Goal: Task Accomplishment & Management: Manage account settings

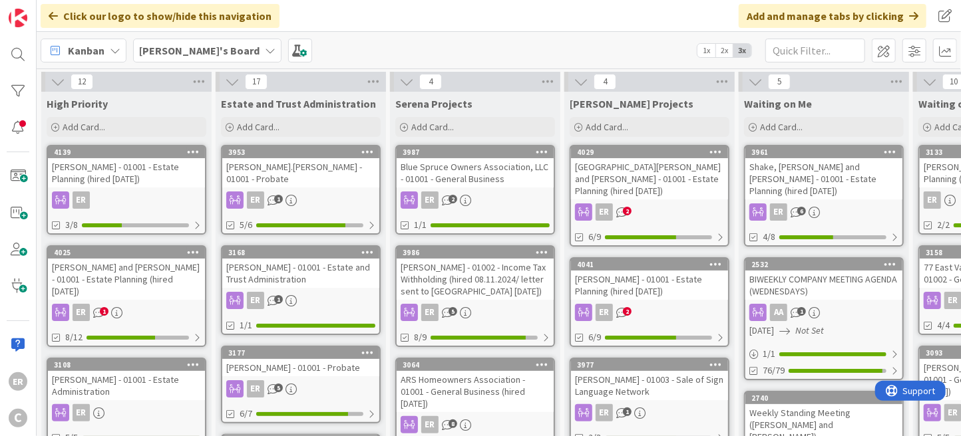
click at [181, 182] on div "[PERSON_NAME] - 01001 - Estate Planning (hired [DATE])" at bounding box center [126, 172] width 157 height 29
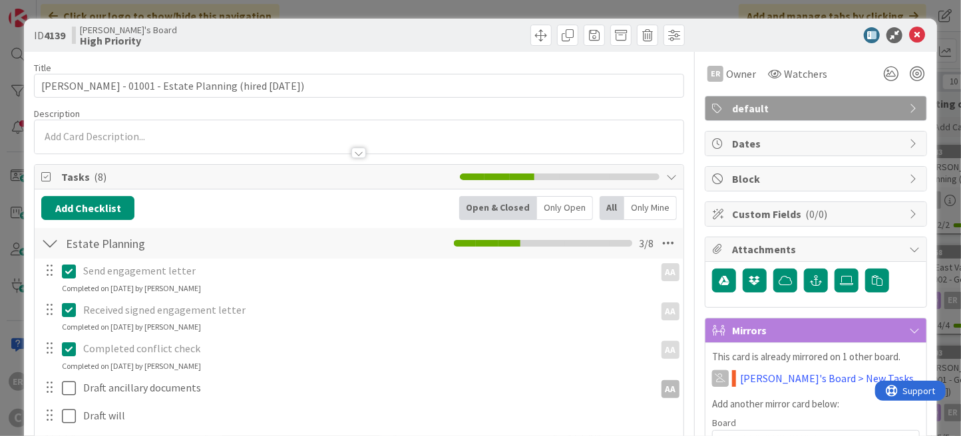
click at [123, 133] on div at bounding box center [359, 136] width 649 height 33
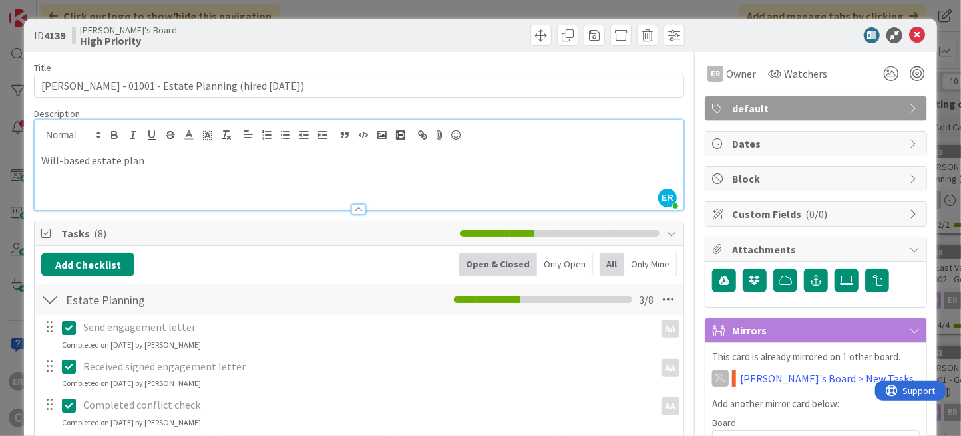
click at [666, 106] on div "Title 57 / 128 [PERSON_NAME] - 01001 - Estate Planning (hired [DATE]) Descripti…" at bounding box center [359, 403] width 650 height 702
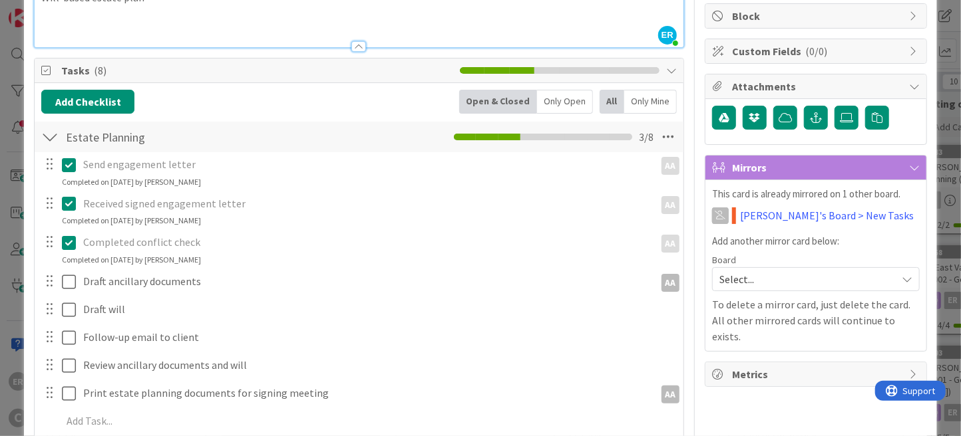
scroll to position [200, 0]
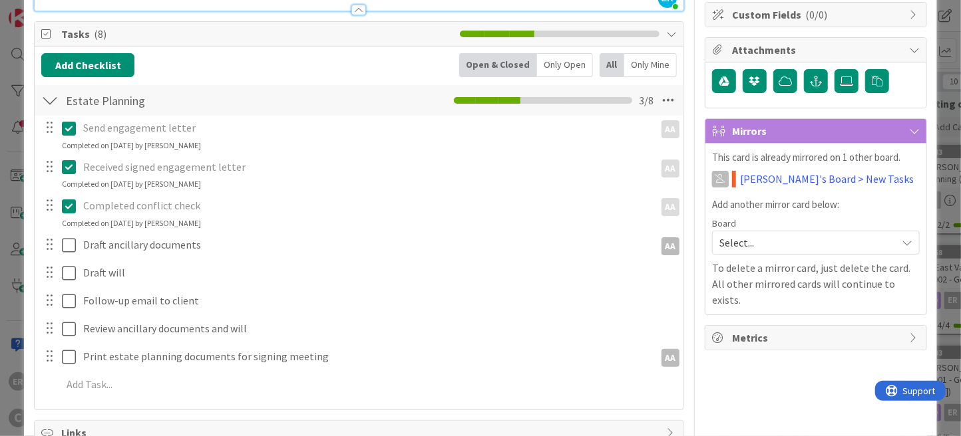
click at [750, 239] on span "Select..." at bounding box center [804, 242] width 170 height 19
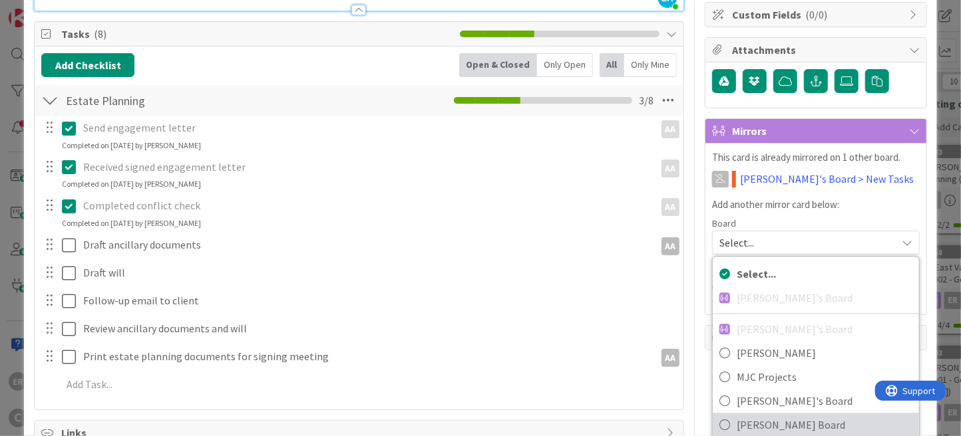
click at [756, 415] on span "[PERSON_NAME] Board" at bounding box center [824, 425] width 176 height 20
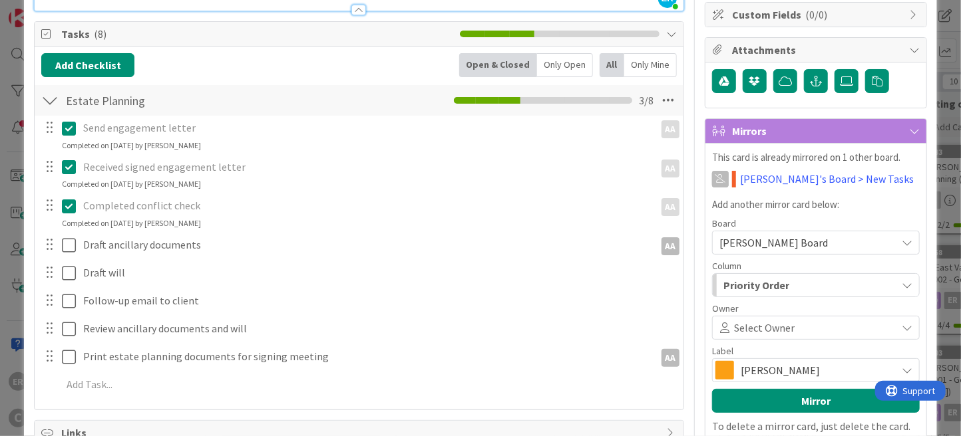
click at [758, 327] on span "Select Owner" at bounding box center [764, 328] width 61 height 16
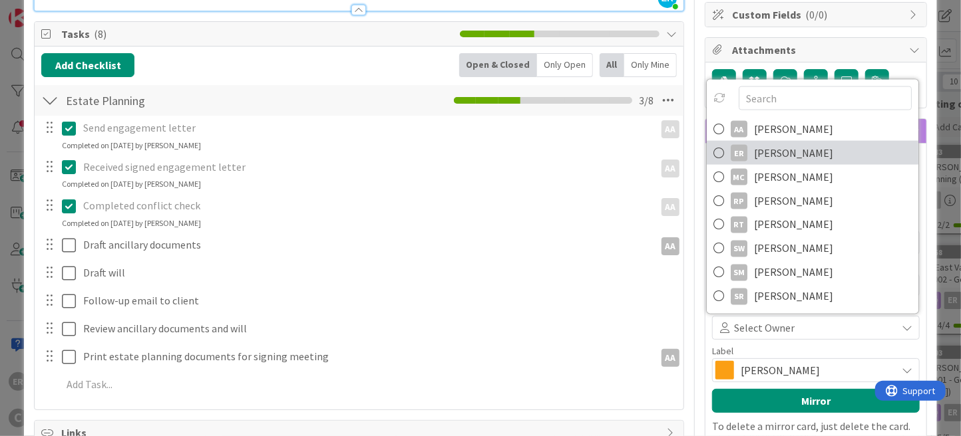
click at [770, 156] on span "[PERSON_NAME]" at bounding box center [793, 153] width 79 height 20
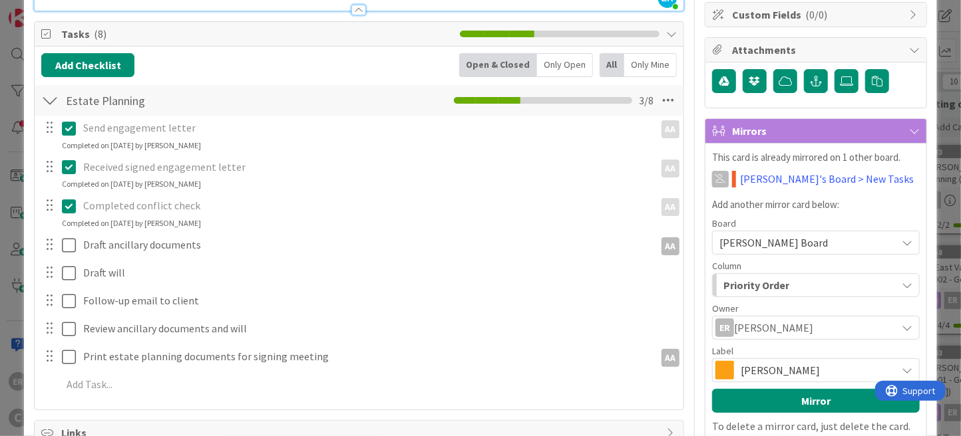
click at [768, 367] on span "[PERSON_NAME]" at bounding box center [814, 370] width 149 height 19
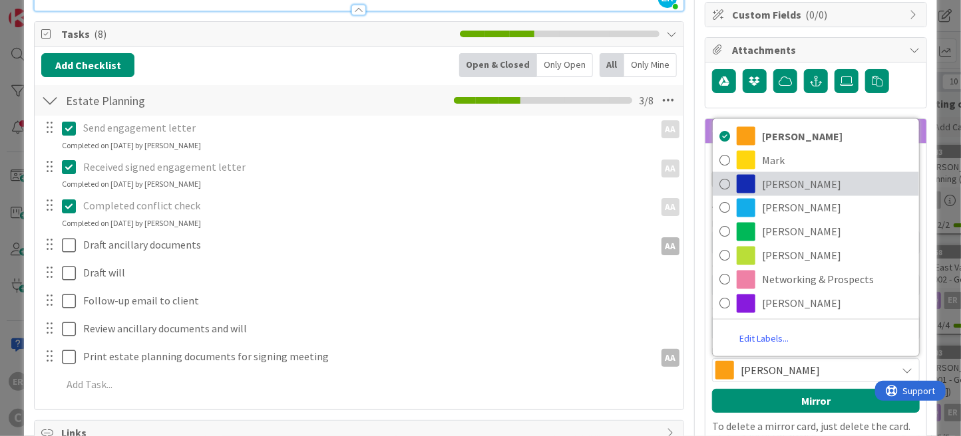
click at [762, 178] on span "[PERSON_NAME]" at bounding box center [837, 184] width 150 height 20
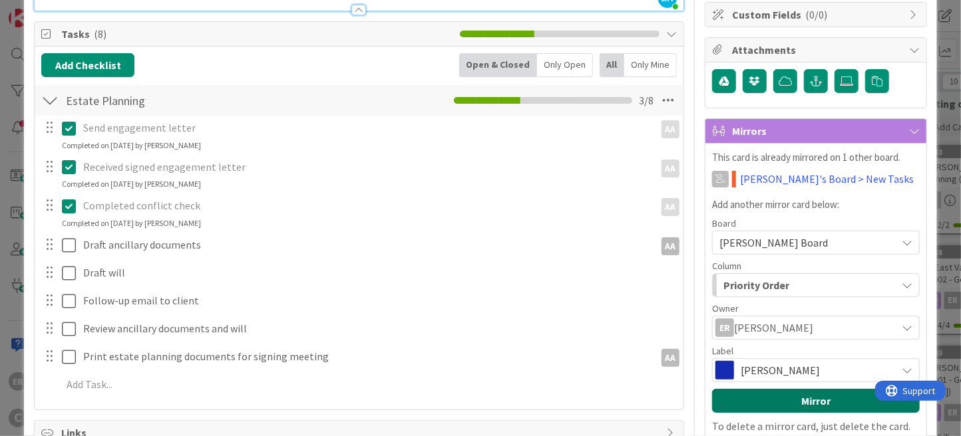
click at [810, 405] on button "Mirror" at bounding box center [816, 401] width 208 height 24
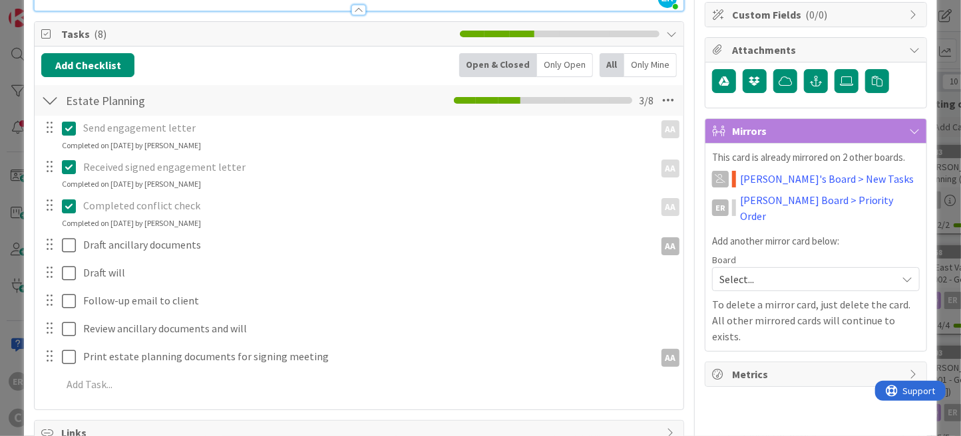
scroll to position [0, 0]
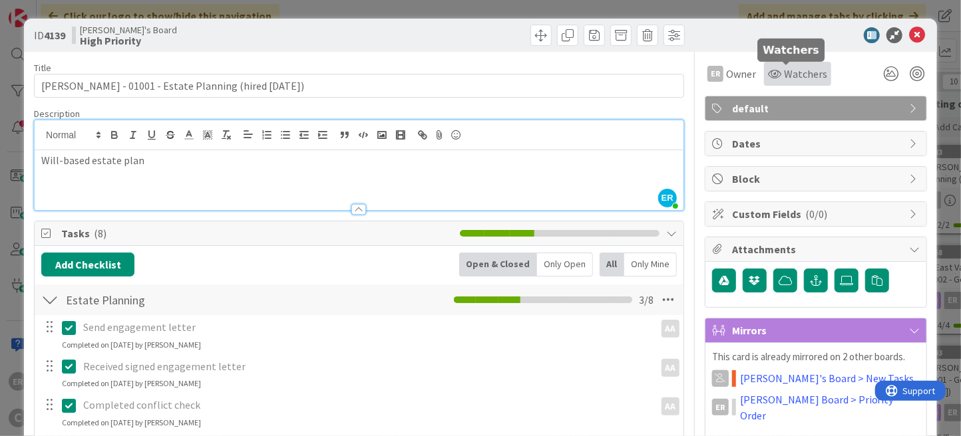
click at [784, 73] on span "Watchers" at bounding box center [805, 74] width 43 height 16
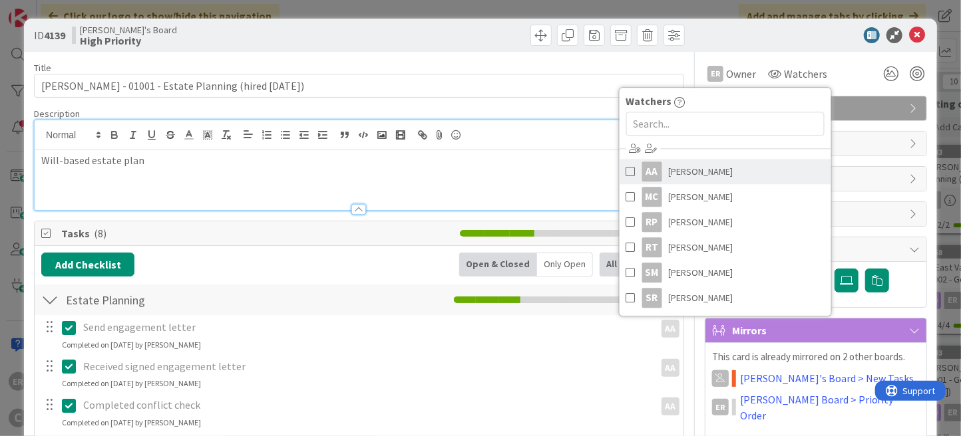
click at [690, 168] on span "[PERSON_NAME]" at bounding box center [701, 172] width 65 height 20
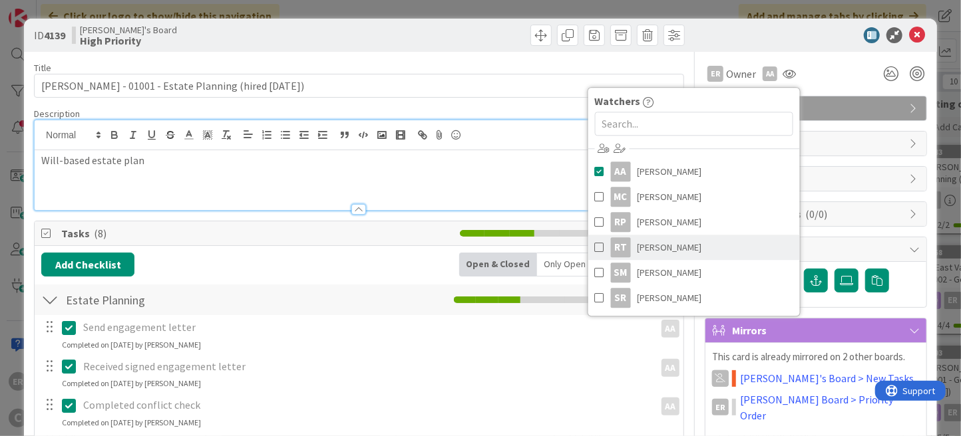
click at [651, 246] on span "[PERSON_NAME]" at bounding box center [669, 247] width 65 height 20
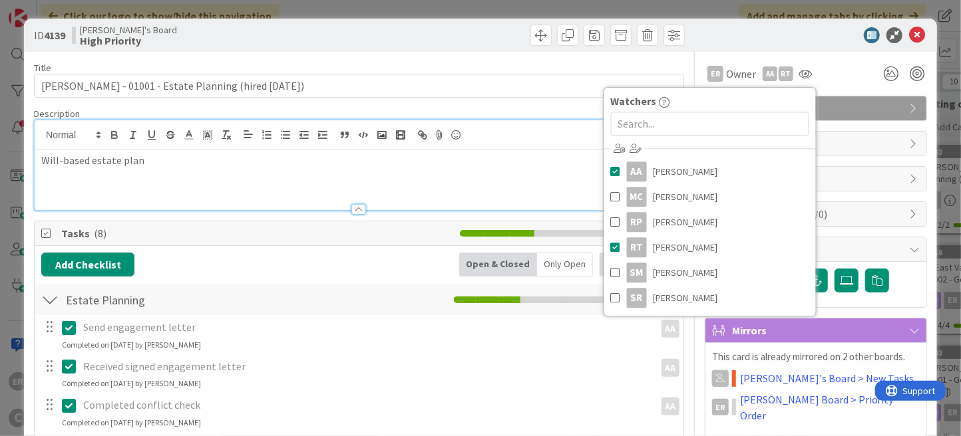
click at [489, 44] on div at bounding box center [524, 35] width 322 height 21
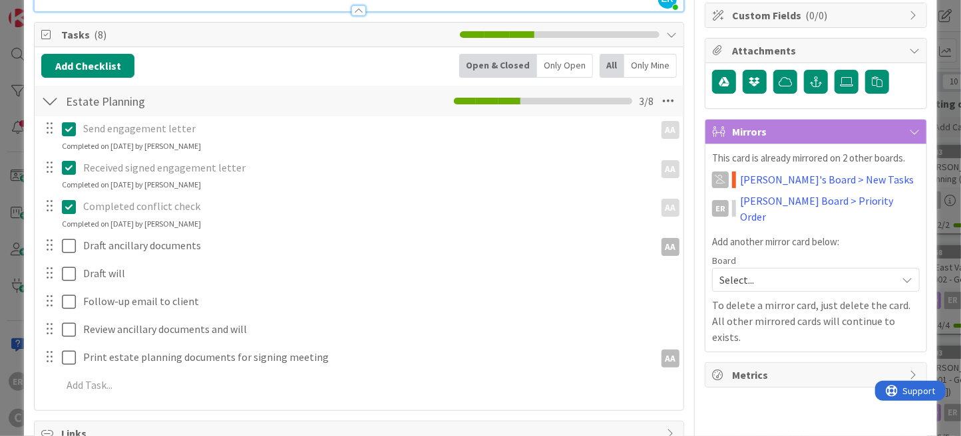
scroll to position [200, 0]
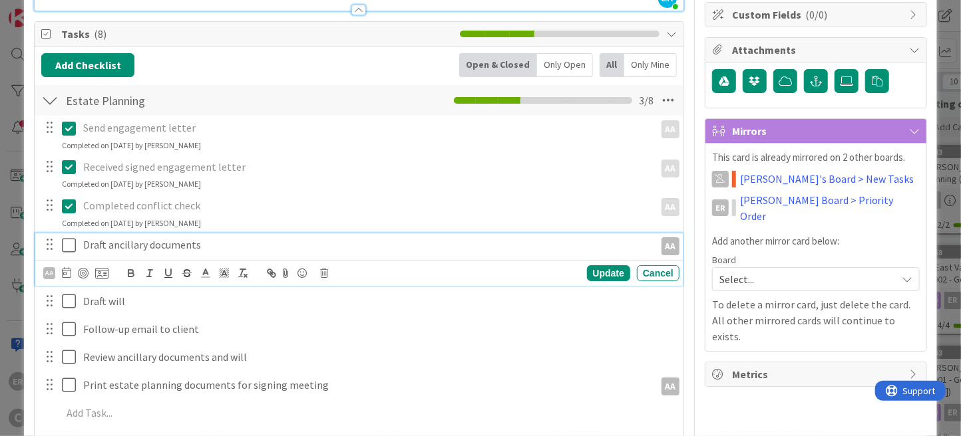
click at [216, 246] on p "Draft ancillary documents" at bounding box center [365, 244] width 565 height 15
click at [333, 243] on p "Draft ancillary documents including beneficiary deed" at bounding box center [365, 244] width 565 height 15
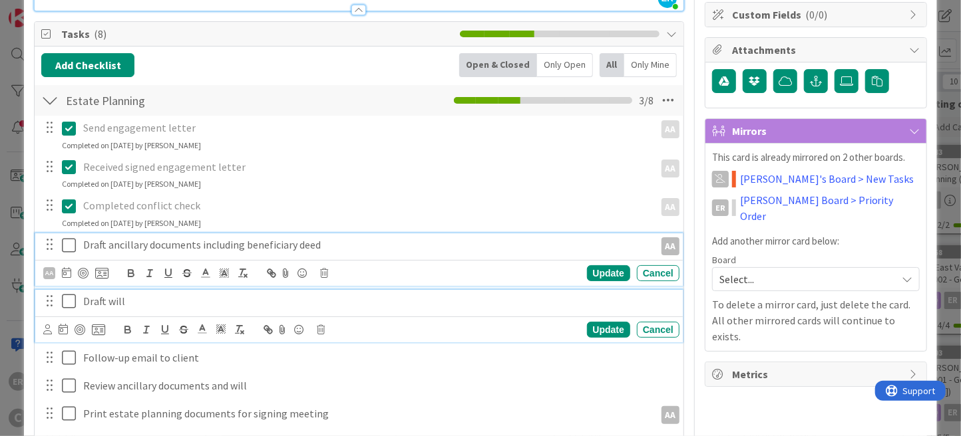
click at [126, 306] on p "Draft will" at bounding box center [378, 301] width 590 height 15
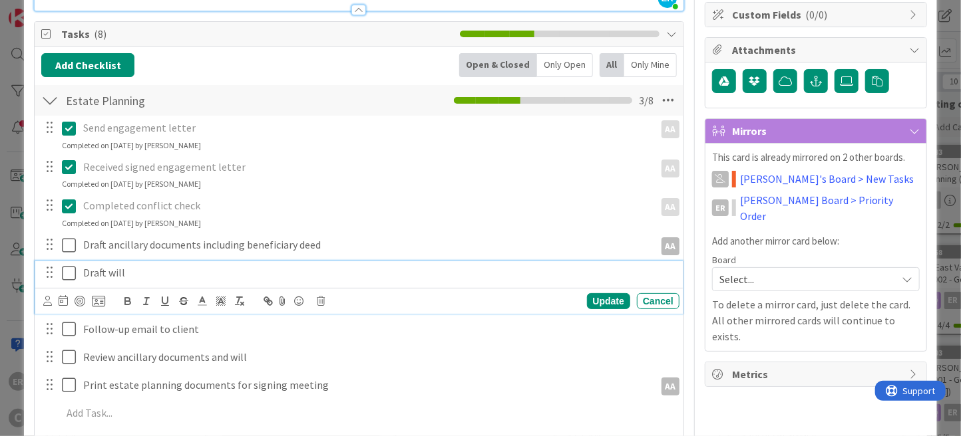
scroll to position [171, 0]
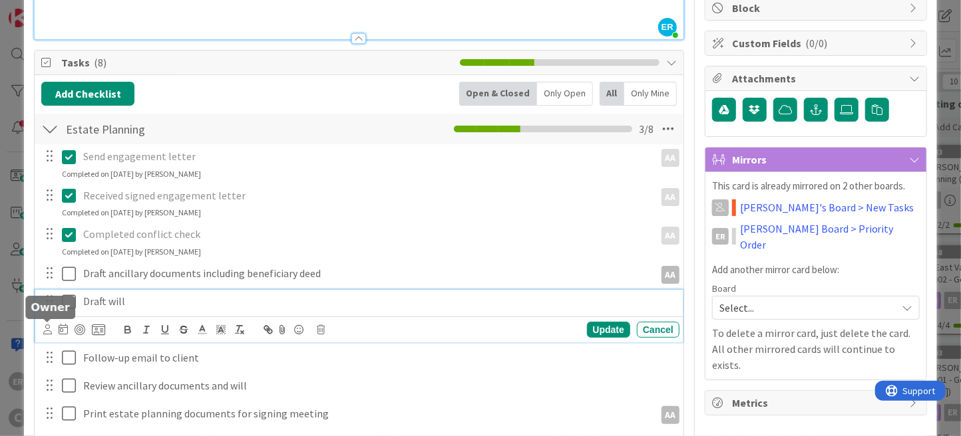
click at [49, 329] on icon at bounding box center [47, 330] width 9 height 10
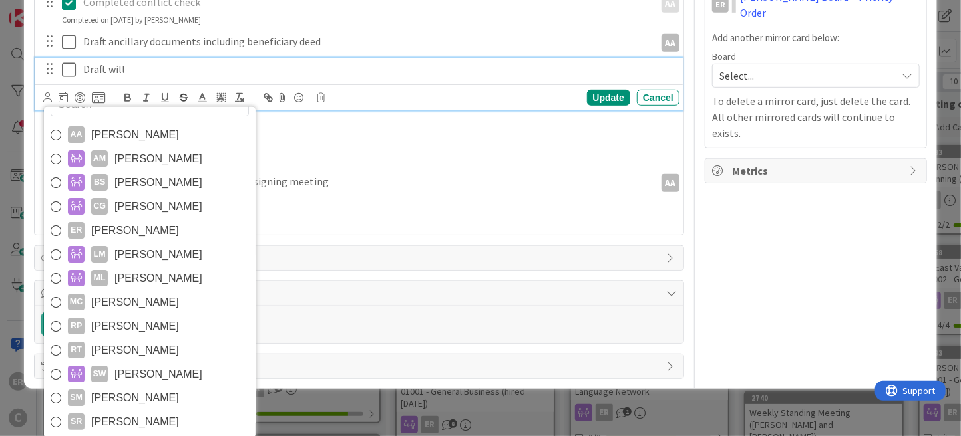
scroll to position [404, 0]
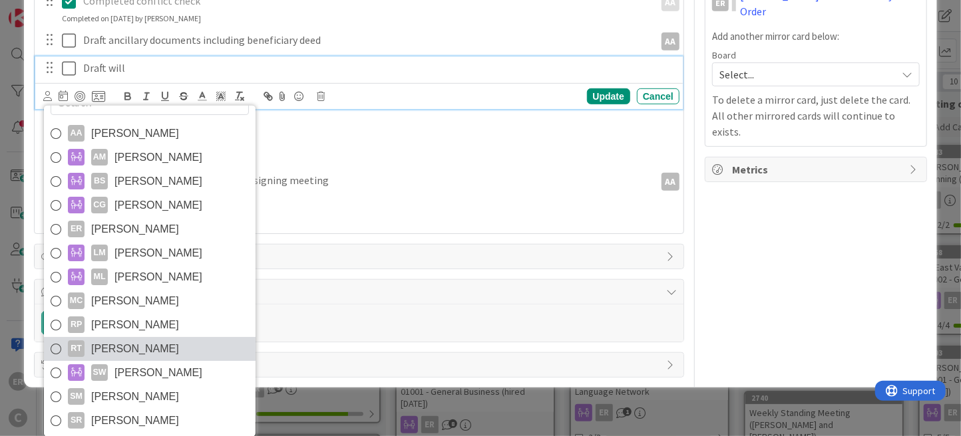
click at [135, 354] on span "[PERSON_NAME]" at bounding box center [135, 349] width 88 height 20
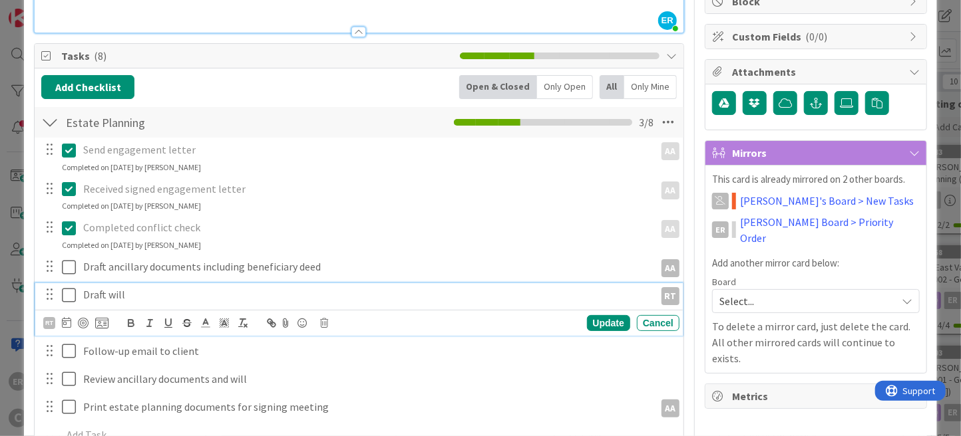
scroll to position [171, 0]
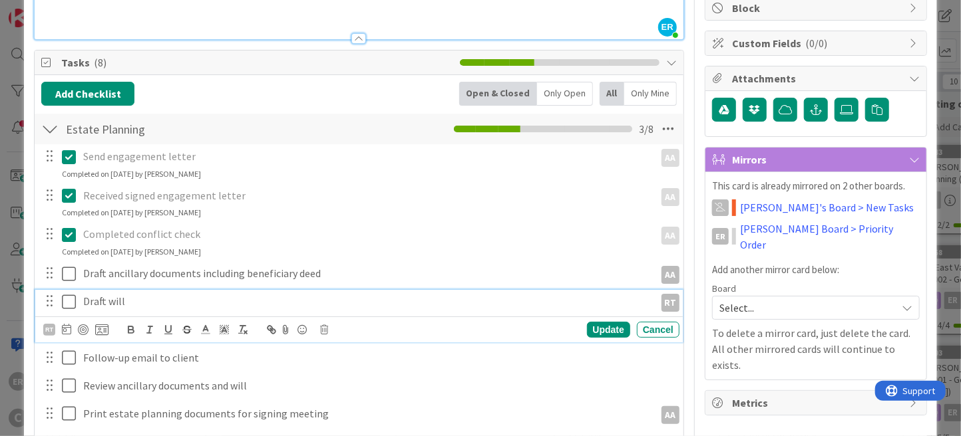
click at [132, 303] on p "Draft will" at bounding box center [365, 301] width 565 height 15
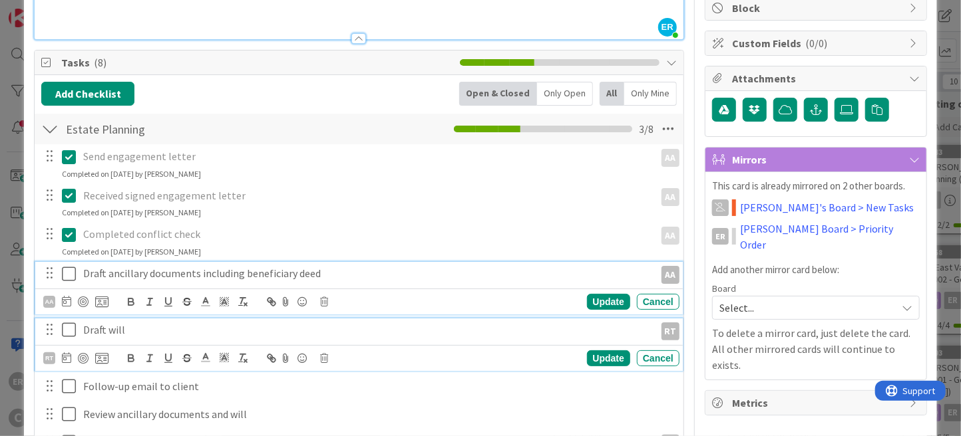
click at [379, 272] on div "Draft ancillary documents including beneficiary deed AA AA Update Cancel" at bounding box center [358, 288] width 647 height 53
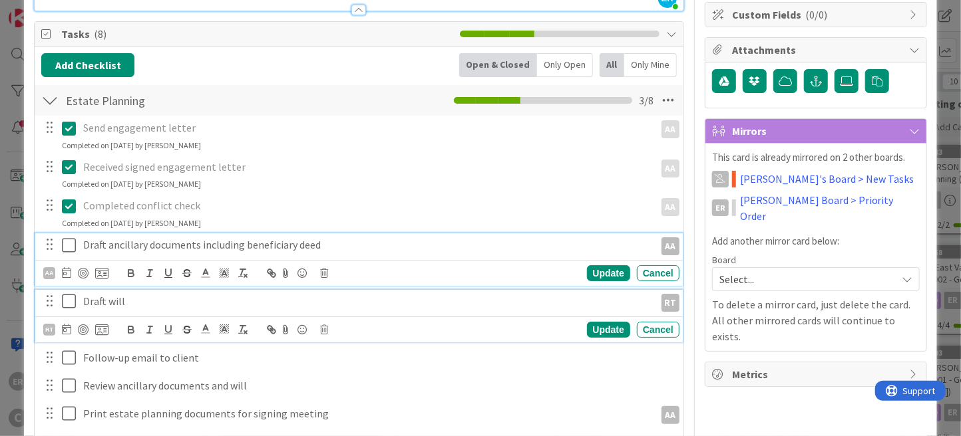
click at [154, 300] on p "Draft will" at bounding box center [365, 301] width 565 height 15
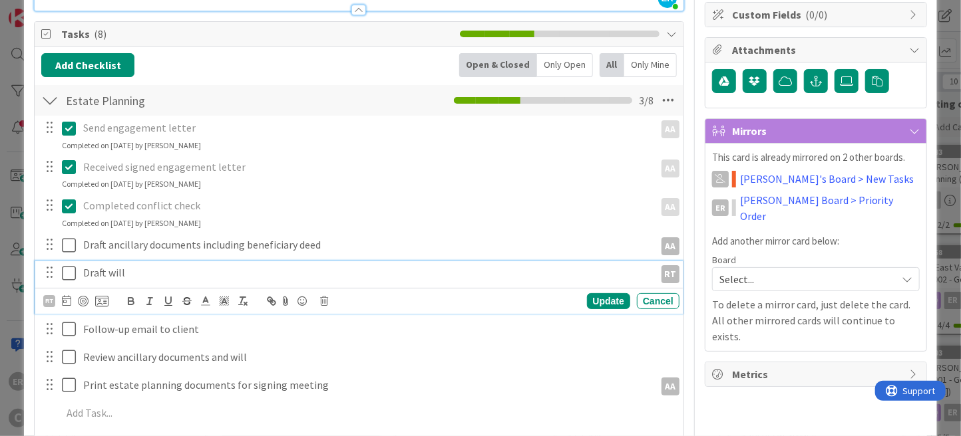
scroll to position [171, 0]
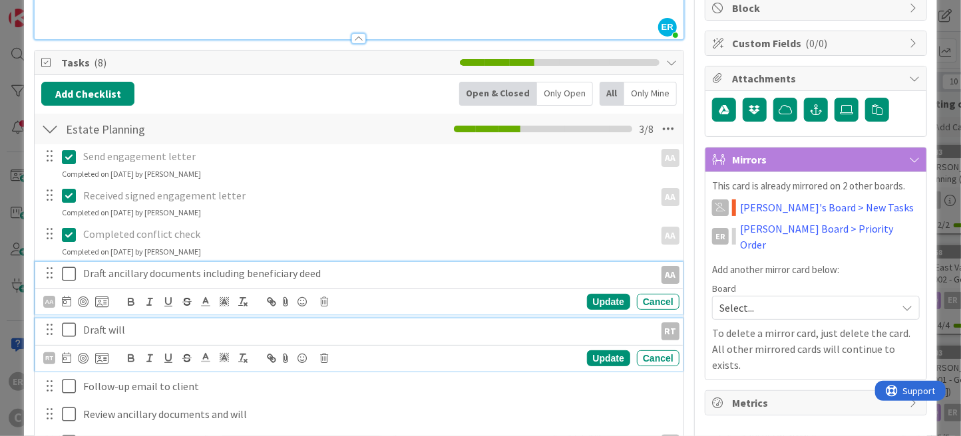
click at [335, 271] on div "Draft ancillary documents including beneficiary deed AA AA Update Cancel" at bounding box center [358, 288] width 647 height 53
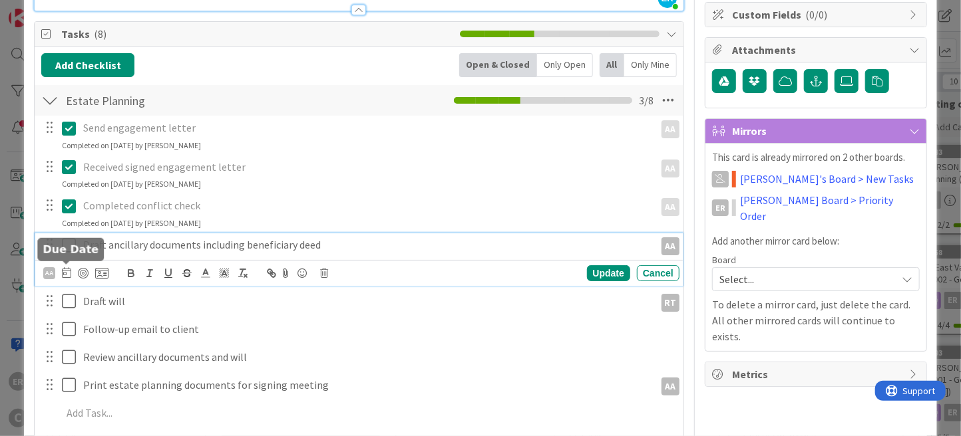
click at [64, 270] on icon at bounding box center [66, 272] width 9 height 11
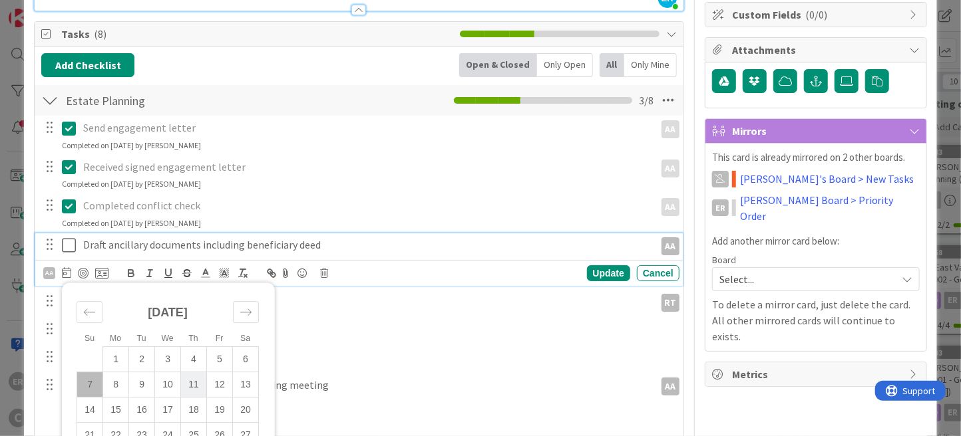
click at [196, 383] on td "11" at bounding box center [194, 385] width 26 height 25
type input "[DATE]"
click at [593, 274] on div "Update" at bounding box center [608, 273] width 43 height 16
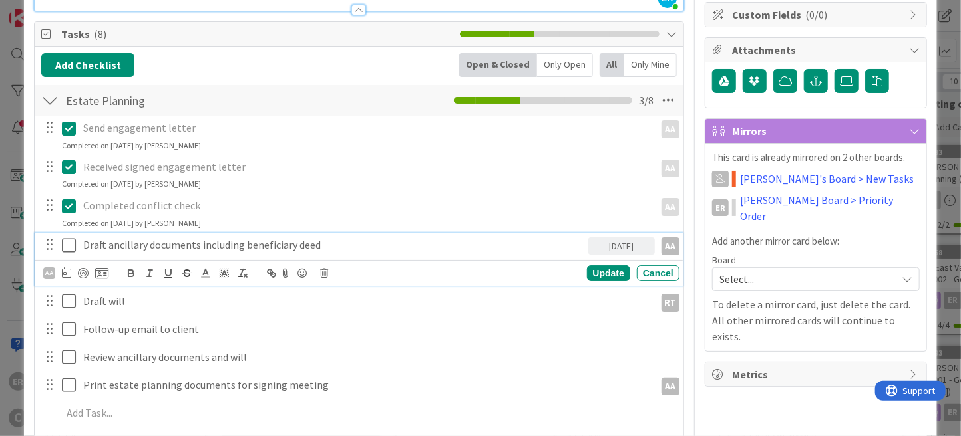
click at [199, 246] on p "Draft ancillary documents including beneficiary deed" at bounding box center [332, 244] width 499 height 15
click at [770, 410] on div "ER Owner AA RT Watchers AA [PERSON_NAME] MC [PERSON_NAME] RP [PERSON_NAME] RT […" at bounding box center [815, 217] width 222 height 730
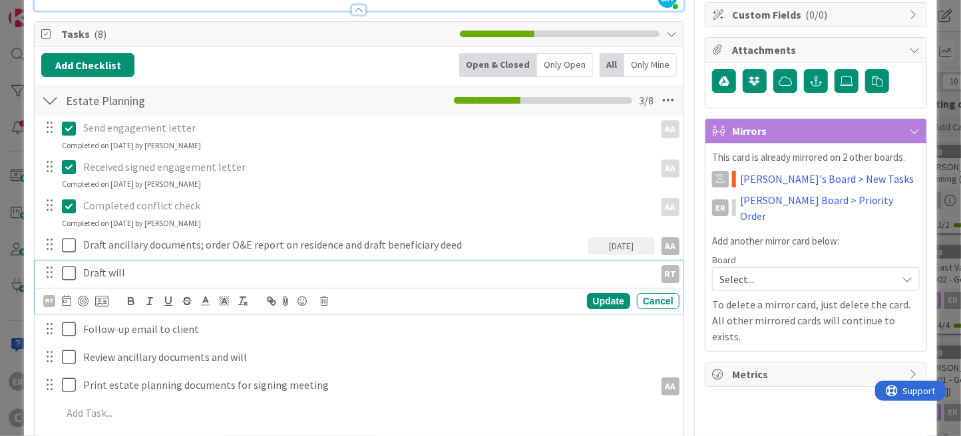
click at [565, 275] on p "Draft will" at bounding box center [365, 272] width 565 height 15
click at [65, 300] on icon at bounding box center [66, 300] width 9 height 11
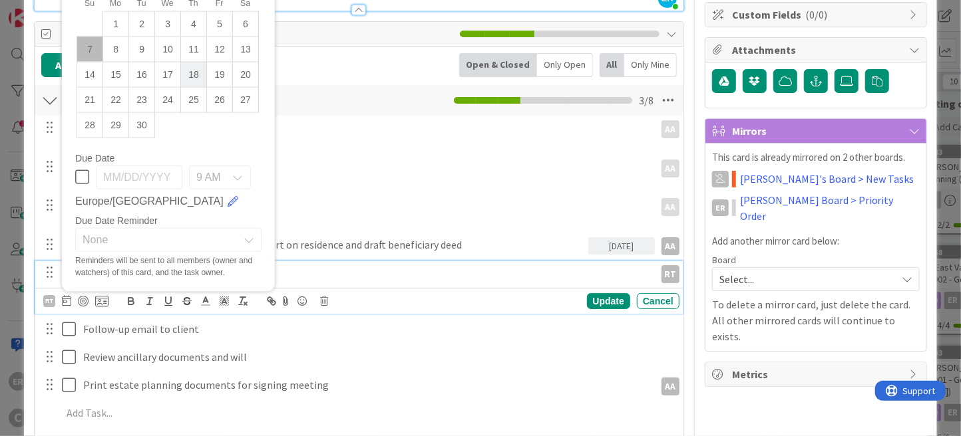
click at [190, 74] on td "18" at bounding box center [194, 74] width 26 height 25
type input "[DATE]"
click at [593, 302] on div "Update" at bounding box center [608, 301] width 43 height 16
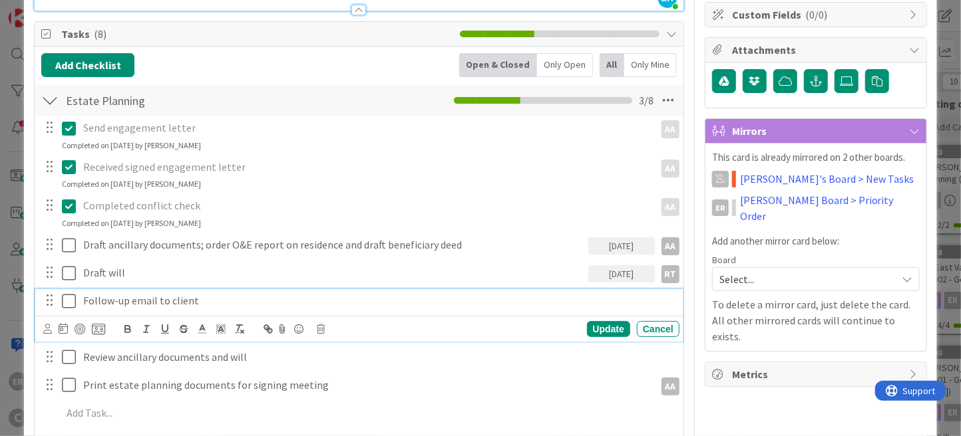
click at [112, 303] on p "Follow-up email to client" at bounding box center [378, 300] width 590 height 15
drag, startPoint x: 207, startPoint y: 300, endPoint x: 78, endPoint y: 300, distance: 128.4
click at [78, 300] on div "Follow-up email to client" at bounding box center [378, 300] width 601 height 23
drag, startPoint x: 352, startPoint y: 305, endPoint x: 316, endPoint y: 303, distance: 36.0
click at [316, 303] on p "Review and revise drafts of ancillary documents and will" at bounding box center [378, 300] width 590 height 15
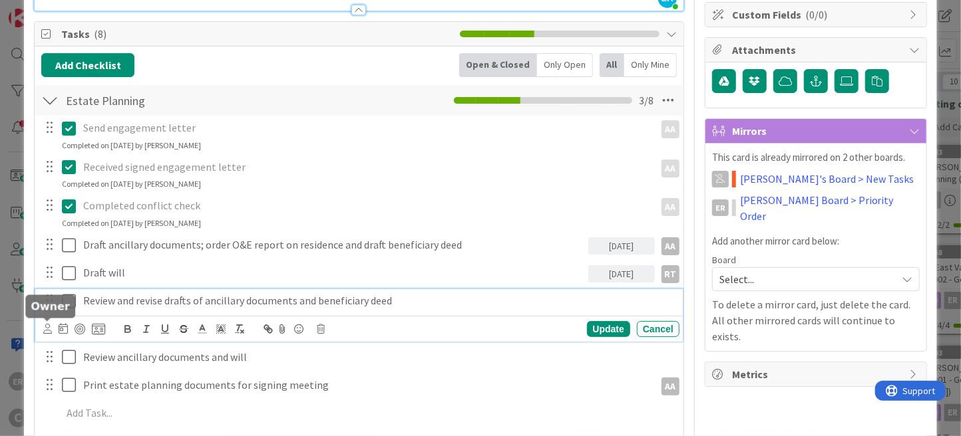
click at [47, 328] on icon at bounding box center [47, 329] width 9 height 10
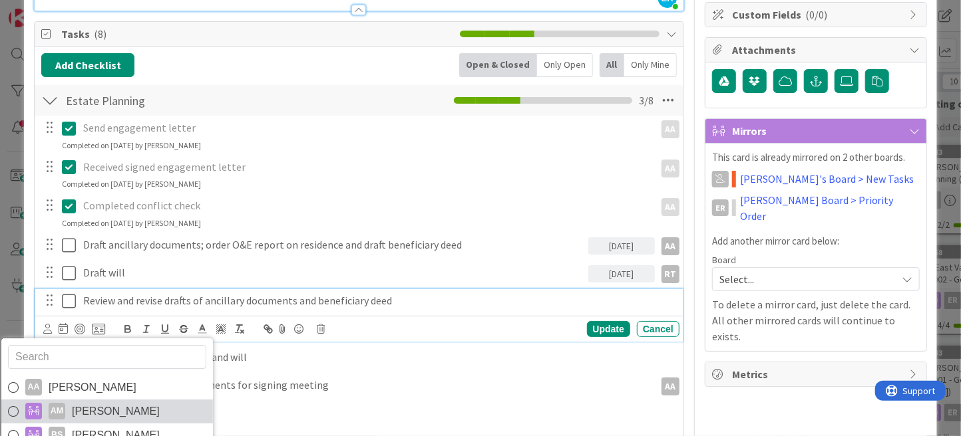
scroll to position [22, 0]
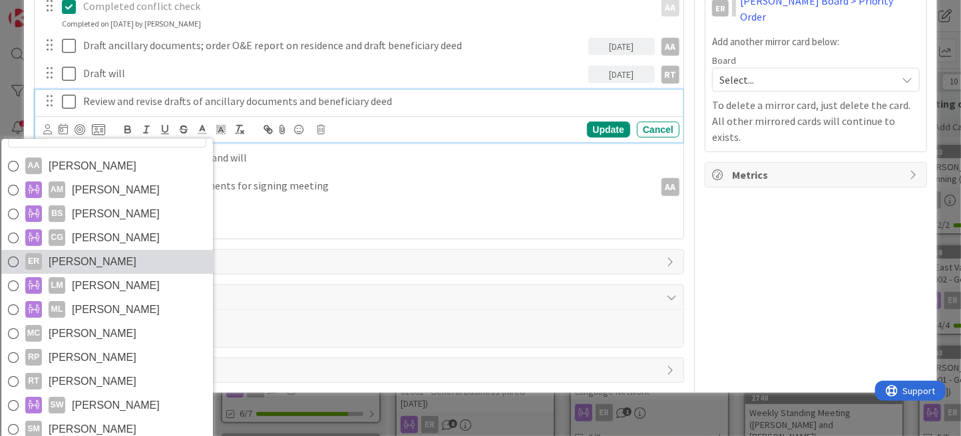
click at [86, 250] on link "ER [PERSON_NAME]" at bounding box center [107, 262] width 212 height 24
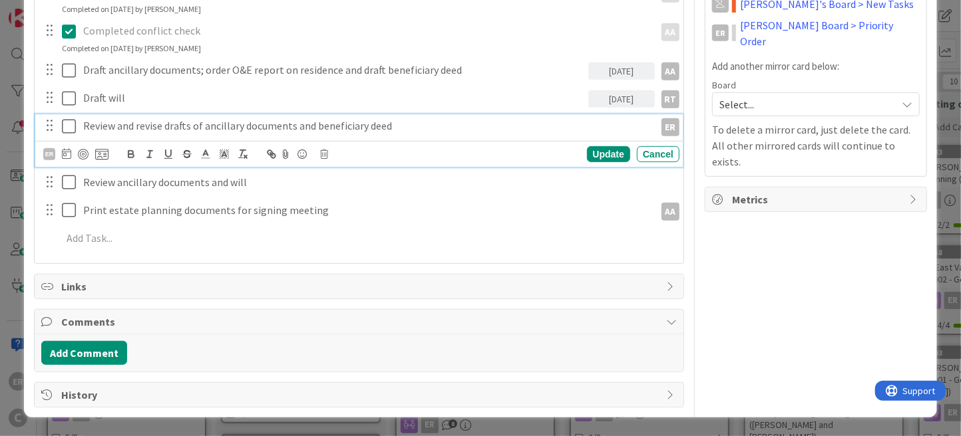
scroll to position [371, 0]
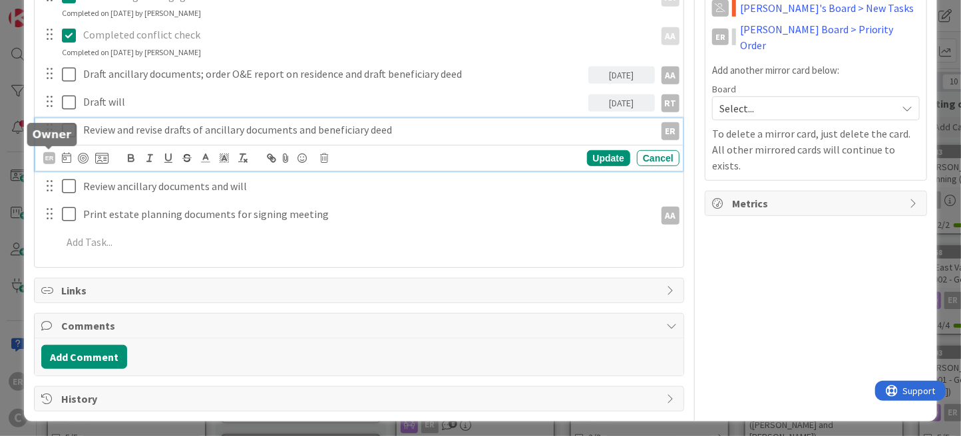
click at [52, 156] on div "ER" at bounding box center [49, 158] width 12 height 12
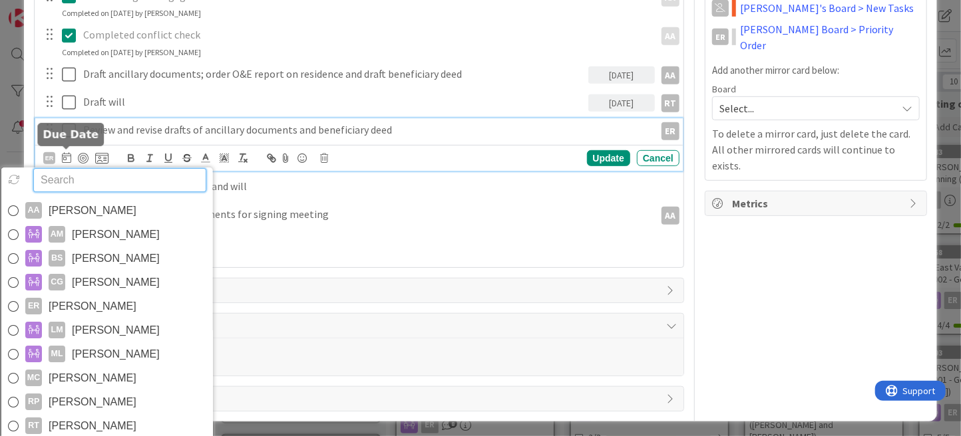
click at [65, 157] on icon at bounding box center [66, 157] width 9 height 11
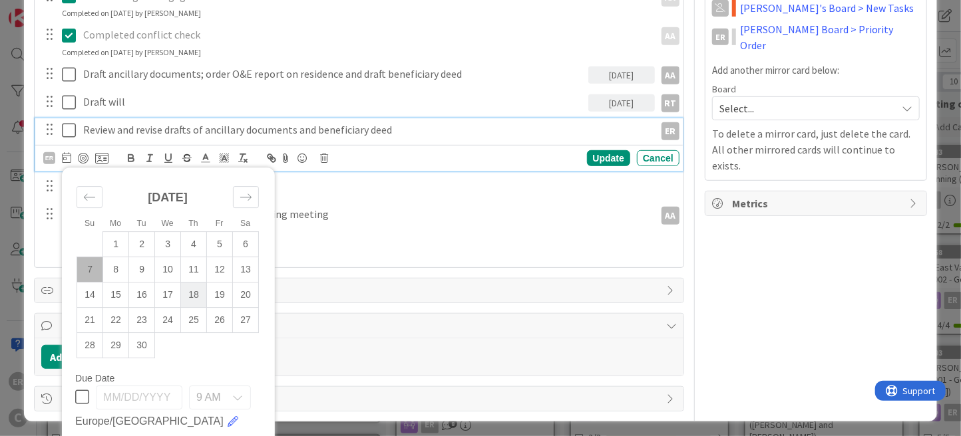
click at [194, 289] on td "18" at bounding box center [194, 295] width 26 height 25
type input "[DATE]"
click at [593, 155] on div "Update" at bounding box center [608, 158] width 43 height 16
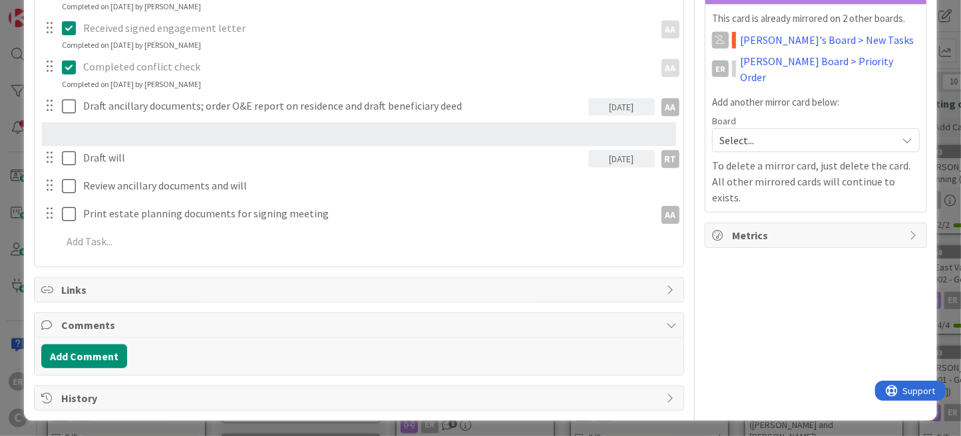
scroll to position [343, 0]
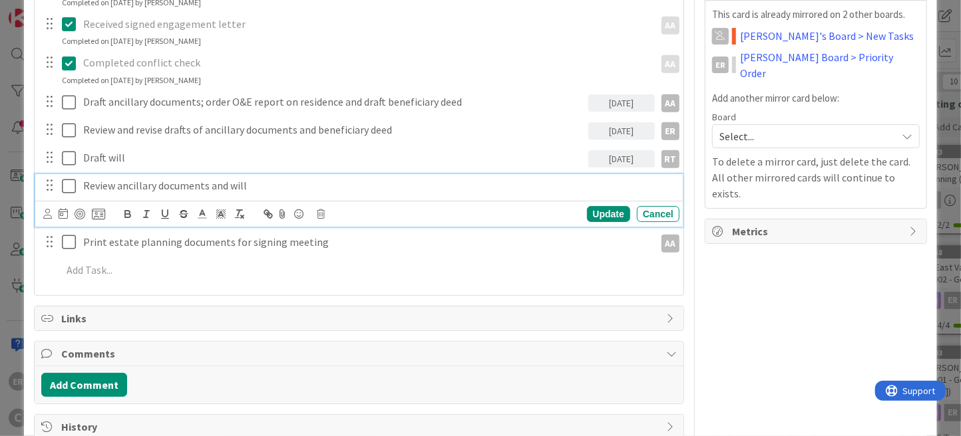
click at [133, 186] on div "Review ancillary documents and will Update Cancel" at bounding box center [358, 200] width 647 height 53
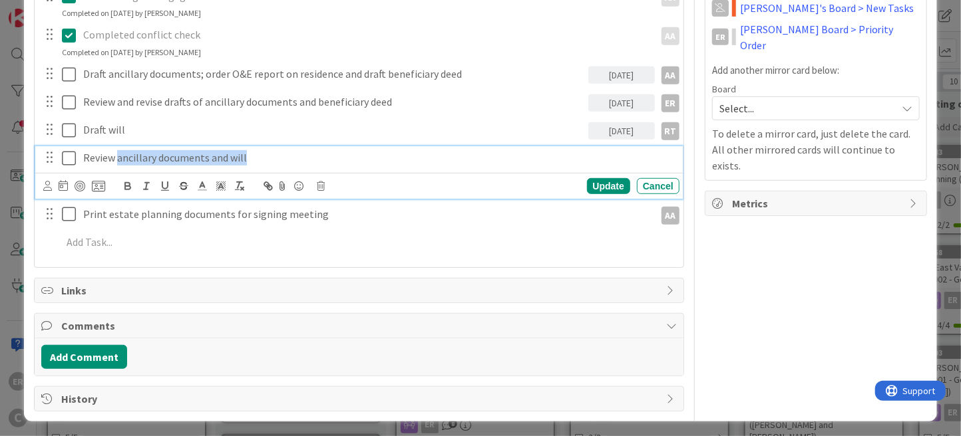
drag, startPoint x: 254, startPoint y: 155, endPoint x: 118, endPoint y: 161, distance: 136.5
click at [118, 161] on p "Review ancillary documents and will" at bounding box center [378, 157] width 590 height 15
click at [48, 184] on icon at bounding box center [47, 186] width 9 height 10
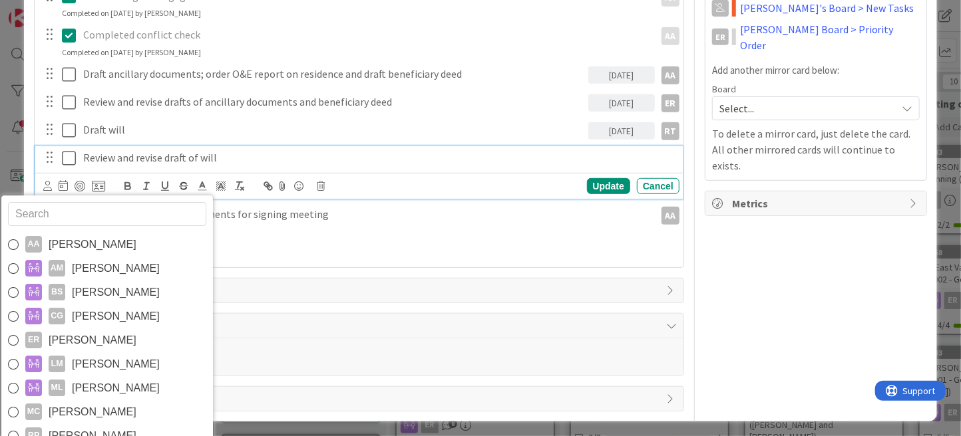
drag, startPoint x: 78, startPoint y: 338, endPoint x: 77, endPoint y: 331, distance: 7.6
click at [78, 338] on span "[PERSON_NAME]" at bounding box center [93, 341] width 88 height 20
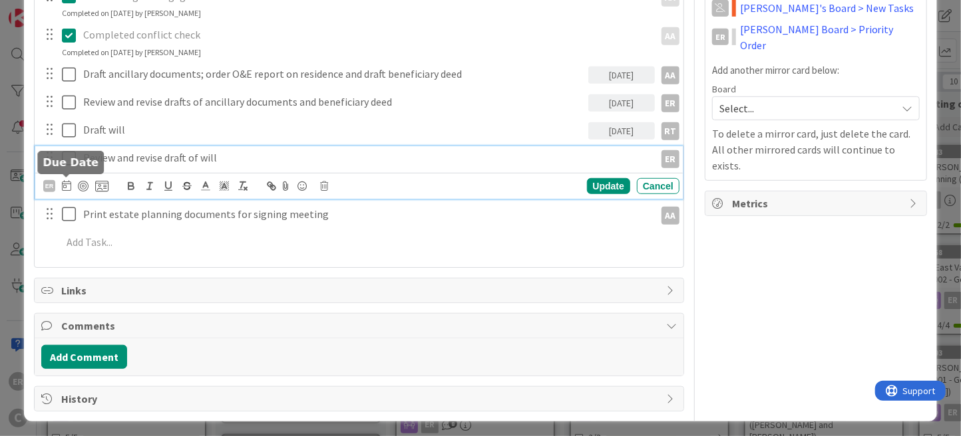
click at [69, 185] on icon at bounding box center [66, 185] width 9 height 11
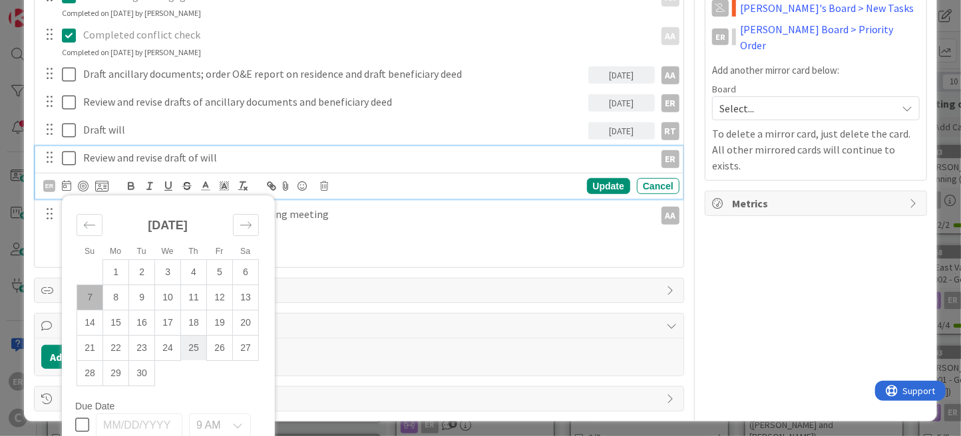
click at [192, 349] on td "25" at bounding box center [194, 348] width 26 height 25
type input "[DATE]"
click at [587, 188] on div "Update" at bounding box center [608, 186] width 43 height 16
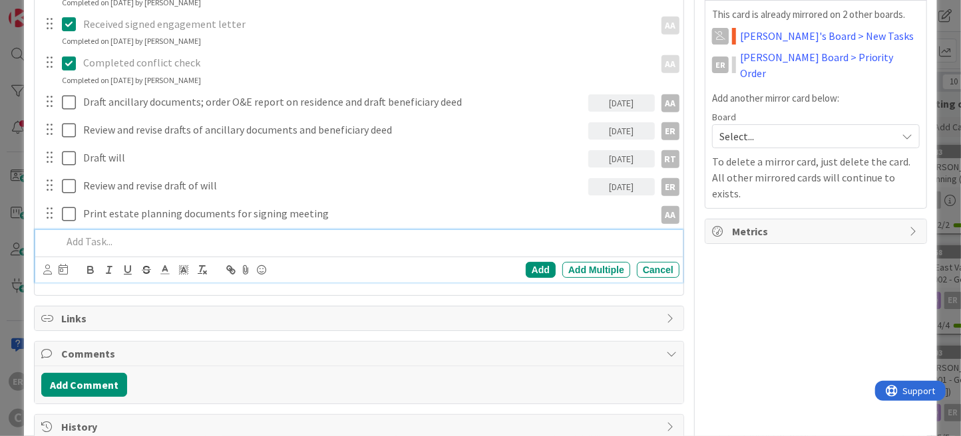
click at [124, 243] on div "Add Add Multiple Cancel" at bounding box center [358, 256] width 647 height 53
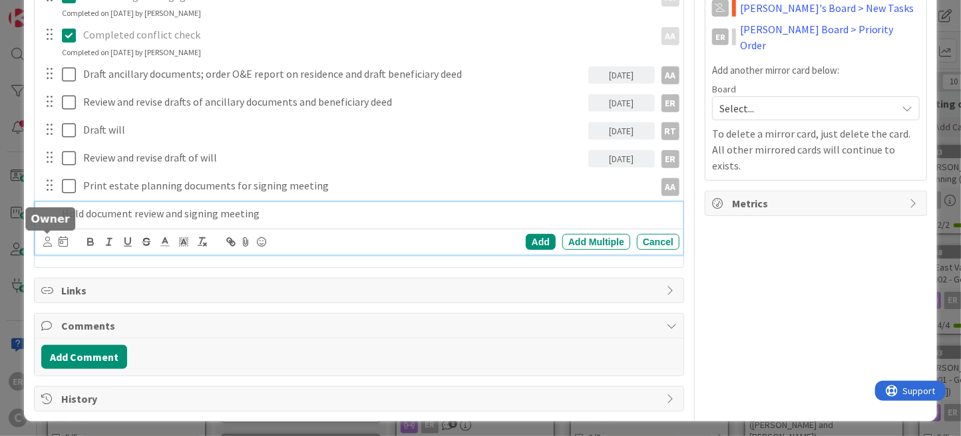
click at [47, 242] on icon at bounding box center [47, 242] width 9 height 10
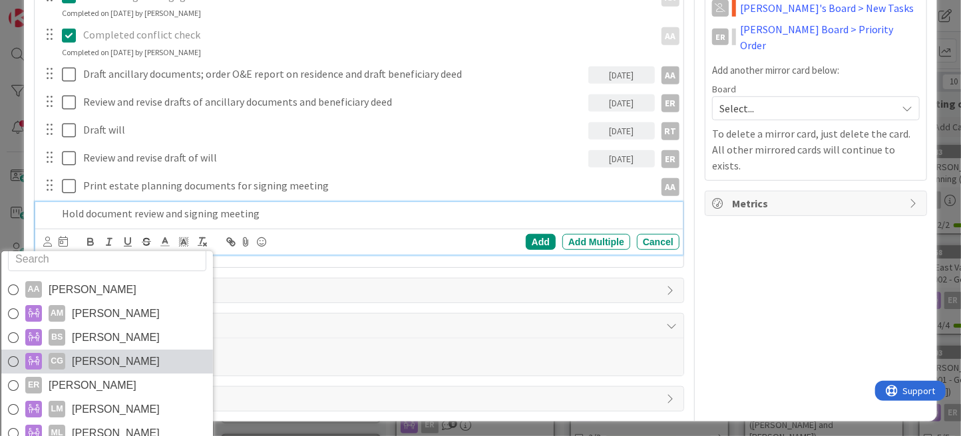
scroll to position [22, 0]
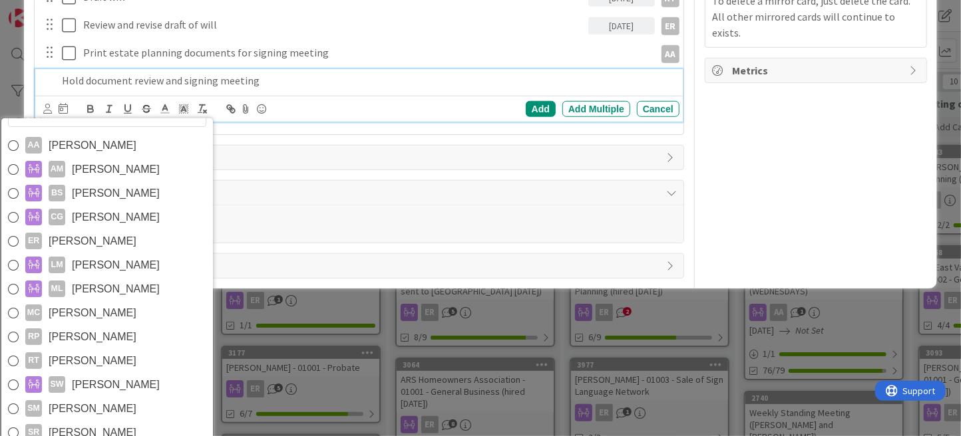
drag, startPoint x: 120, startPoint y: 355, endPoint x: 128, endPoint y: 351, distance: 8.9
click at [120, 355] on link "RT [PERSON_NAME]" at bounding box center [107, 361] width 212 height 24
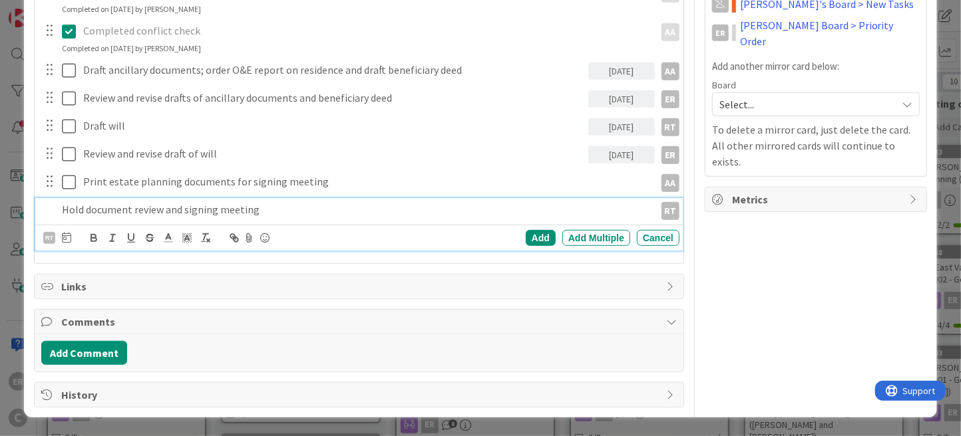
scroll to position [371, 0]
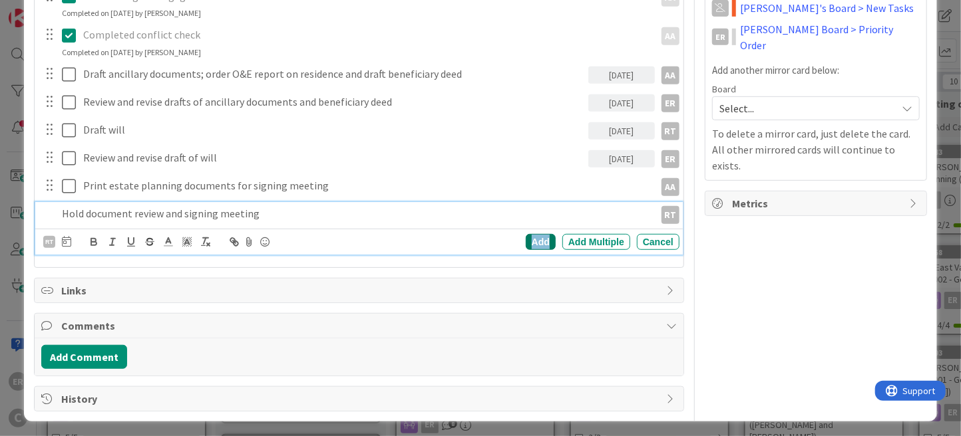
click at [526, 235] on div "Add" at bounding box center [541, 242] width 30 height 16
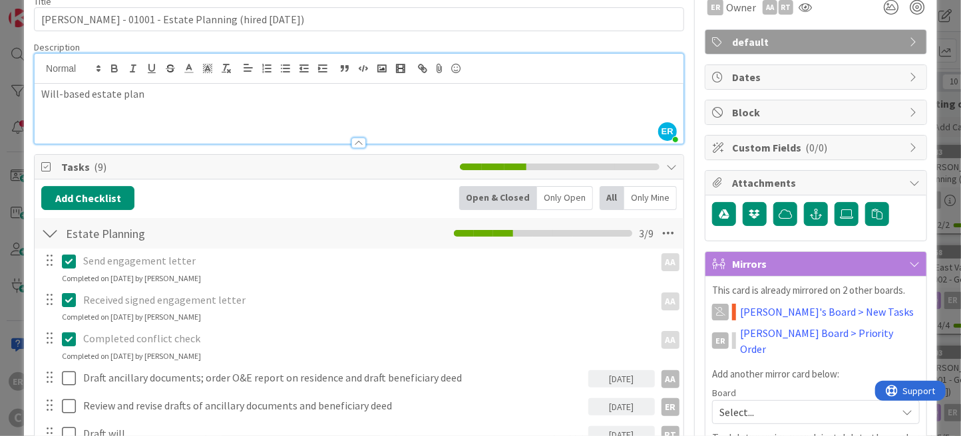
scroll to position [0, 0]
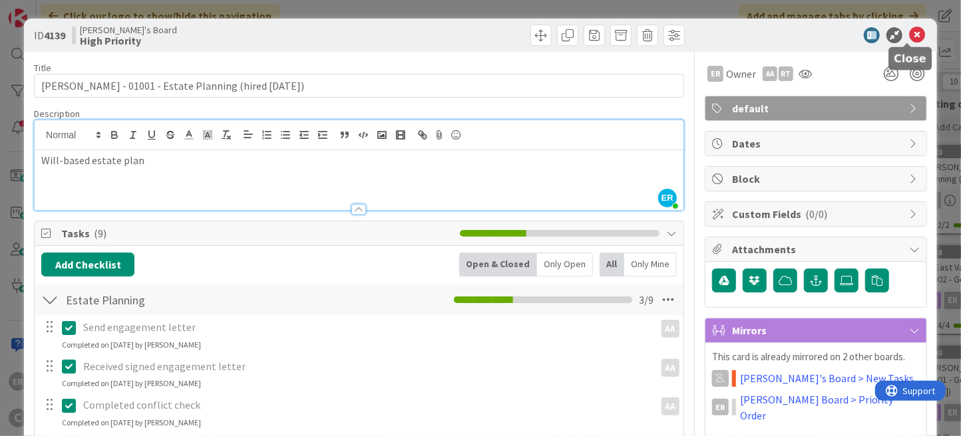
click at [909, 35] on icon at bounding box center [917, 35] width 16 height 16
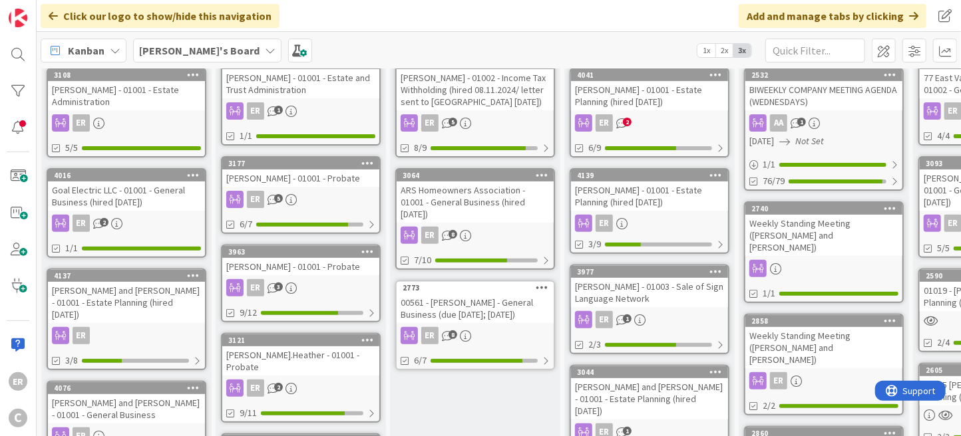
scroll to position [200, 0]
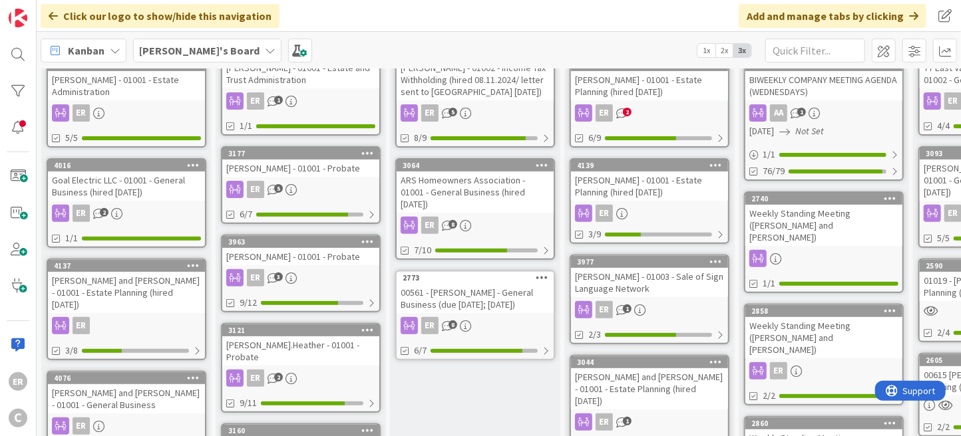
click at [158, 180] on div "Goal Electric LLC - 01001 - General Business (hired [DATE])" at bounding box center [126, 186] width 157 height 29
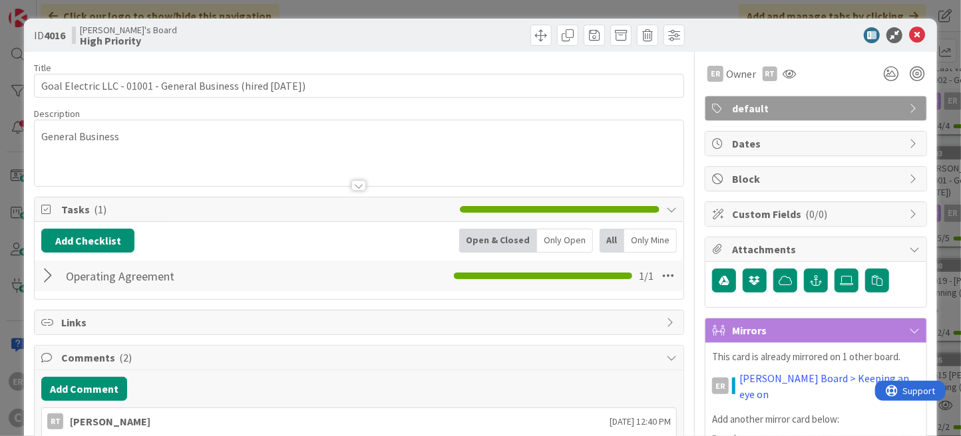
scroll to position [133, 0]
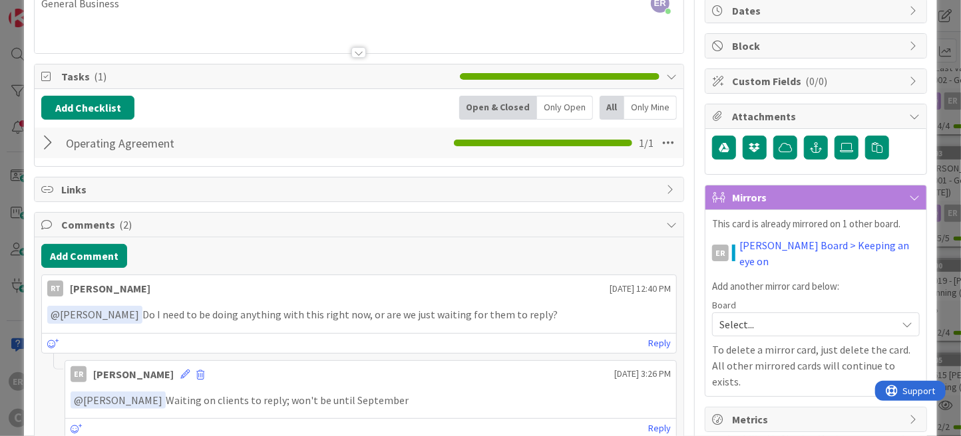
click at [46, 144] on div at bounding box center [49, 143] width 17 height 24
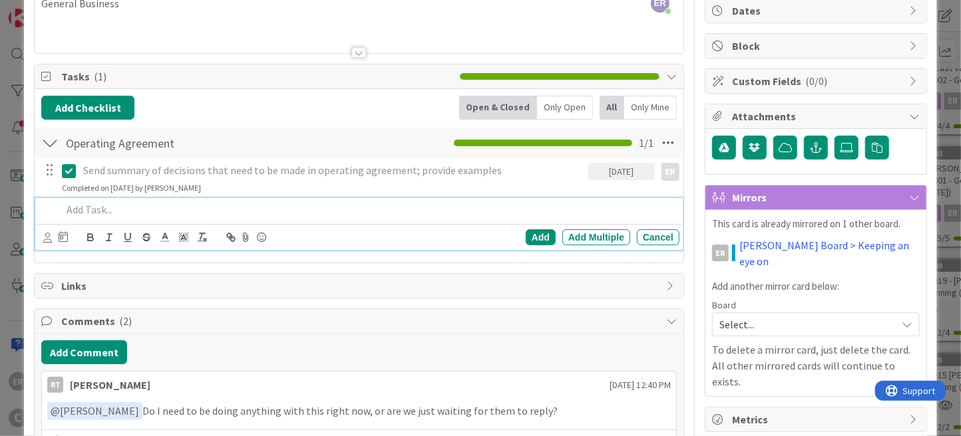
click at [118, 209] on p at bounding box center [368, 209] width 612 height 15
click at [46, 233] on icon at bounding box center [47, 238] width 9 height 10
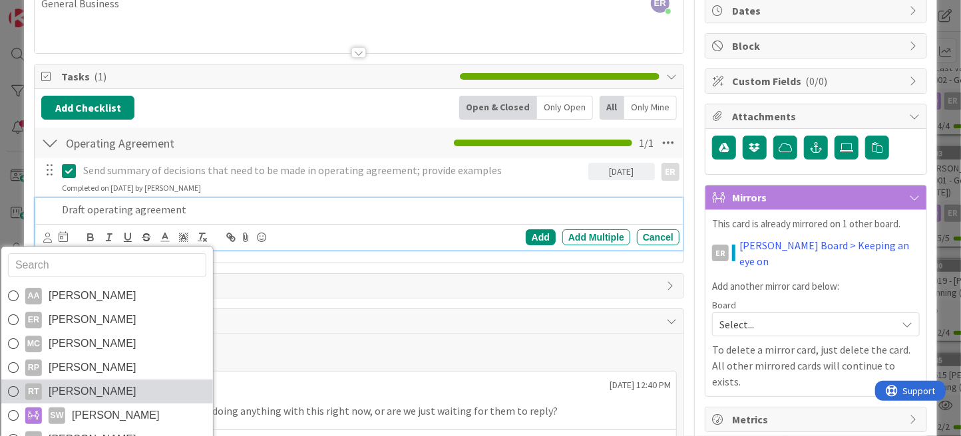
click at [83, 385] on span "[PERSON_NAME]" at bounding box center [93, 392] width 88 height 20
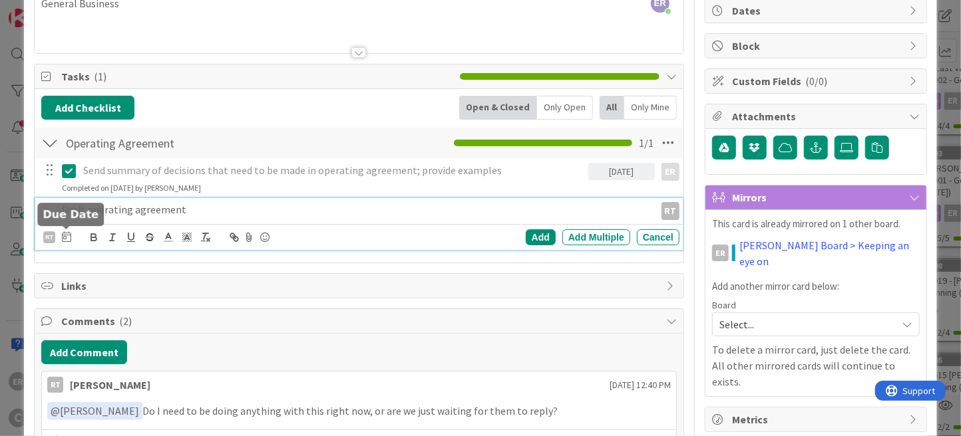
click at [67, 238] on icon at bounding box center [66, 237] width 9 height 11
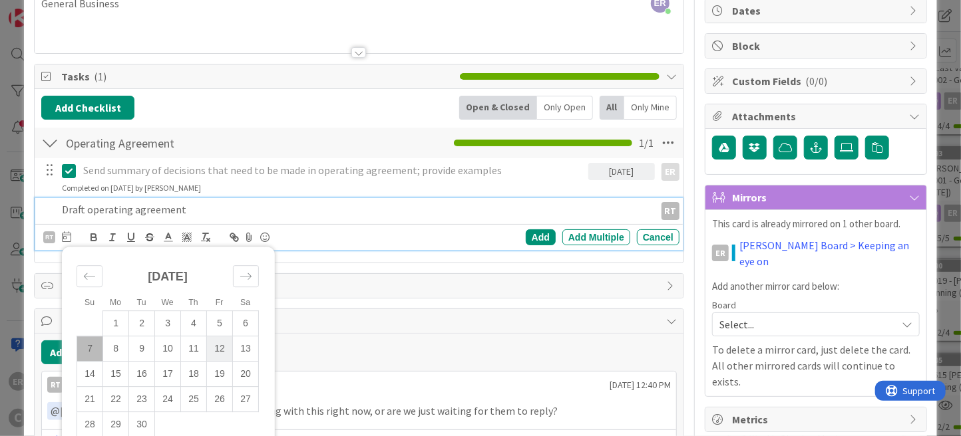
click at [215, 354] on td "12" at bounding box center [220, 349] width 26 height 25
click at [540, 237] on div "Add" at bounding box center [541, 238] width 30 height 16
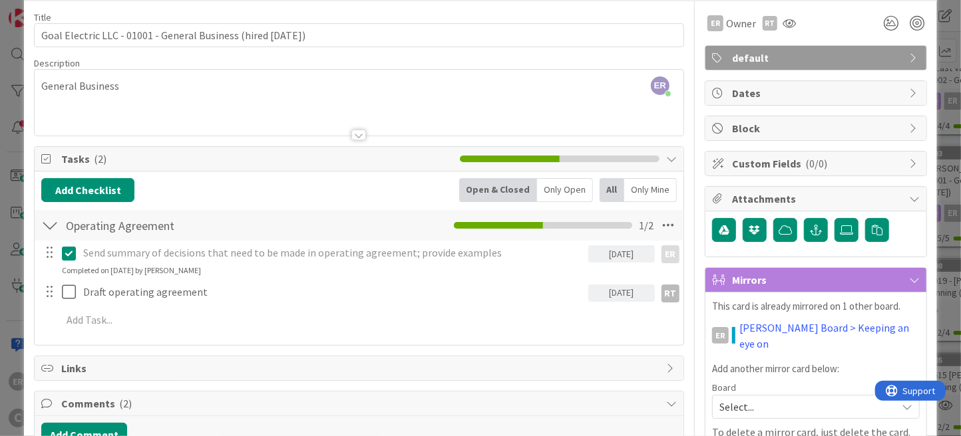
scroll to position [0, 0]
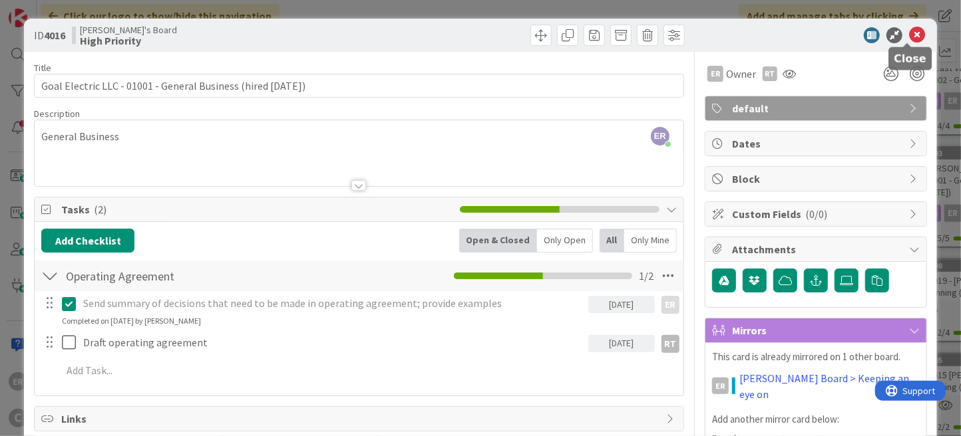
click at [909, 35] on icon at bounding box center [917, 35] width 16 height 16
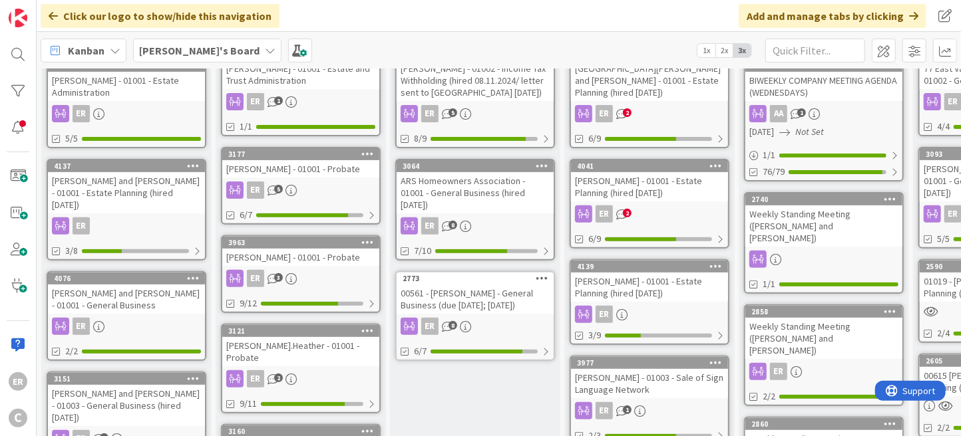
scroll to position [200, 0]
click at [170, 284] on div "[PERSON_NAME] and [PERSON_NAME] - 01001 - General Business" at bounding box center [126, 298] width 157 height 29
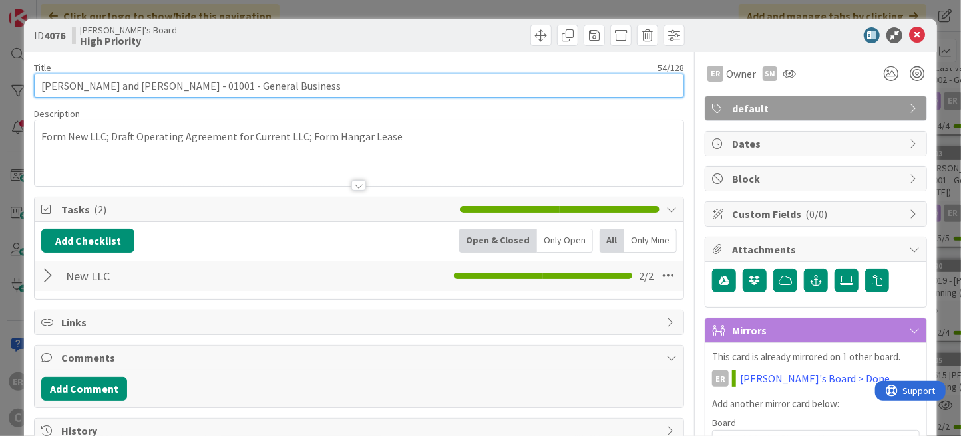
click at [282, 86] on input "[PERSON_NAME] and [PERSON_NAME] - 01001 - General Business" at bounding box center [359, 86] width 650 height 24
type input "[PERSON_NAME] and [PERSON_NAME] - 01001 - General Business (hired [DATE])"
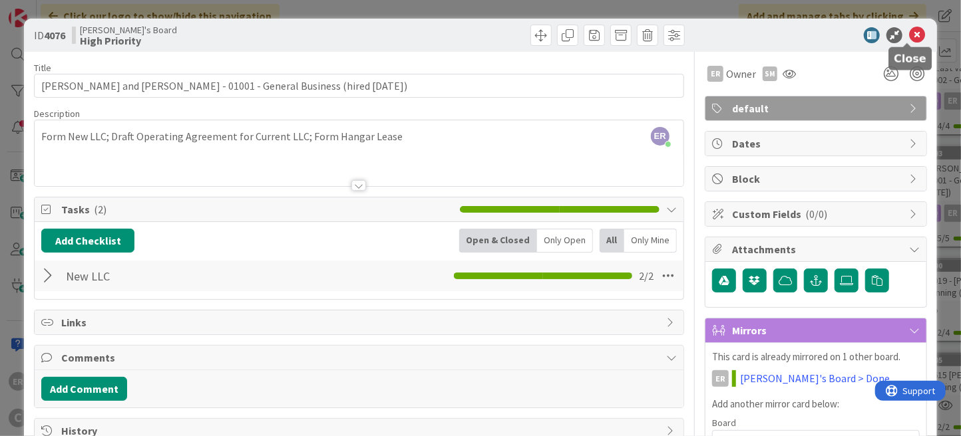
click at [909, 39] on icon at bounding box center [917, 35] width 16 height 16
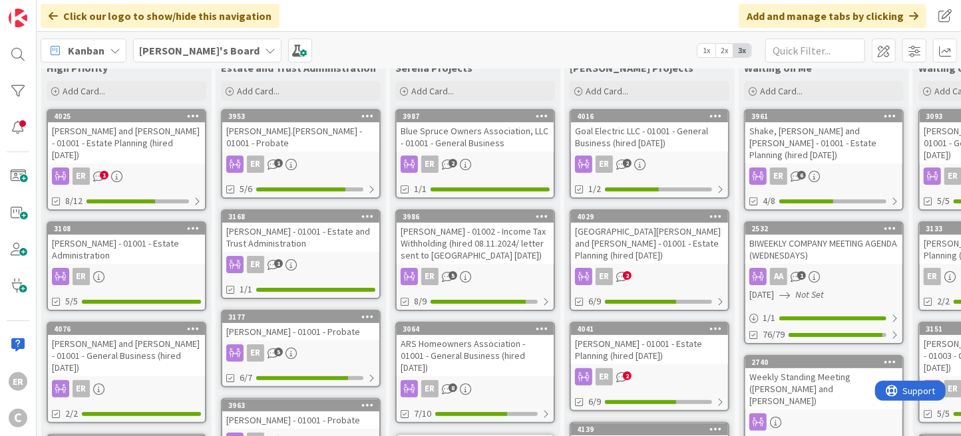
scroll to position [5, 0]
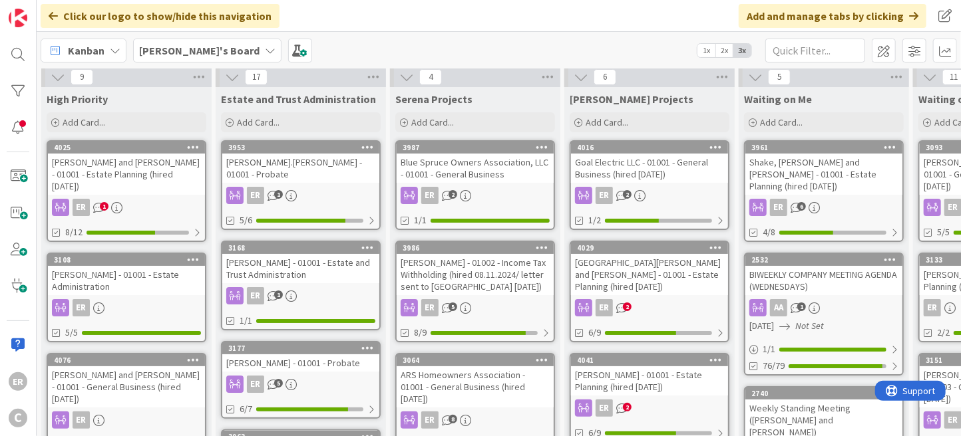
click at [158, 370] on div "[PERSON_NAME] and [PERSON_NAME] - 01001 - General Business (hired [DATE])" at bounding box center [126, 387] width 157 height 41
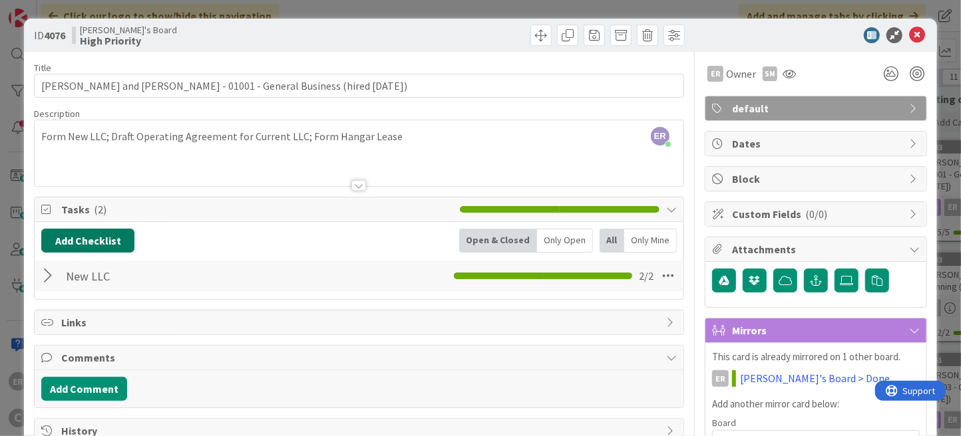
click at [110, 247] on button "Add Checklist" at bounding box center [87, 241] width 93 height 24
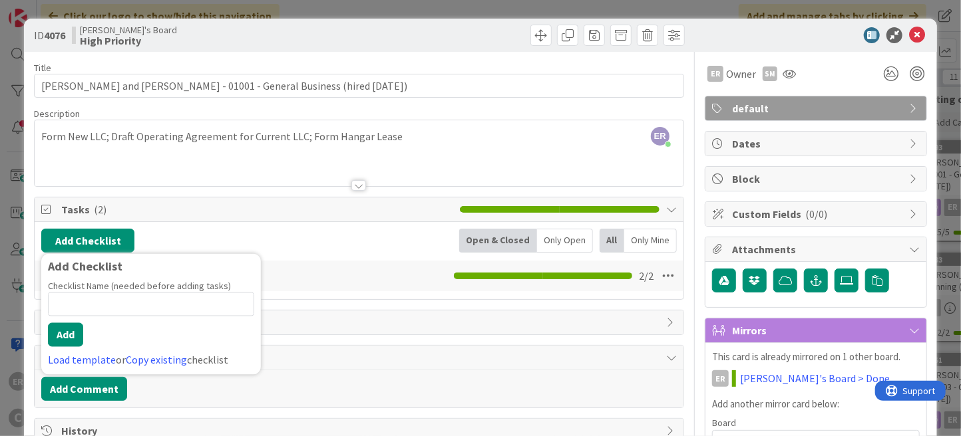
type input "L"
type input "Hangar Lease"
click at [71, 338] on button "Add" at bounding box center [65, 335] width 35 height 24
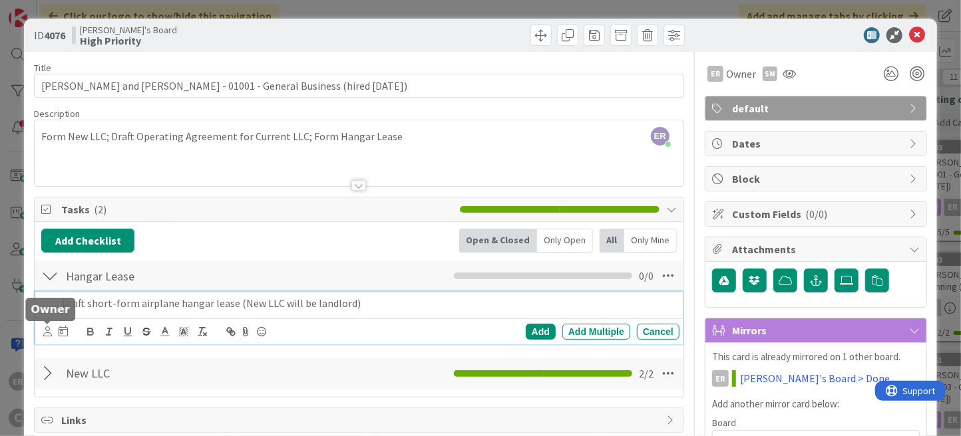
click at [45, 331] on icon at bounding box center [47, 332] width 9 height 10
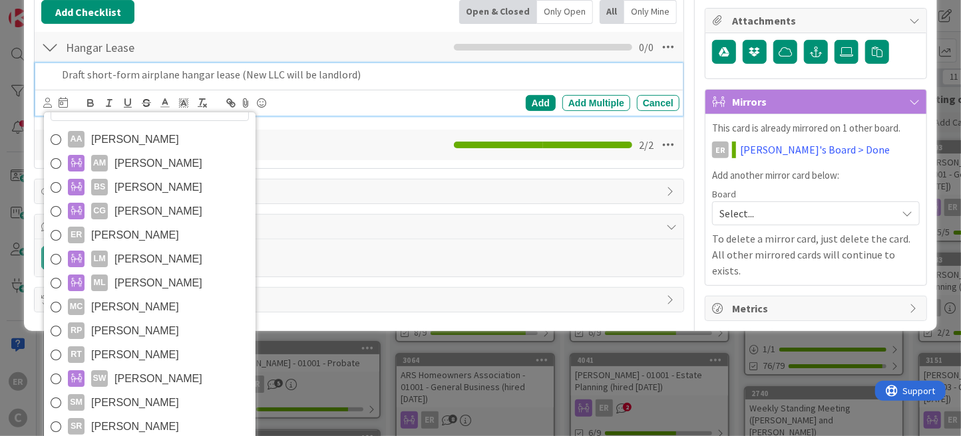
scroll to position [235, 0]
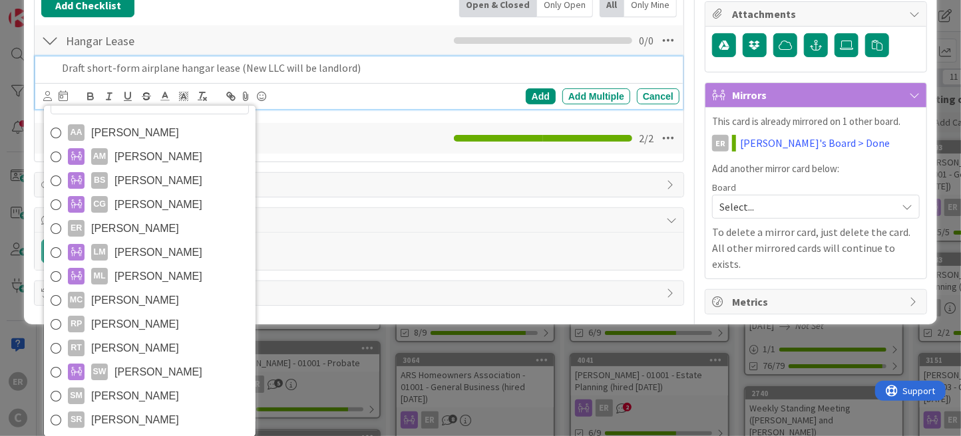
click at [159, 414] on link "SR [PERSON_NAME]" at bounding box center [150, 420] width 212 height 24
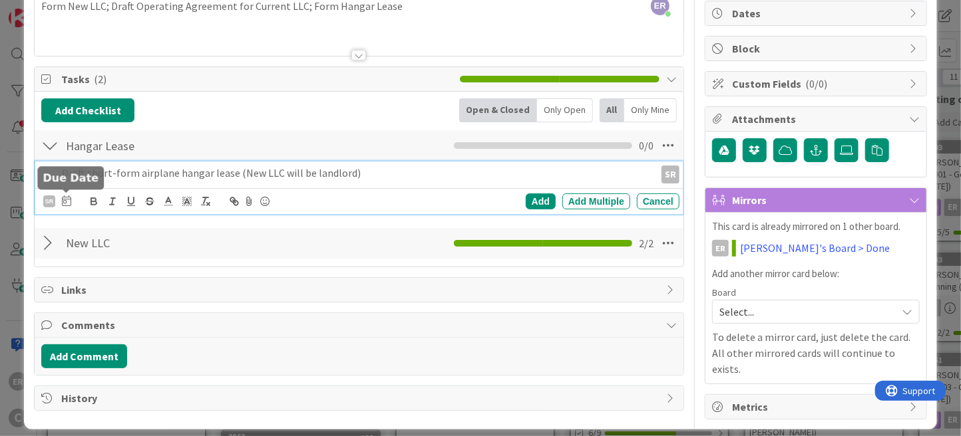
click at [65, 198] on icon at bounding box center [66, 201] width 9 height 11
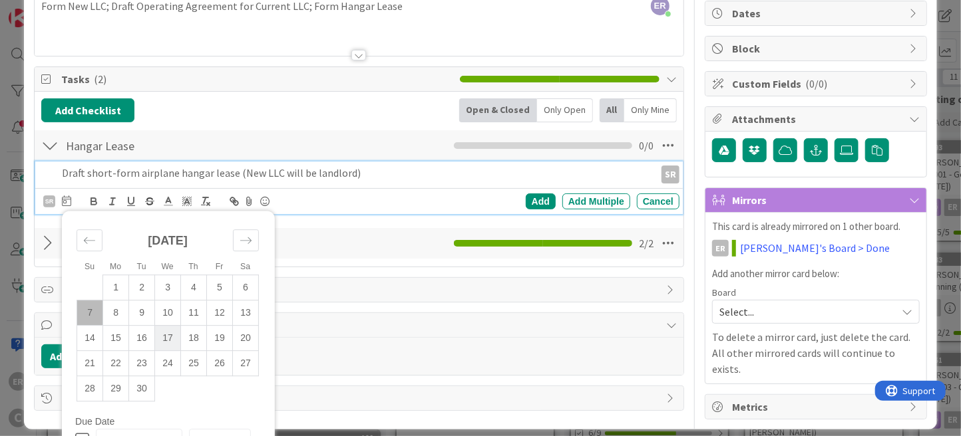
click at [159, 329] on td "17" at bounding box center [168, 338] width 26 height 25
click at [526, 198] on div "Add" at bounding box center [541, 202] width 30 height 16
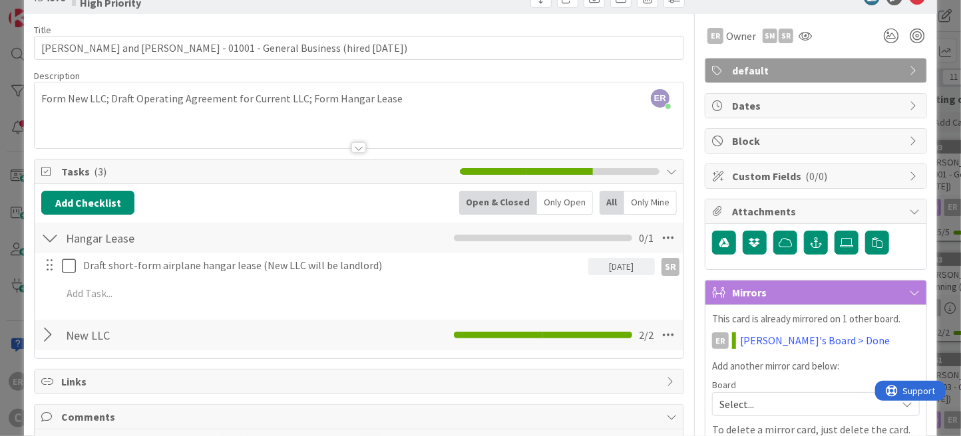
scroll to position [0, 0]
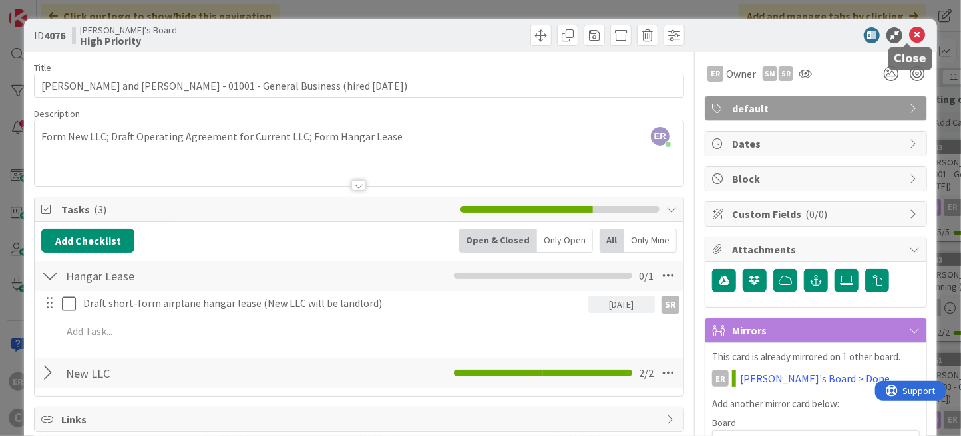
click at [909, 36] on icon at bounding box center [917, 35] width 16 height 16
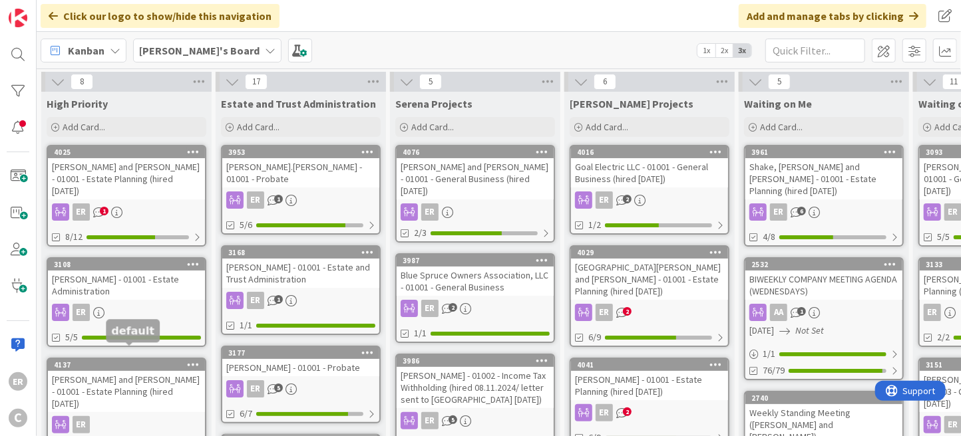
click at [151, 361] on div "4137" at bounding box center [129, 365] width 151 height 9
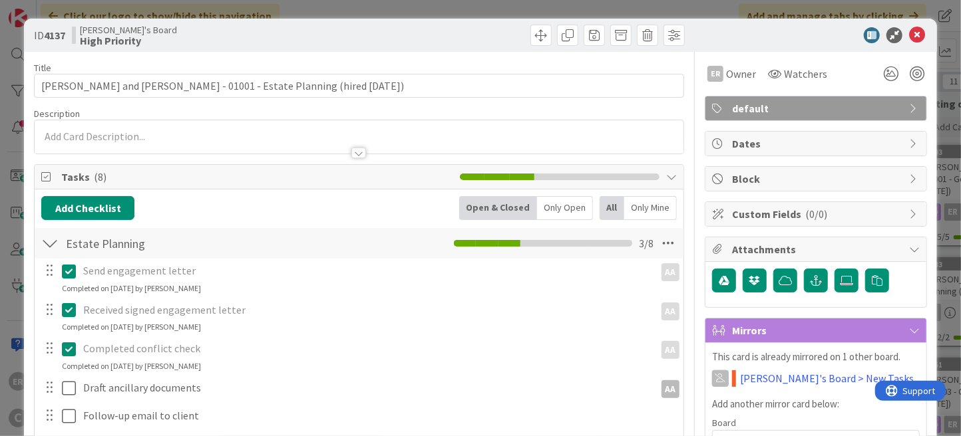
click at [192, 127] on div at bounding box center [359, 136] width 649 height 33
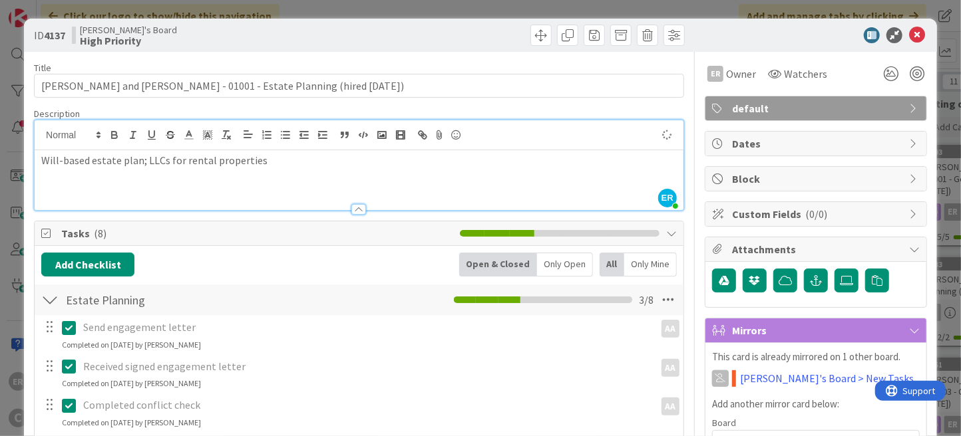
click at [164, 156] on p "Will-based estate plan; LLCs for rental properties" at bounding box center [358, 160] width 635 height 15
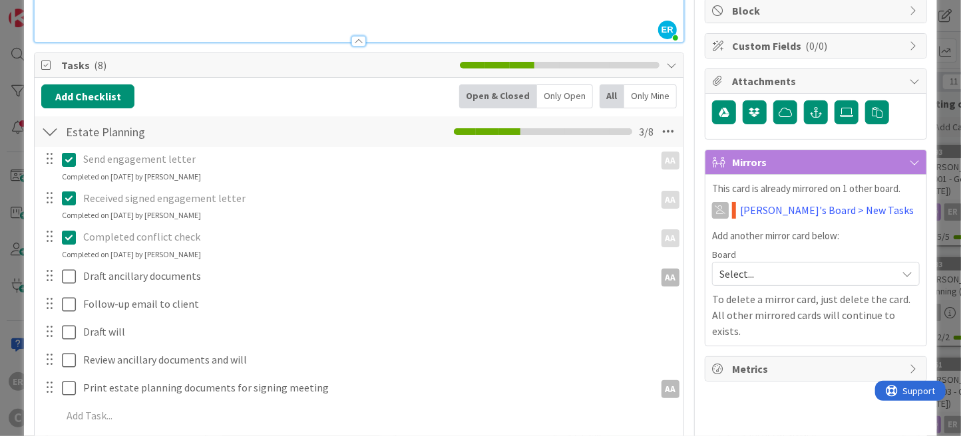
scroll to position [200, 0]
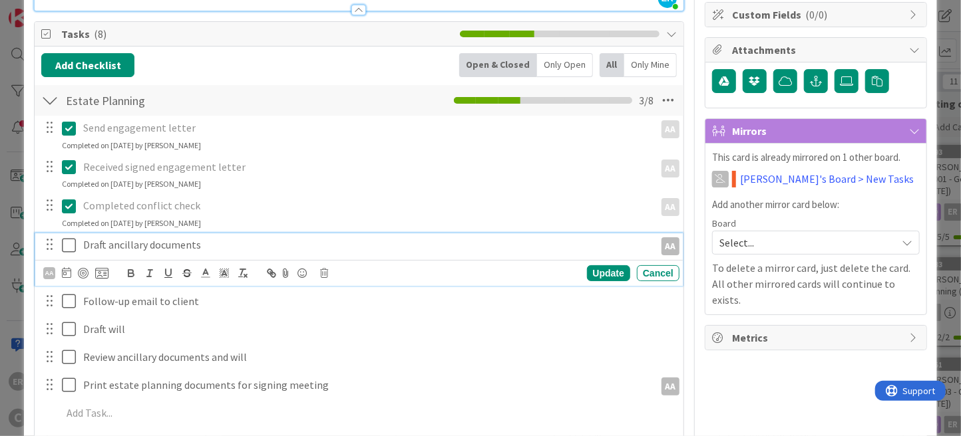
click at [213, 248] on p "Draft ancillary documents" at bounding box center [365, 244] width 565 height 15
click at [64, 275] on icon at bounding box center [66, 272] width 9 height 11
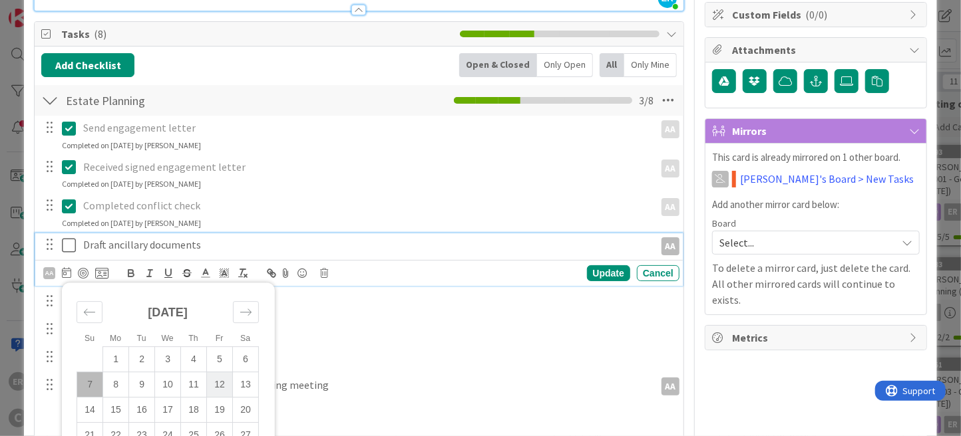
click at [216, 381] on td "12" at bounding box center [220, 385] width 26 height 25
type input "[DATE]"
click at [591, 276] on div "Update" at bounding box center [608, 273] width 43 height 16
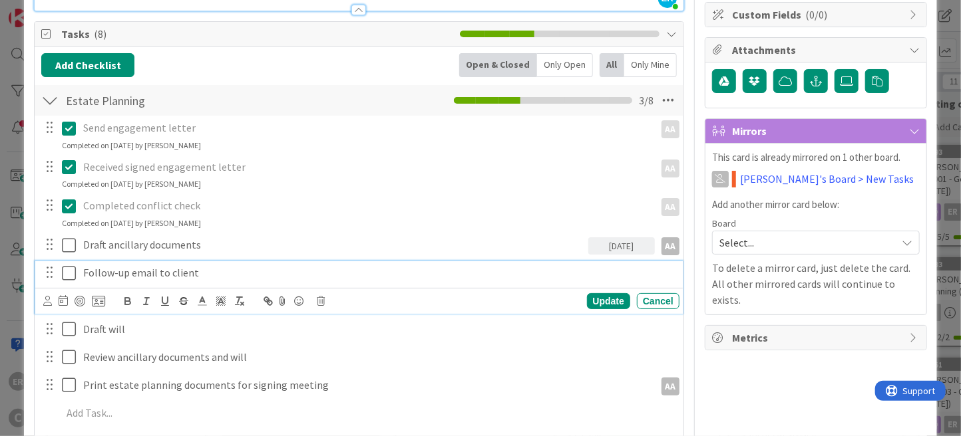
click at [197, 274] on p "Follow-up email to client" at bounding box center [378, 272] width 590 height 15
drag, startPoint x: 208, startPoint y: 274, endPoint x: 83, endPoint y: 279, distance: 124.5
click at [83, 279] on div "Follow-up email to client" at bounding box center [378, 272] width 601 height 23
click at [47, 302] on icon at bounding box center [47, 301] width 9 height 10
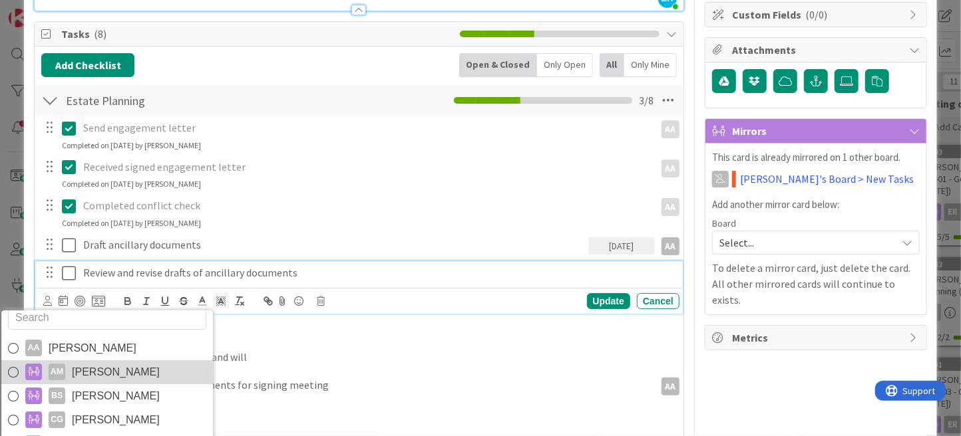
scroll to position [21, 0]
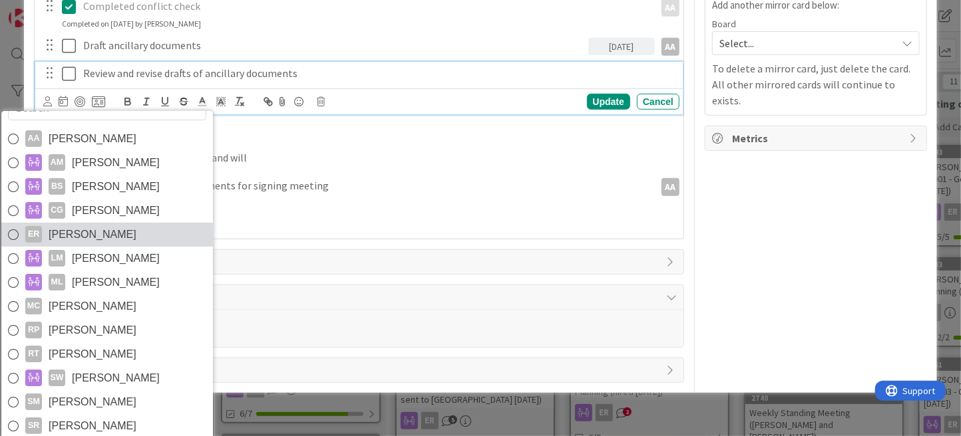
click at [82, 235] on span "[PERSON_NAME]" at bounding box center [93, 235] width 88 height 20
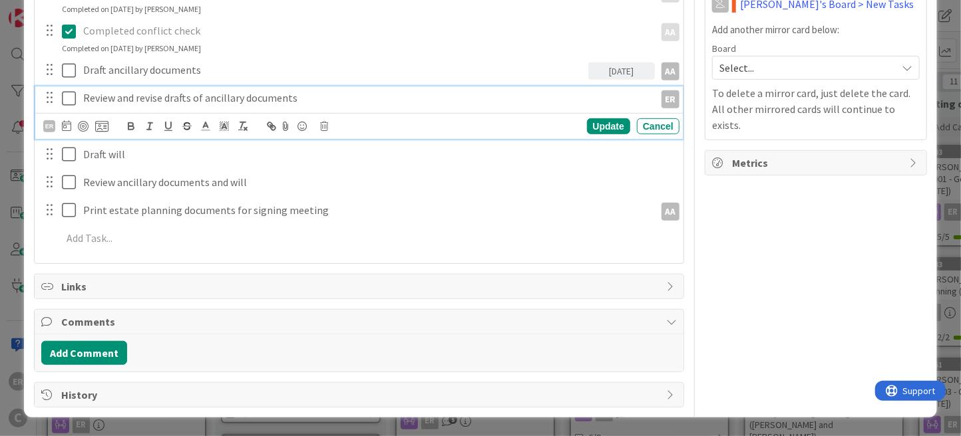
scroll to position [371, 0]
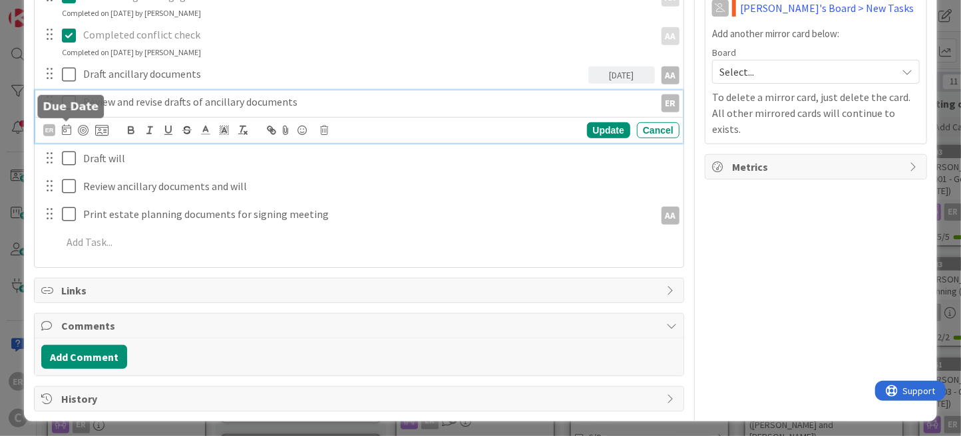
click at [67, 130] on icon at bounding box center [66, 129] width 9 height 11
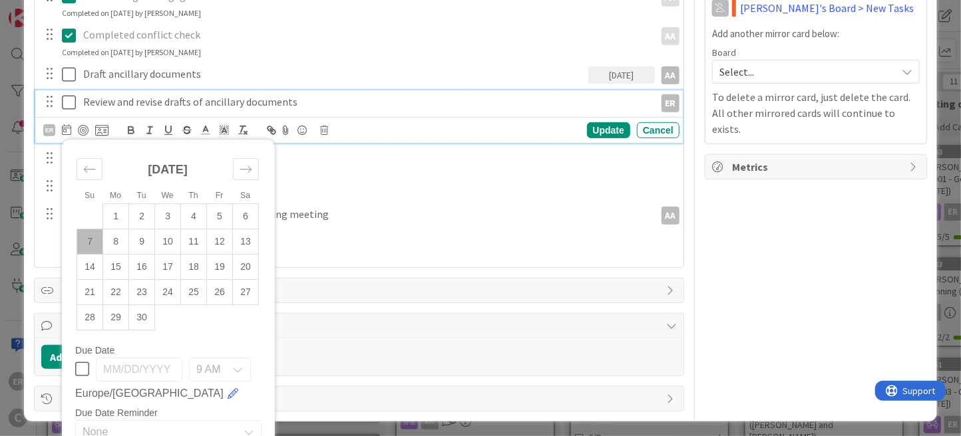
drag, startPoint x: 216, startPoint y: 267, endPoint x: 410, endPoint y: 198, distance: 206.6
click at [216, 266] on td "19" at bounding box center [220, 267] width 26 height 25
type input "[DATE]"
click at [599, 126] on div "Update" at bounding box center [608, 130] width 43 height 16
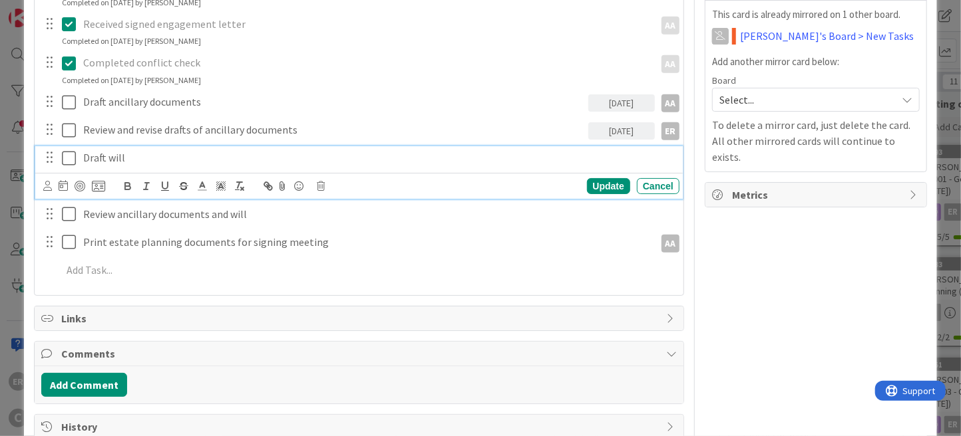
click at [130, 159] on div "Draft will Update Cancel" at bounding box center [358, 172] width 647 height 53
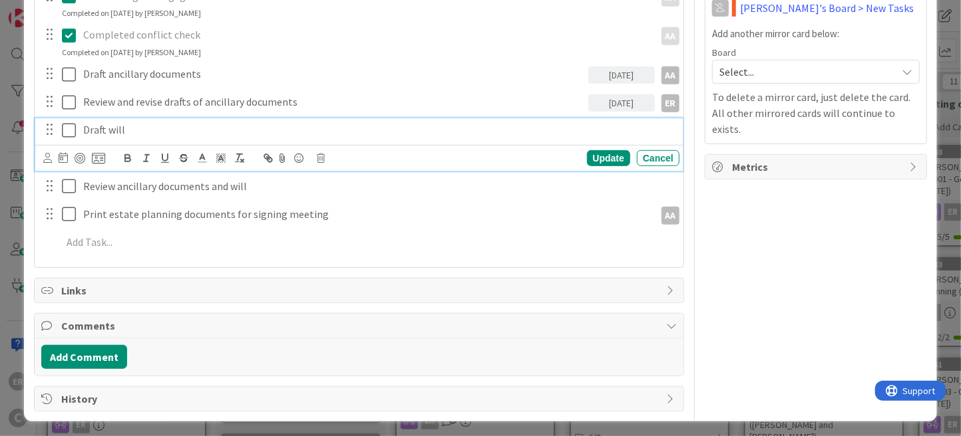
click at [150, 132] on p "Draft will" at bounding box center [378, 129] width 590 height 15
click at [48, 157] on icon at bounding box center [47, 158] width 9 height 10
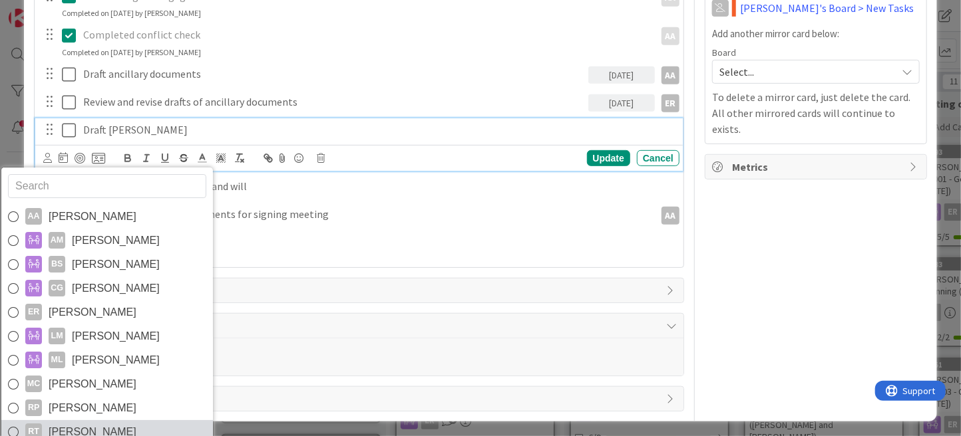
click at [106, 427] on link "RT [PERSON_NAME]" at bounding box center [107, 432] width 212 height 24
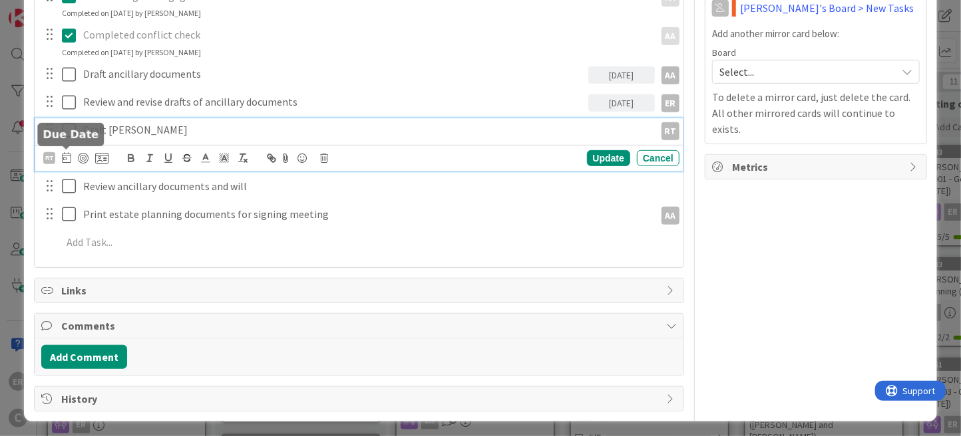
click at [65, 160] on icon at bounding box center [66, 157] width 9 height 11
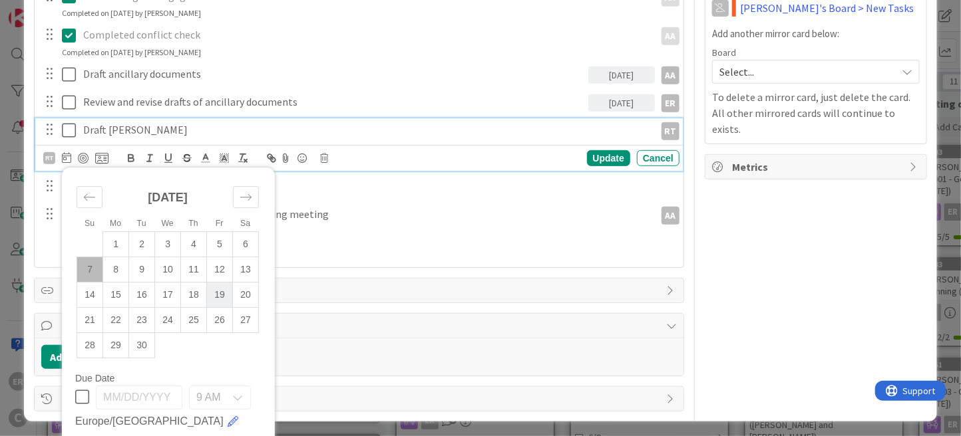
click at [218, 292] on td "19" at bounding box center [220, 295] width 26 height 25
type input "[DATE]"
click at [605, 150] on div "Update" at bounding box center [608, 158] width 43 height 16
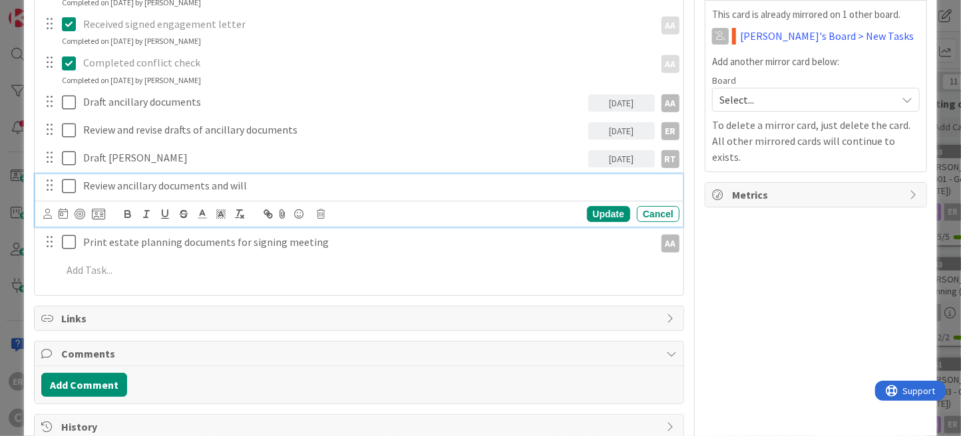
click at [130, 187] on div "Review ancillary documents and will Update Cancel" at bounding box center [358, 200] width 647 height 53
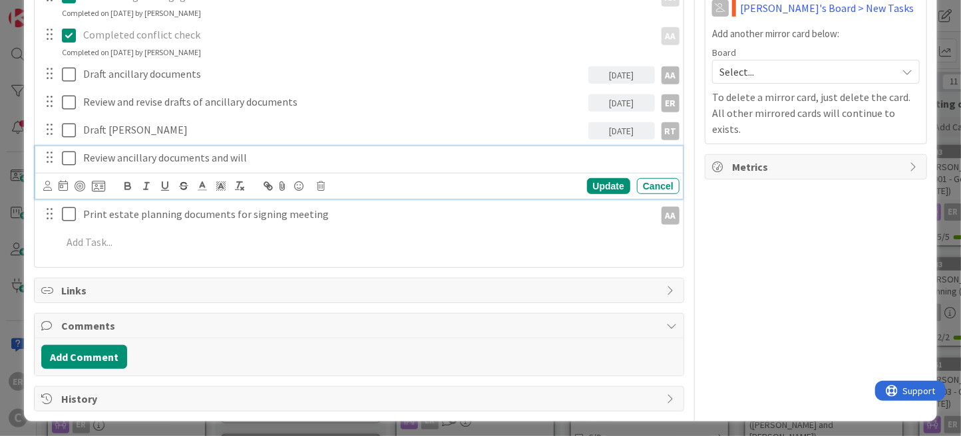
click at [179, 154] on p "Review ancillary documents and will" at bounding box center [378, 157] width 590 height 15
drag, startPoint x: 118, startPoint y: 156, endPoint x: 249, endPoint y: 155, distance: 131.1
click at [249, 155] on p "Review ancillary documents and will" at bounding box center [378, 157] width 590 height 15
click at [44, 185] on icon at bounding box center [47, 186] width 9 height 10
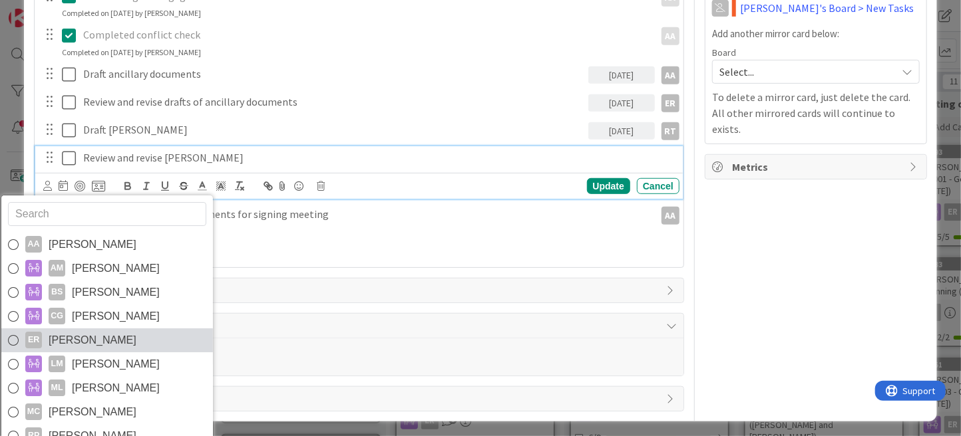
scroll to position [22, 0]
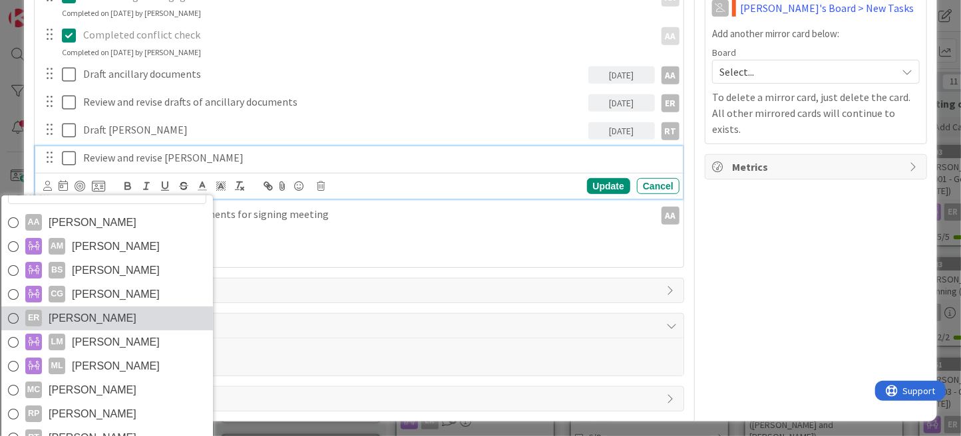
click at [101, 316] on span "[PERSON_NAME]" at bounding box center [93, 319] width 88 height 20
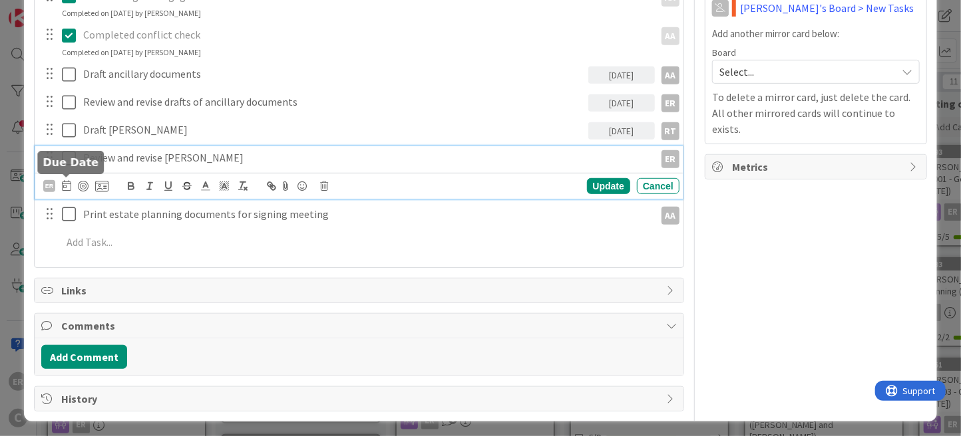
click at [67, 180] on icon at bounding box center [66, 185] width 9 height 11
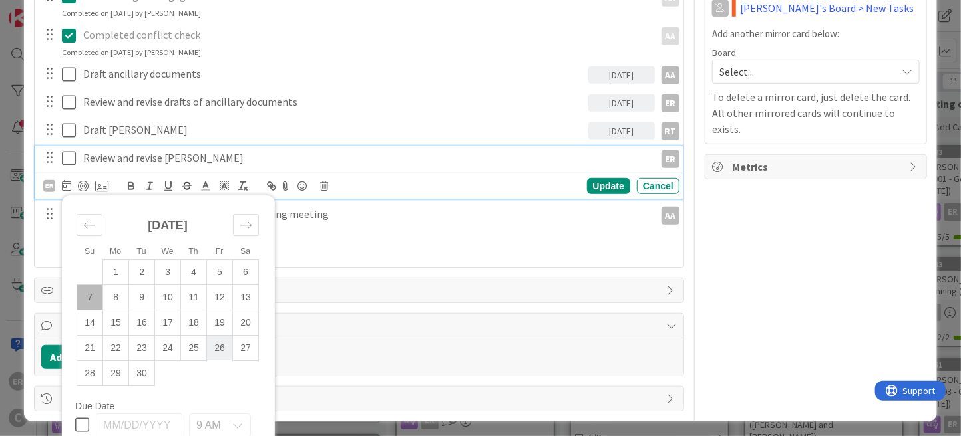
click at [226, 345] on td "26" at bounding box center [220, 348] width 26 height 25
type input "[DATE]"
click at [587, 183] on div "Update" at bounding box center [608, 186] width 43 height 16
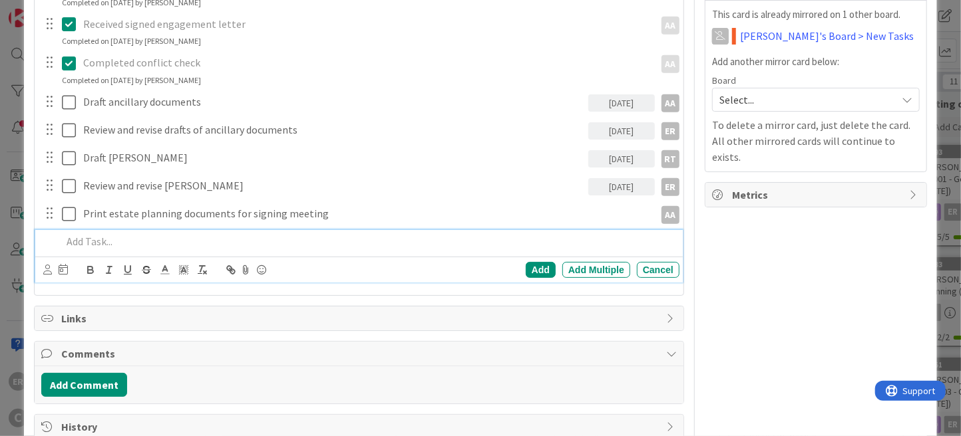
click at [84, 241] on div "Add Add Multiple Cancel" at bounding box center [358, 256] width 647 height 53
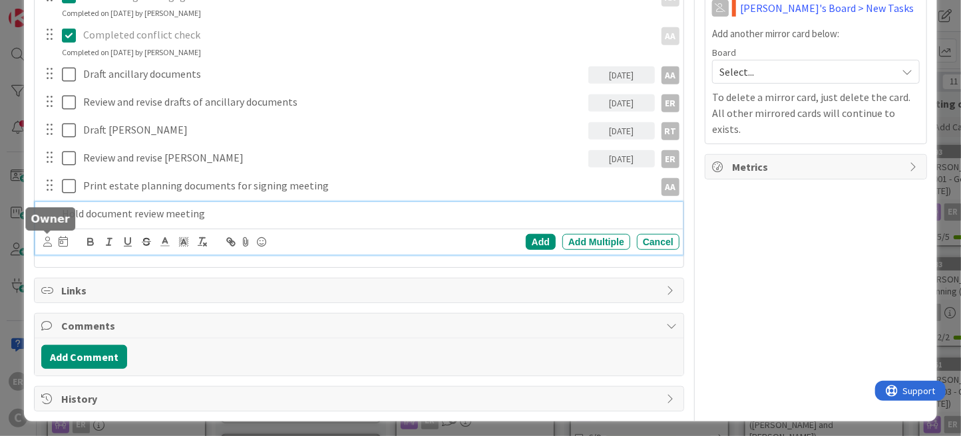
click at [49, 238] on icon at bounding box center [47, 242] width 9 height 10
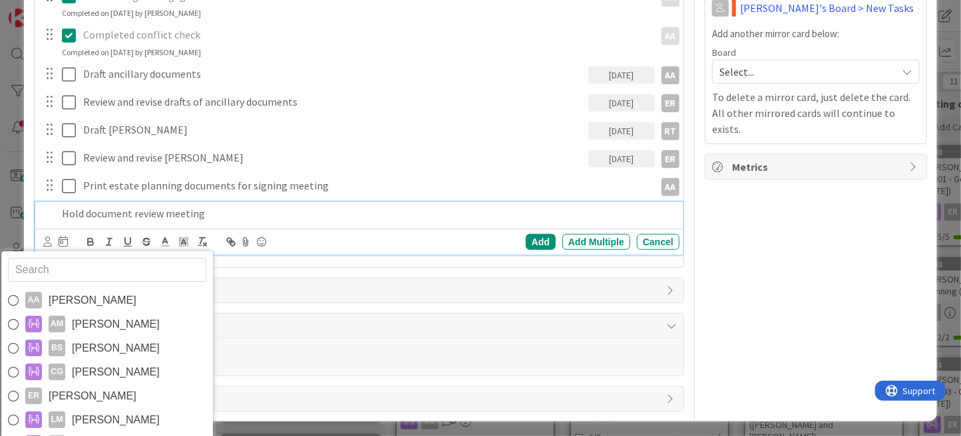
click at [372, 306] on div "Title 60 / 128 [PERSON_NAME] and [PERSON_NAME] - 01001 - Estate Planning (hired…" at bounding box center [359, 46] width 650 height 730
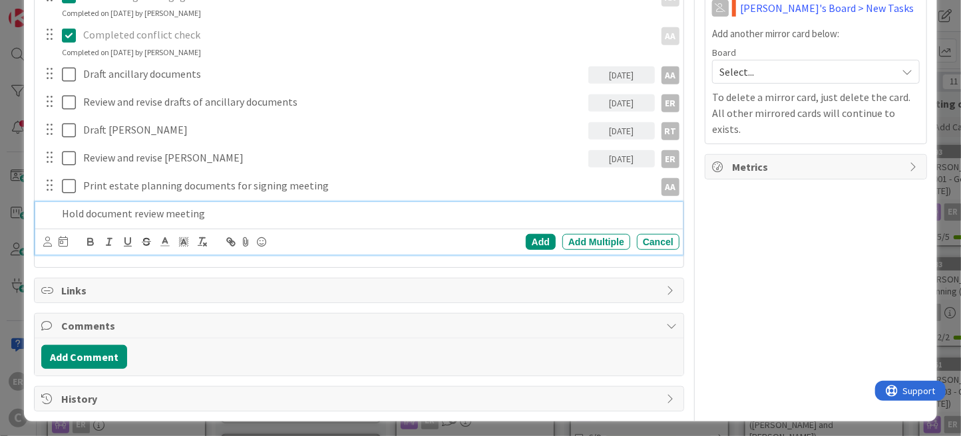
click at [100, 241] on div "Hold document review meeting AA [PERSON_NAME] AM [PERSON_NAME] BS [PERSON_NAME]…" at bounding box center [358, 228] width 647 height 53
click at [526, 240] on div "Add" at bounding box center [541, 242] width 30 height 16
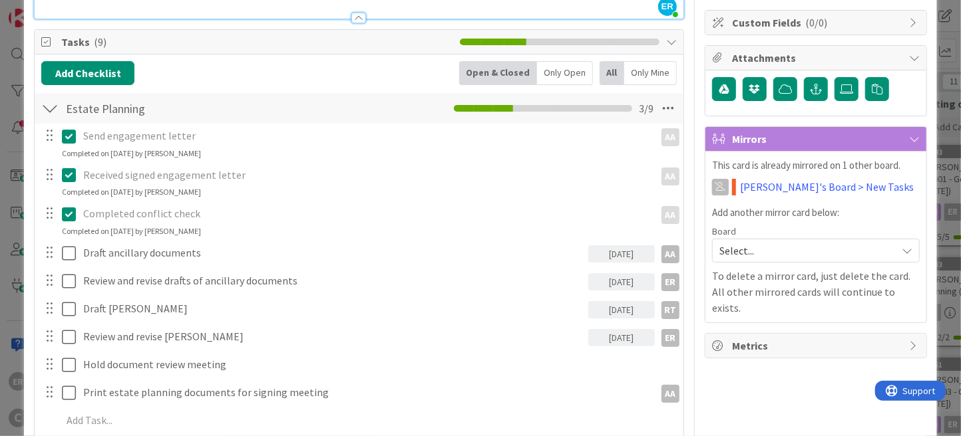
scroll to position [200, 0]
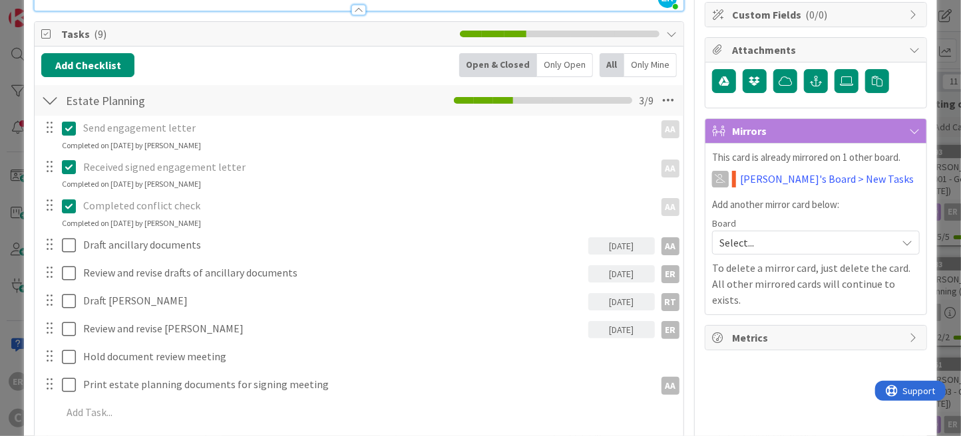
click at [737, 241] on span "Select..." at bounding box center [804, 242] width 170 height 19
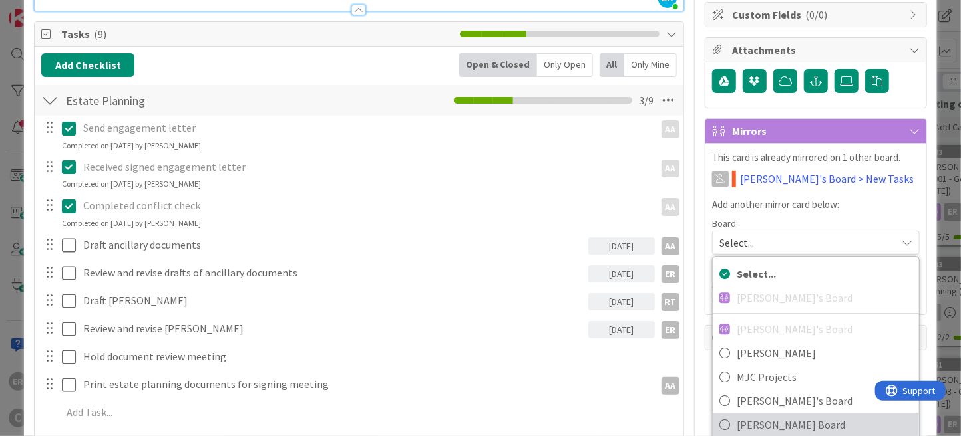
click at [754, 418] on span "[PERSON_NAME] Board" at bounding box center [824, 425] width 176 height 20
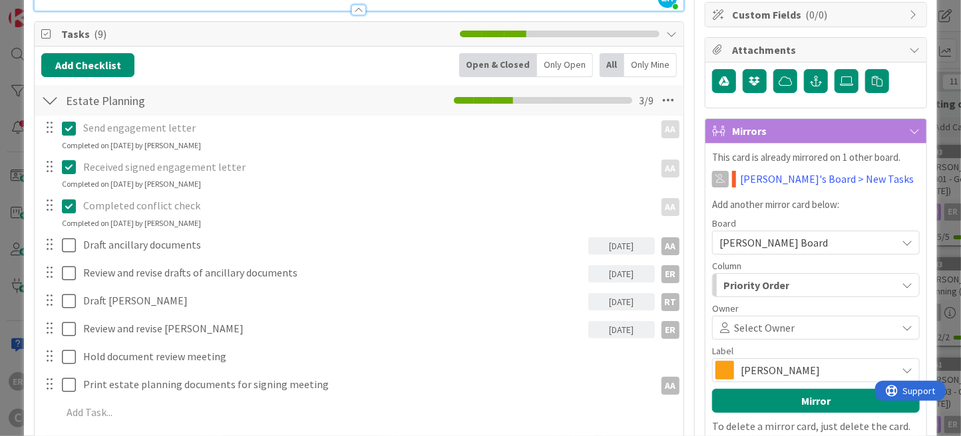
click at [761, 329] on span "Select Owner" at bounding box center [764, 328] width 61 height 16
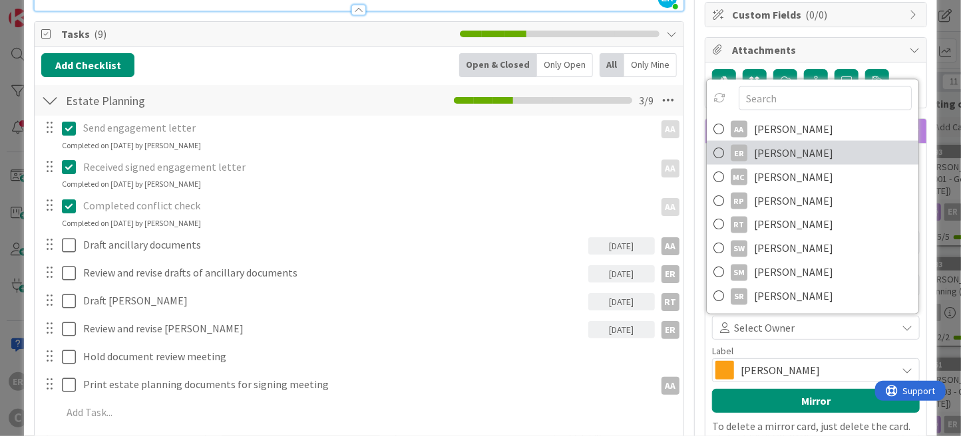
click at [772, 150] on span "[PERSON_NAME]" at bounding box center [793, 153] width 79 height 20
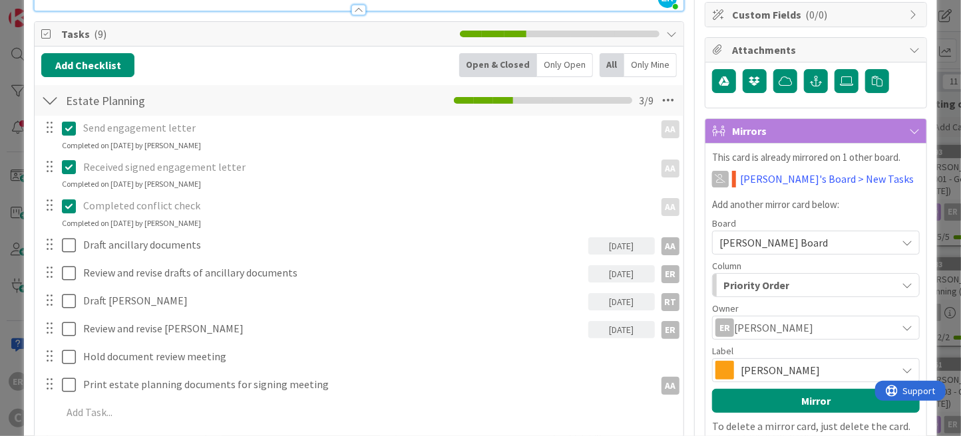
click at [754, 371] on span "[PERSON_NAME]" at bounding box center [814, 370] width 149 height 19
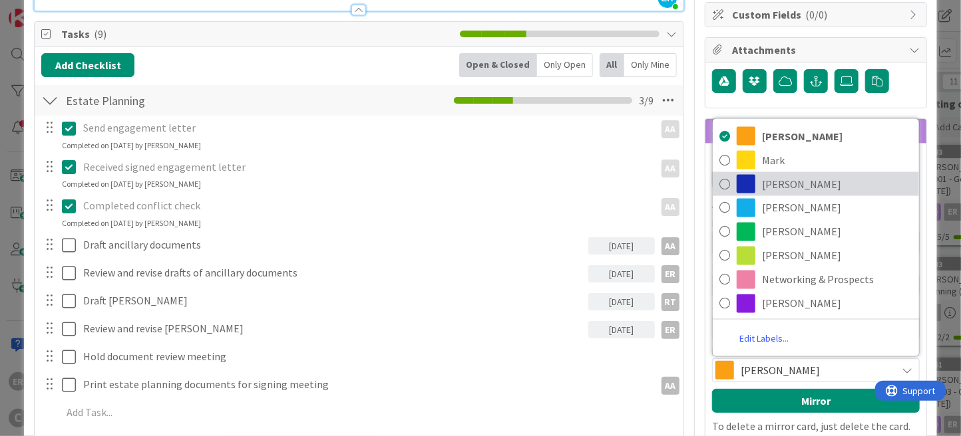
click at [770, 186] on span "[PERSON_NAME]" at bounding box center [837, 184] width 150 height 20
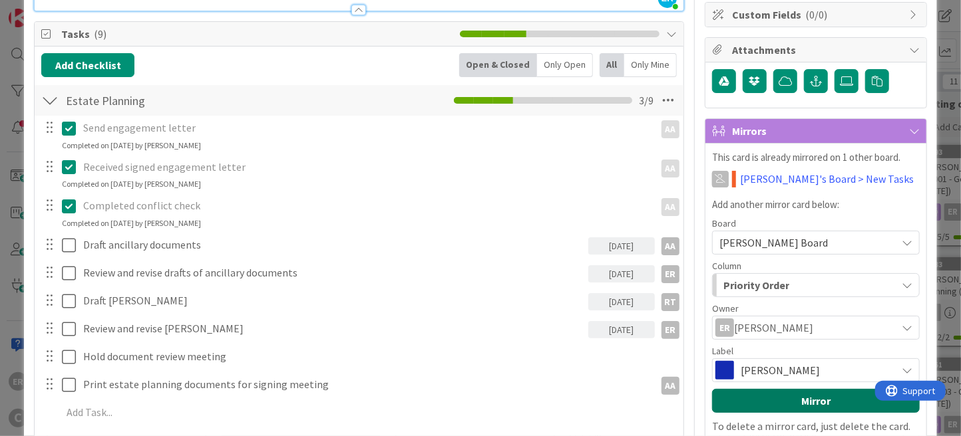
click at [797, 394] on button "Mirror" at bounding box center [816, 401] width 208 height 24
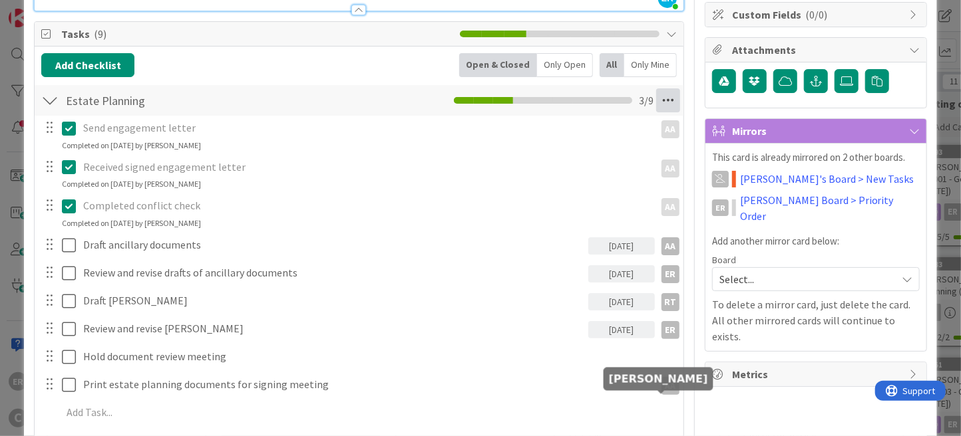
scroll to position [0, 0]
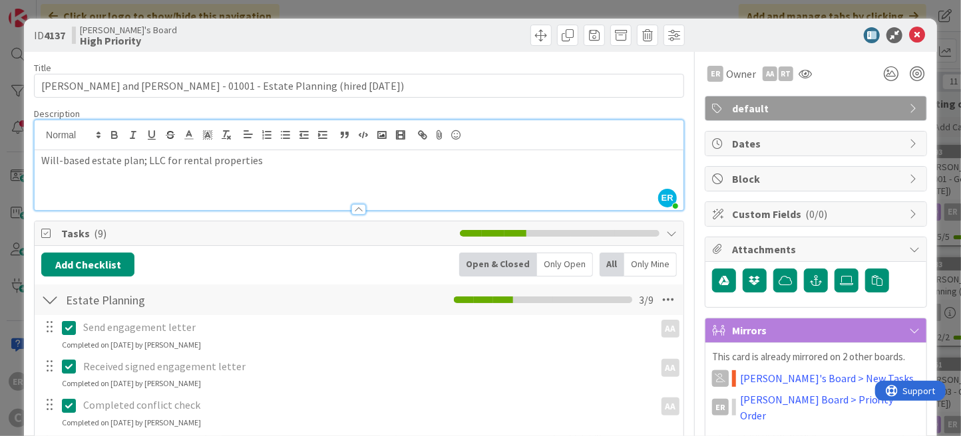
click at [48, 302] on div at bounding box center [49, 300] width 17 height 24
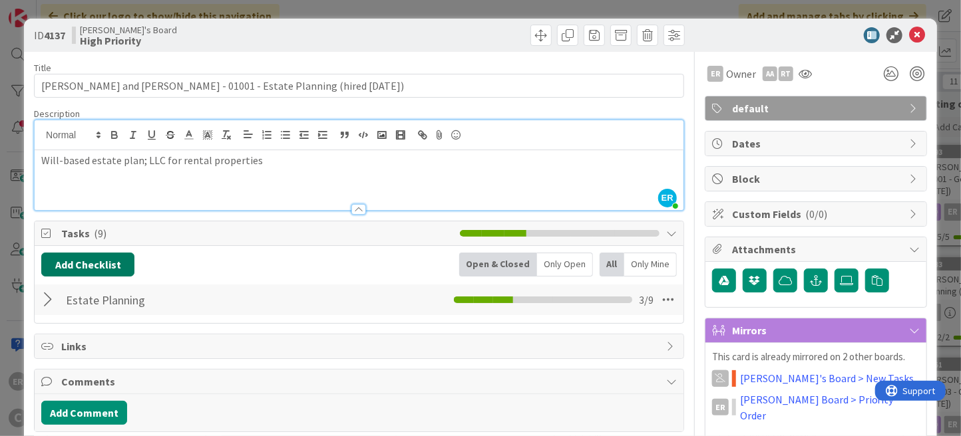
click at [108, 264] on button "Add Checklist" at bounding box center [87, 265] width 93 height 24
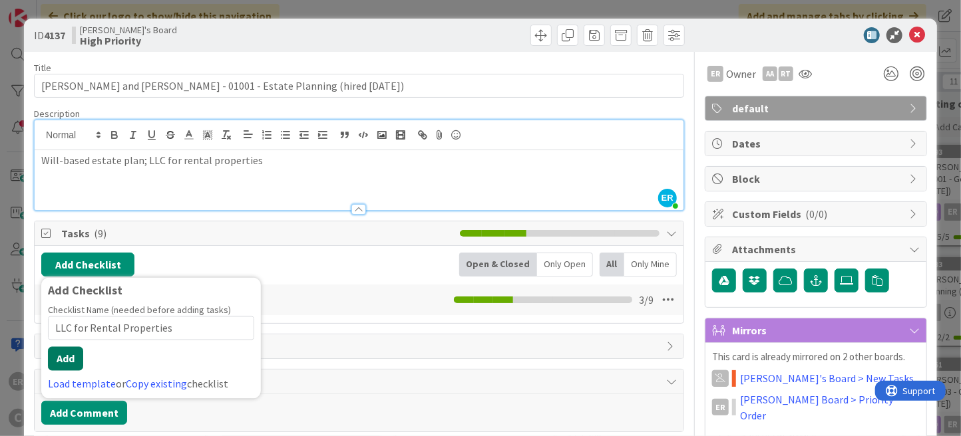
type input "LLC for Rental Properties"
click at [68, 361] on button "Add" at bounding box center [65, 359] width 35 height 24
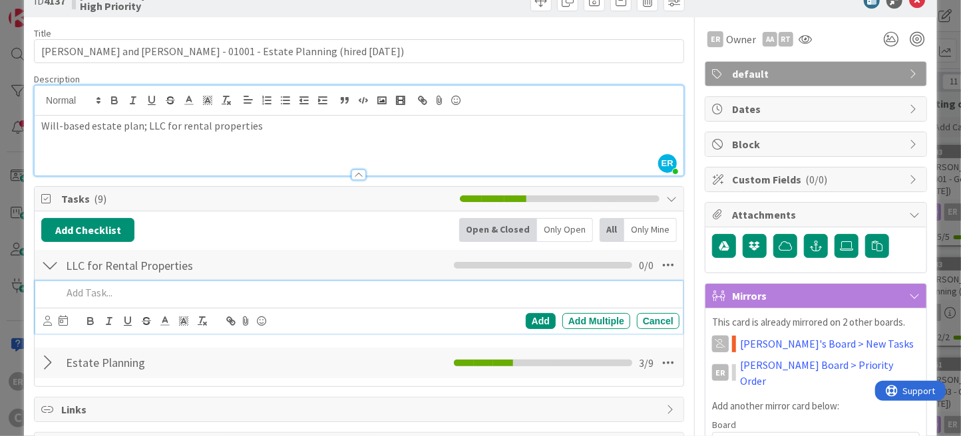
scroll to position [67, 0]
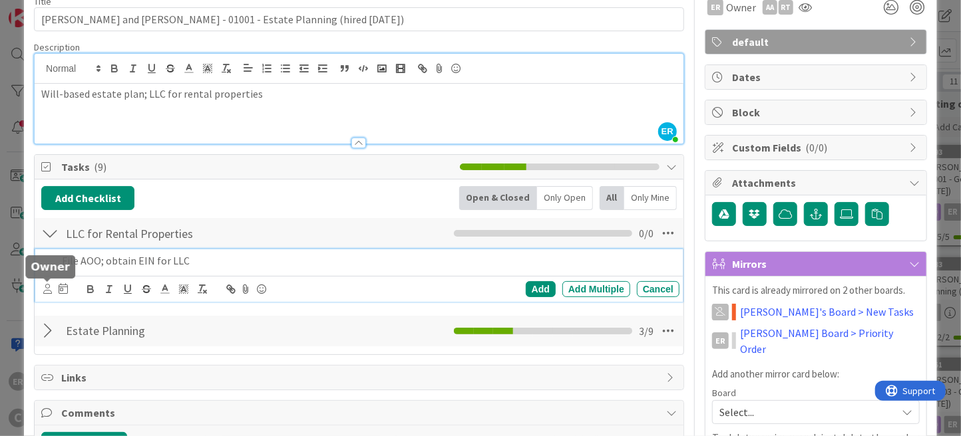
click at [45, 290] on icon at bounding box center [47, 289] width 9 height 10
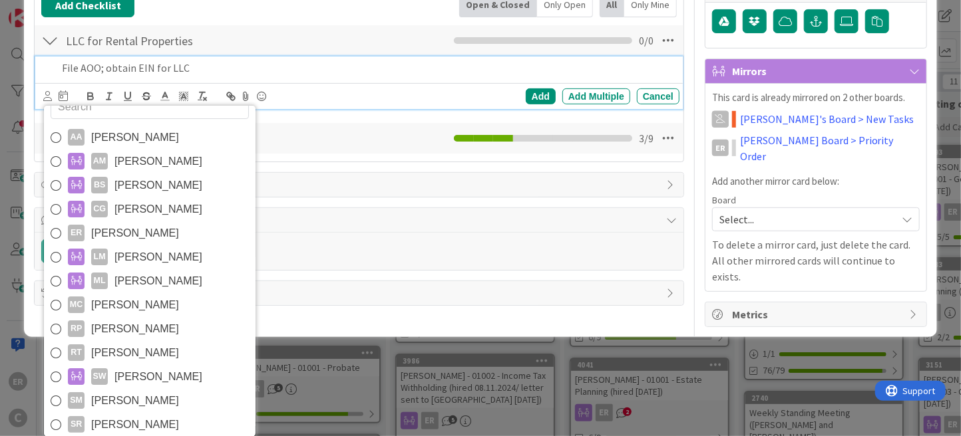
scroll to position [21, 0]
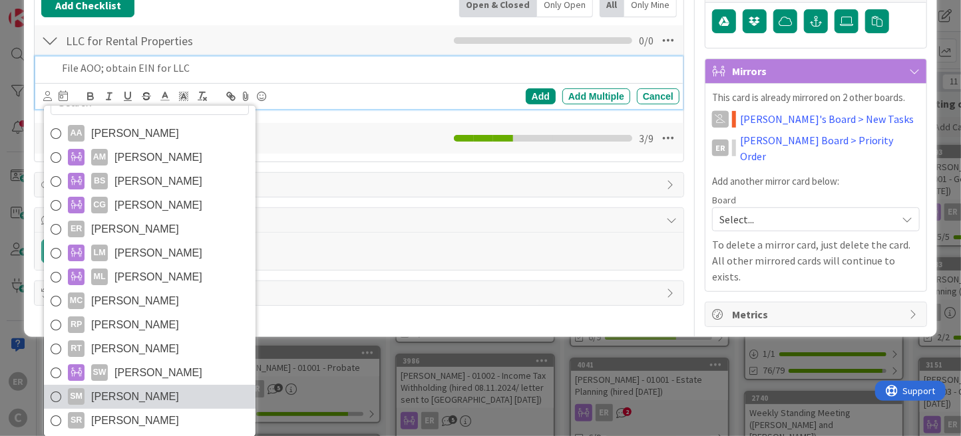
click at [175, 390] on link "SM [PERSON_NAME]" at bounding box center [150, 397] width 212 height 24
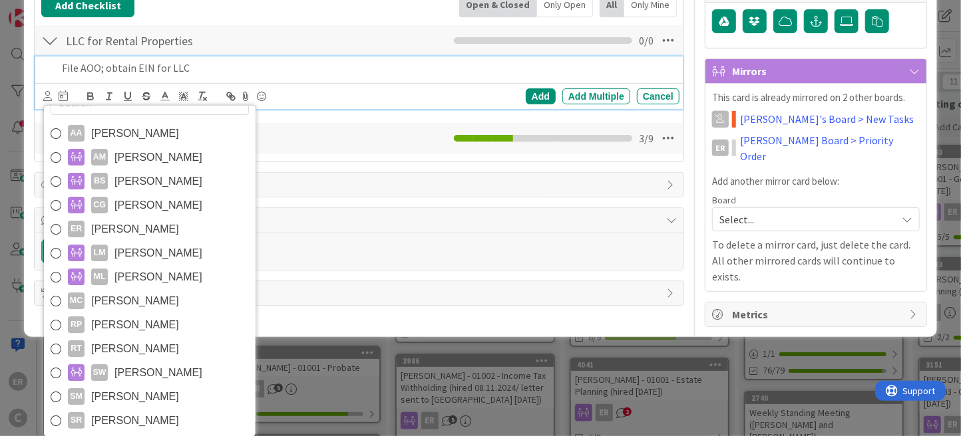
scroll to position [154, 0]
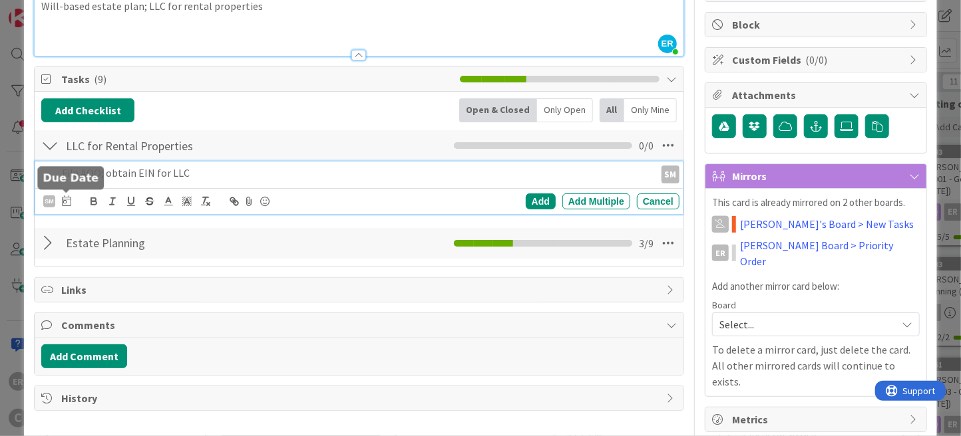
click at [67, 200] on icon at bounding box center [66, 201] width 9 height 11
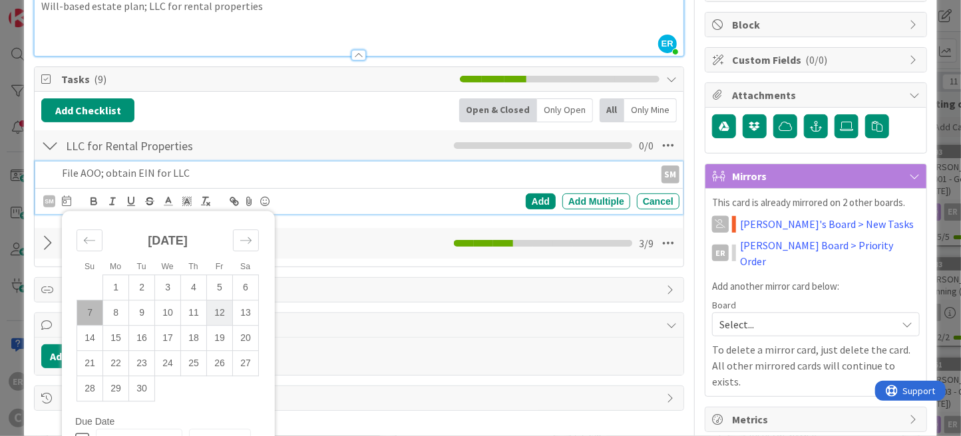
click at [218, 314] on td "12" at bounding box center [220, 313] width 26 height 25
click at [536, 197] on div "Add" at bounding box center [541, 202] width 30 height 16
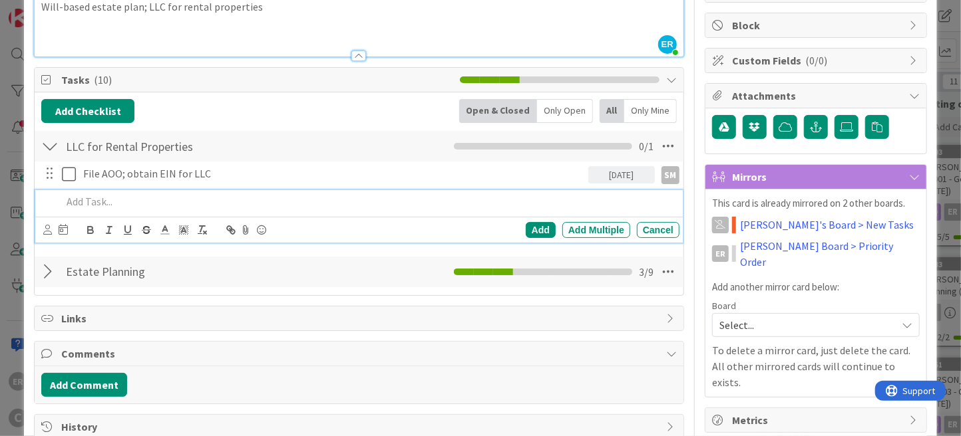
click at [151, 204] on p at bounding box center [368, 201] width 612 height 15
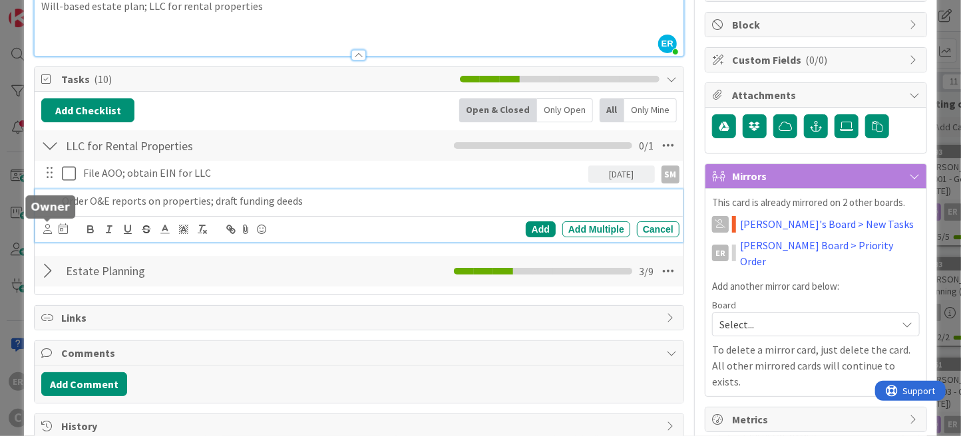
click at [46, 230] on icon at bounding box center [47, 229] width 9 height 10
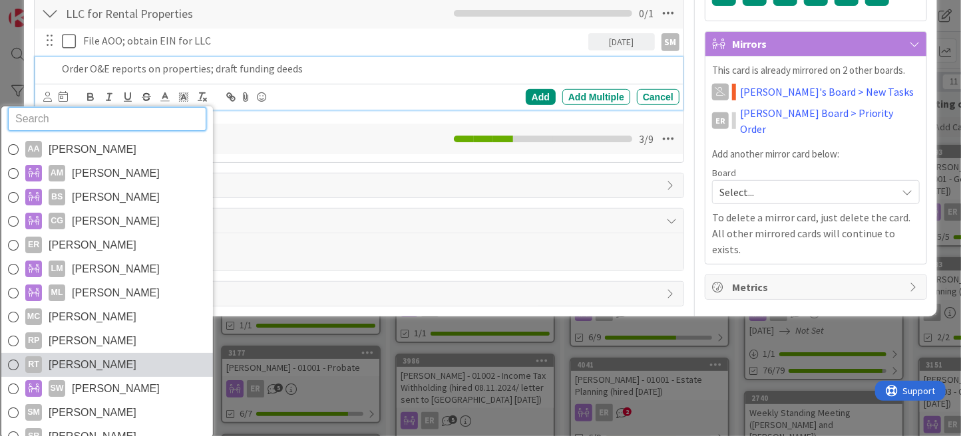
scroll to position [22, 0]
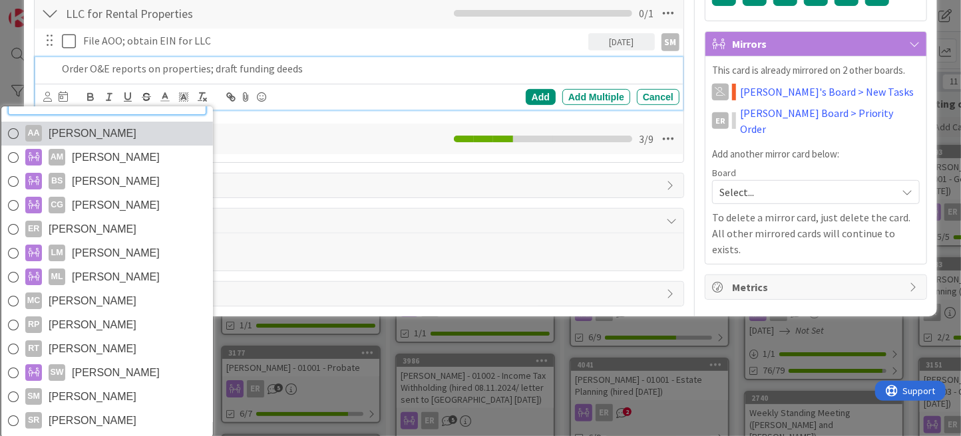
click at [112, 140] on span "[PERSON_NAME]" at bounding box center [93, 134] width 88 height 20
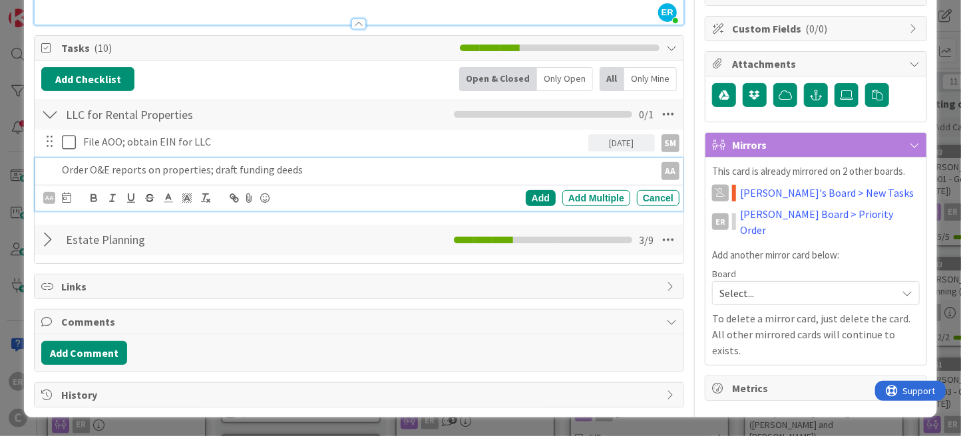
scroll to position [182, 0]
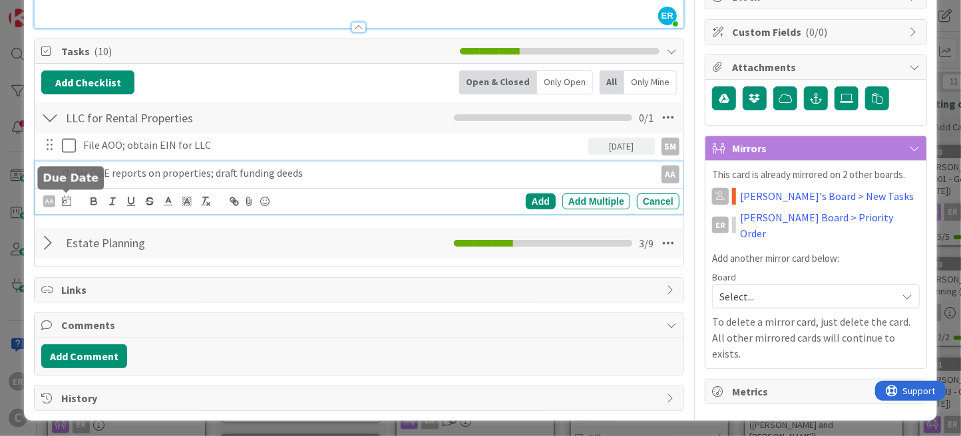
click at [67, 200] on icon at bounding box center [66, 201] width 9 height 11
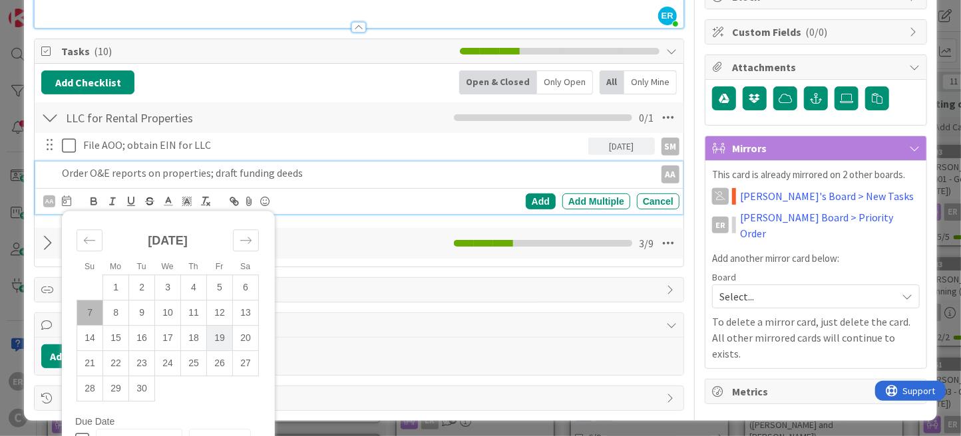
click at [220, 339] on td "19" at bounding box center [220, 338] width 26 height 25
click at [529, 198] on div "Add" at bounding box center [541, 202] width 30 height 16
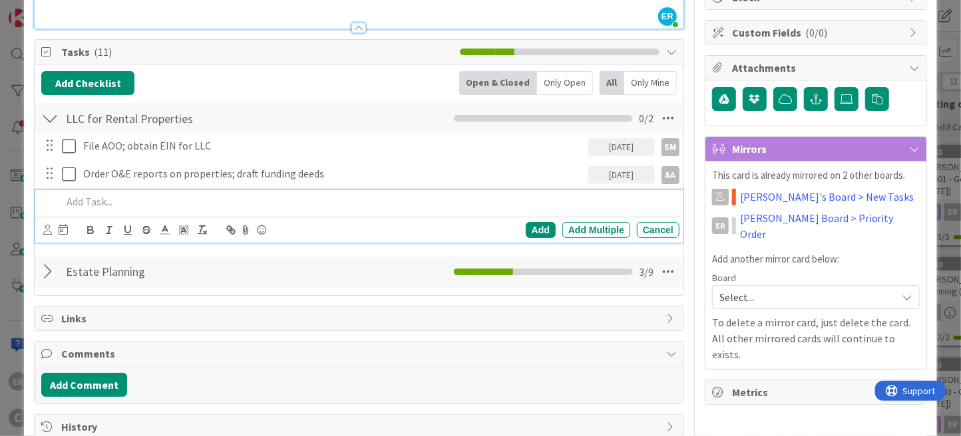
click at [141, 206] on p at bounding box center [368, 201] width 612 height 15
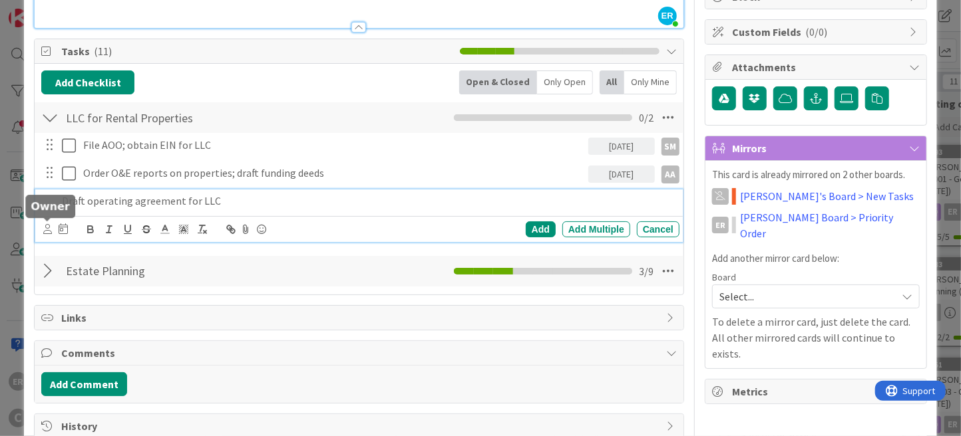
click at [48, 231] on icon at bounding box center [47, 229] width 9 height 10
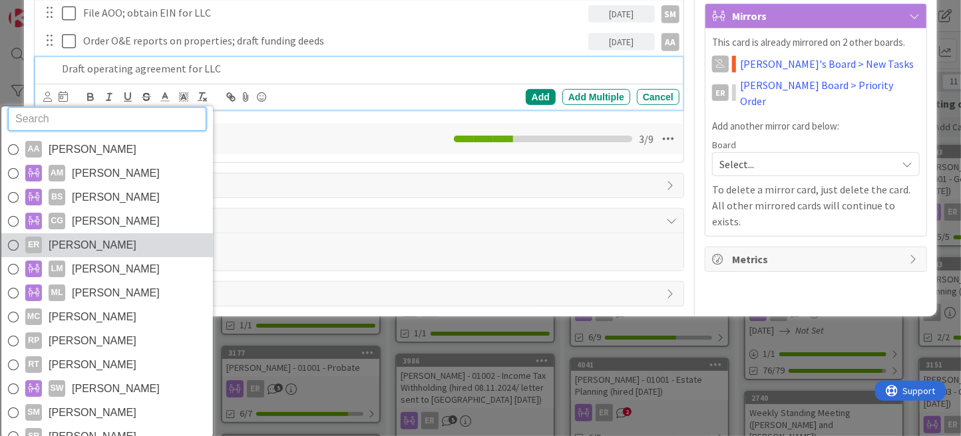
click at [90, 245] on span "[PERSON_NAME]" at bounding box center [93, 245] width 88 height 20
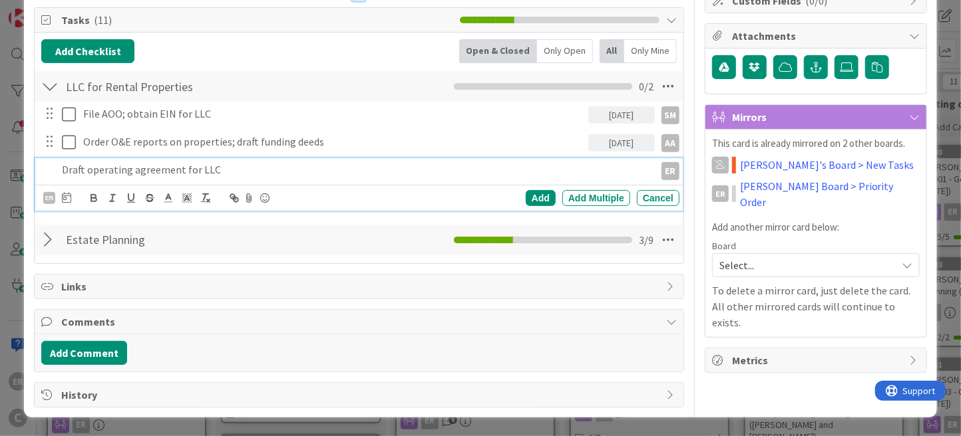
scroll to position [210, 0]
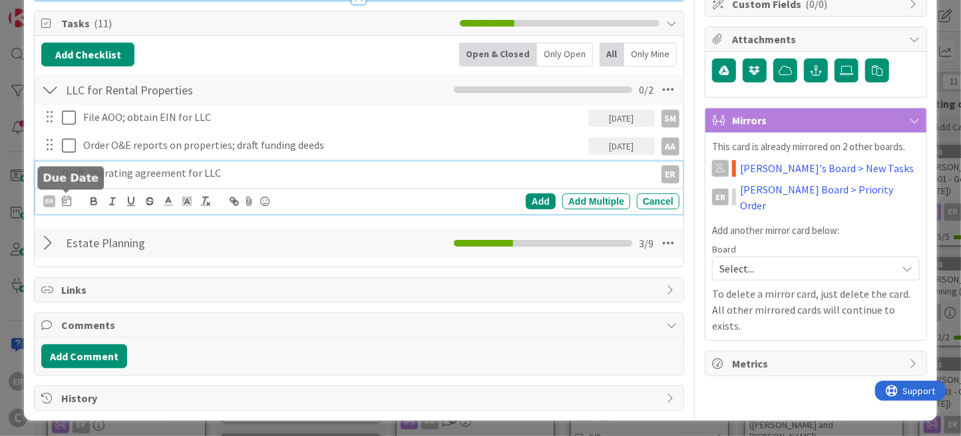
click at [64, 202] on icon at bounding box center [66, 201] width 9 height 11
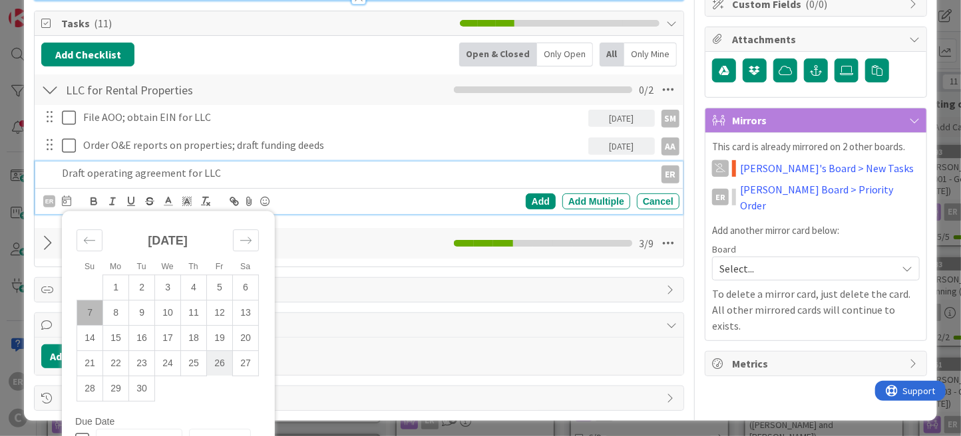
click at [218, 364] on td "26" at bounding box center [220, 363] width 26 height 25
click at [529, 200] on div "Add" at bounding box center [541, 202] width 30 height 16
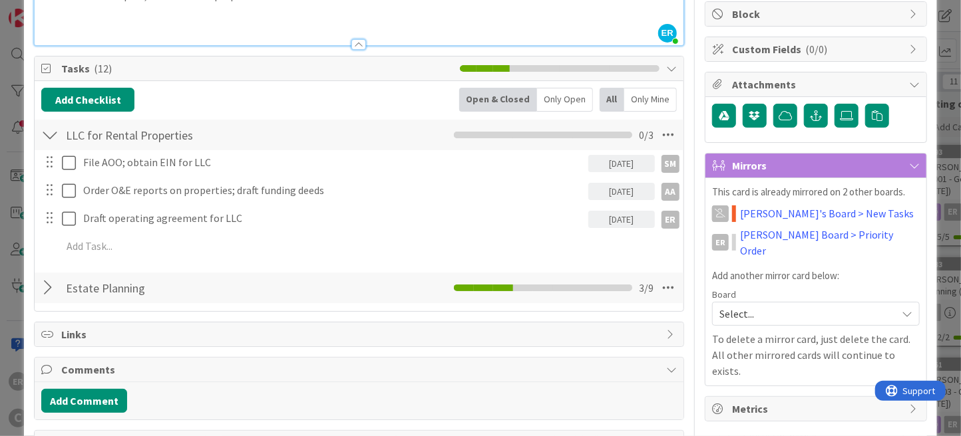
scroll to position [200, 0]
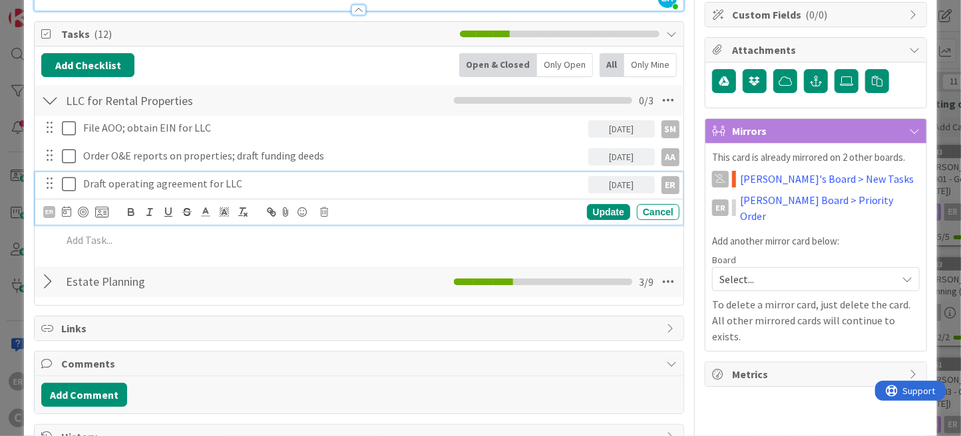
click at [252, 188] on p "Draft operating agreement for LLC" at bounding box center [332, 183] width 499 height 15
click at [49, 213] on div "ER" at bounding box center [49, 212] width 12 height 12
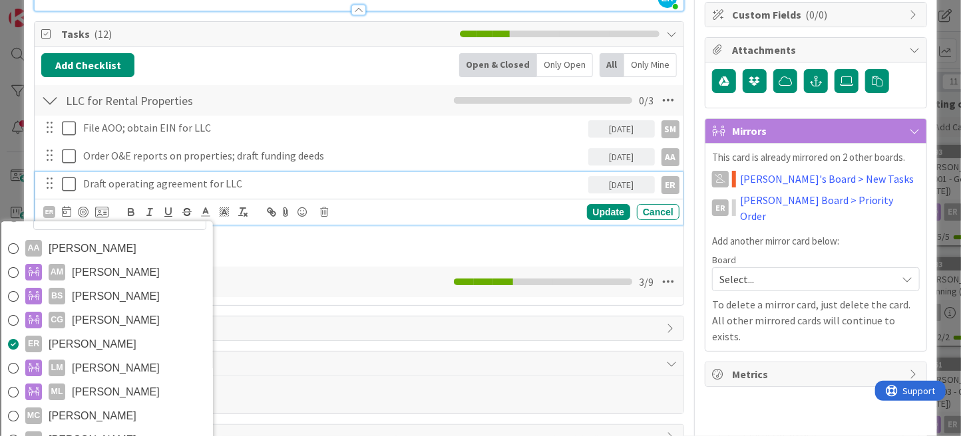
scroll to position [315, 0]
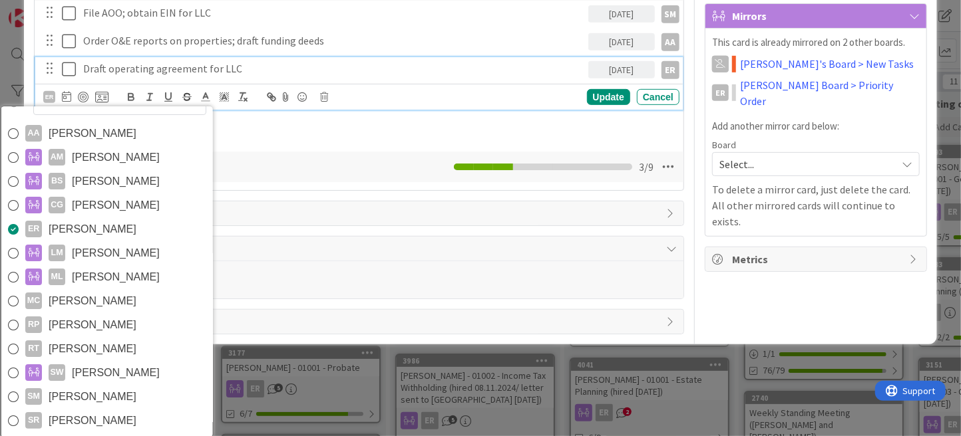
click at [133, 347] on link "RT [PERSON_NAME]" at bounding box center [107, 349] width 212 height 24
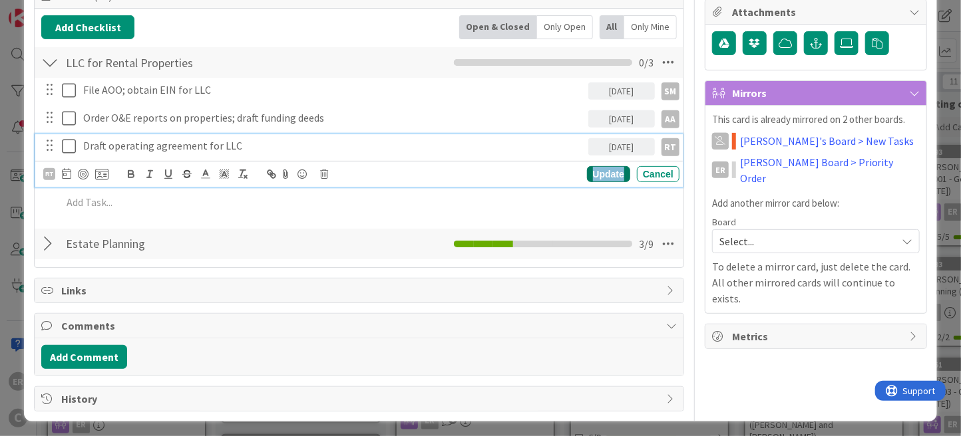
click at [591, 170] on div "Update" at bounding box center [608, 174] width 43 height 16
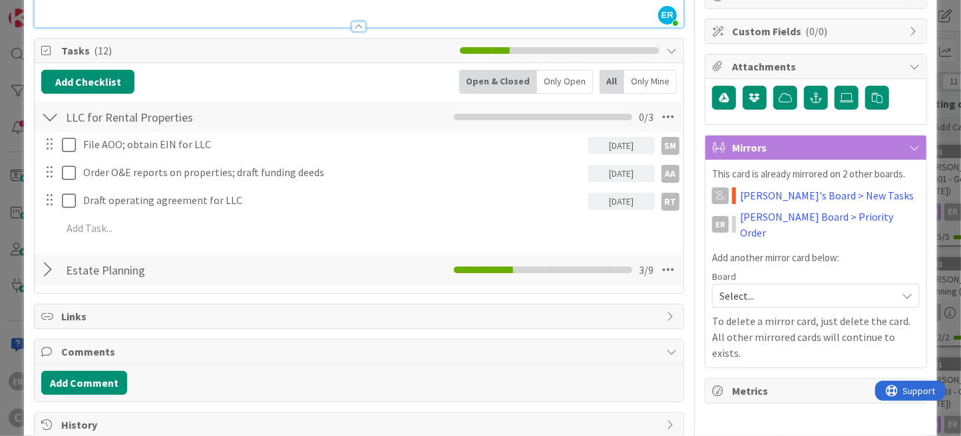
scroll to position [210, 0]
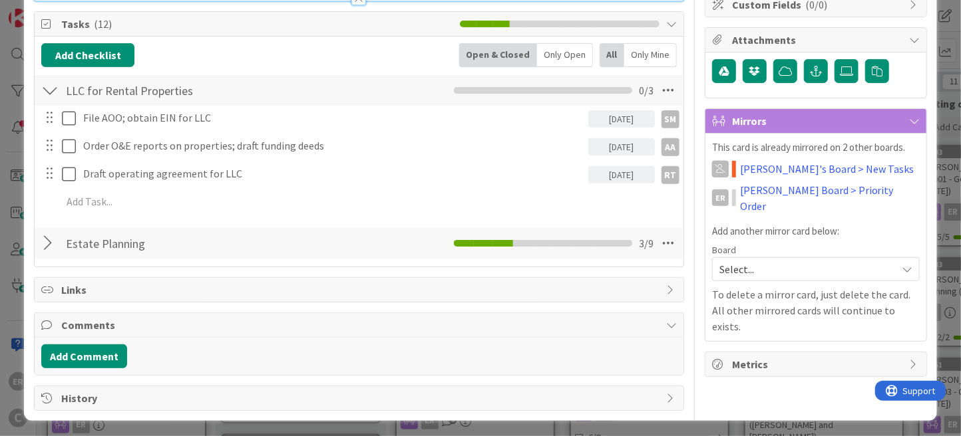
click at [757, 260] on span "Select..." at bounding box center [804, 269] width 170 height 19
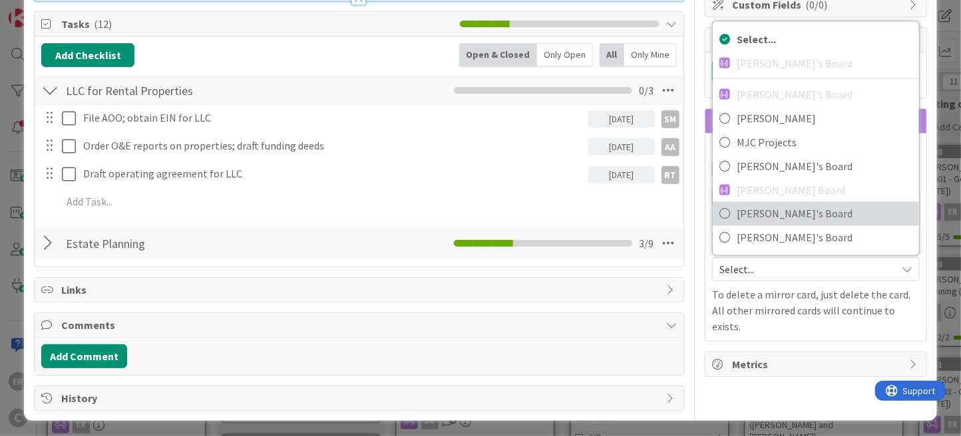
click at [758, 204] on span "[PERSON_NAME]'s Board" at bounding box center [824, 214] width 176 height 20
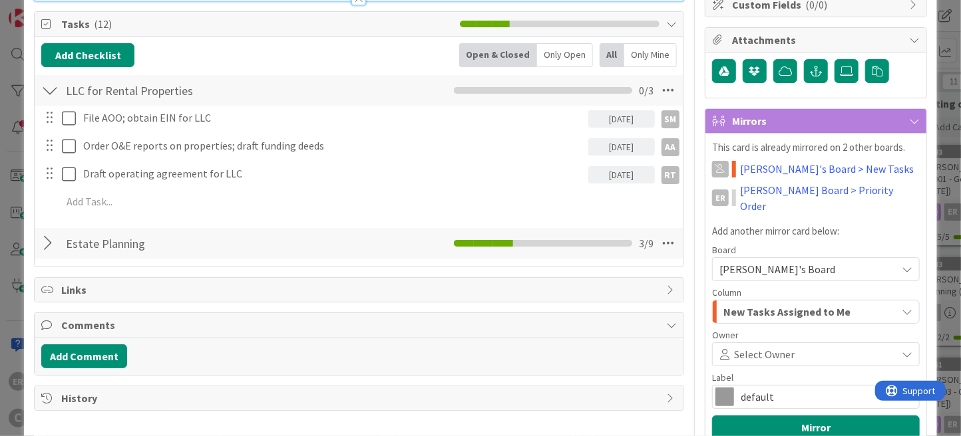
click at [794, 349] on span at bounding box center [843, 354] width 98 height 11
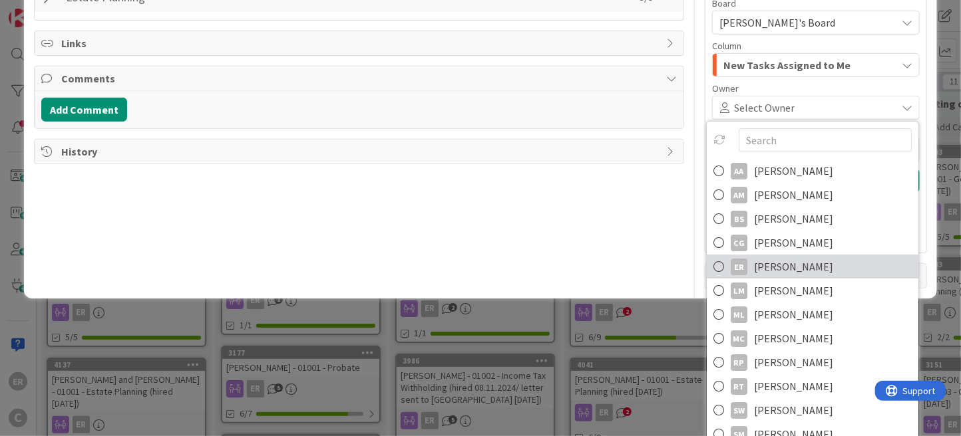
click at [790, 257] on span "[PERSON_NAME]" at bounding box center [793, 267] width 79 height 20
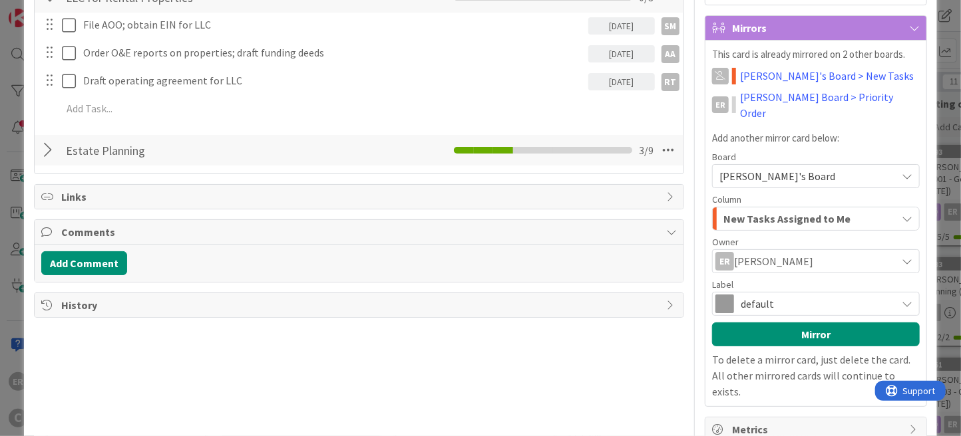
click at [761, 295] on span "default" at bounding box center [814, 304] width 149 height 19
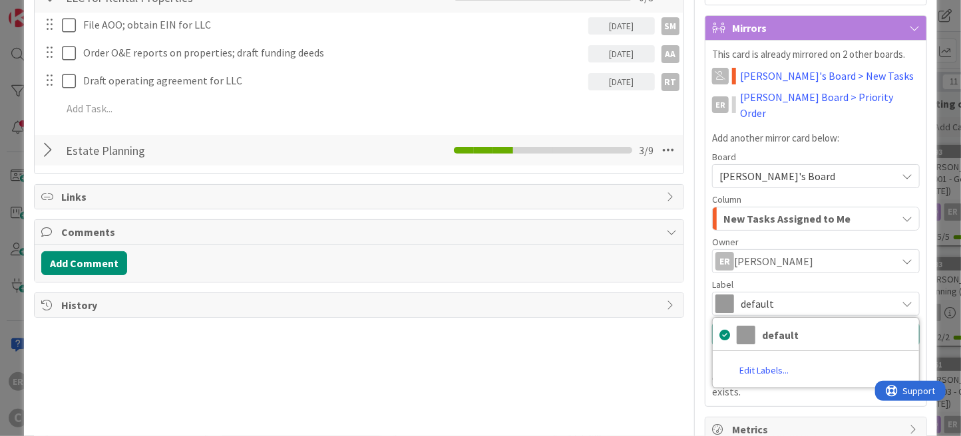
click at [669, 341] on div "Title 60 / 128 [PERSON_NAME] and [PERSON_NAME] - 01001 - Estate Planning (hired…" at bounding box center [359, 95] width 650 height 693
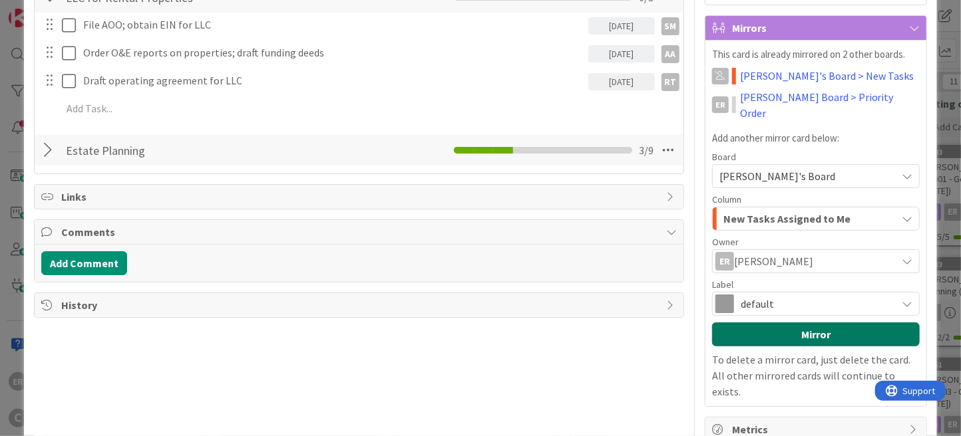
click at [796, 327] on button "Mirror" at bounding box center [816, 335] width 208 height 24
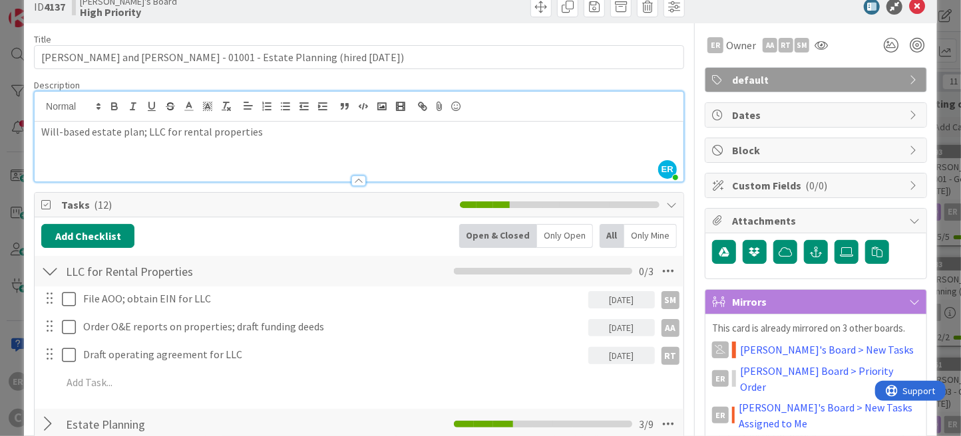
scroll to position [0, 0]
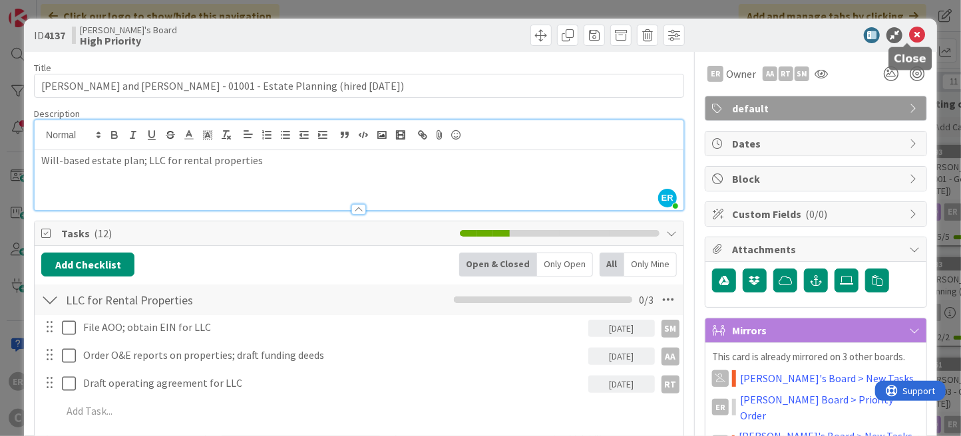
click at [909, 36] on icon at bounding box center [917, 35] width 16 height 16
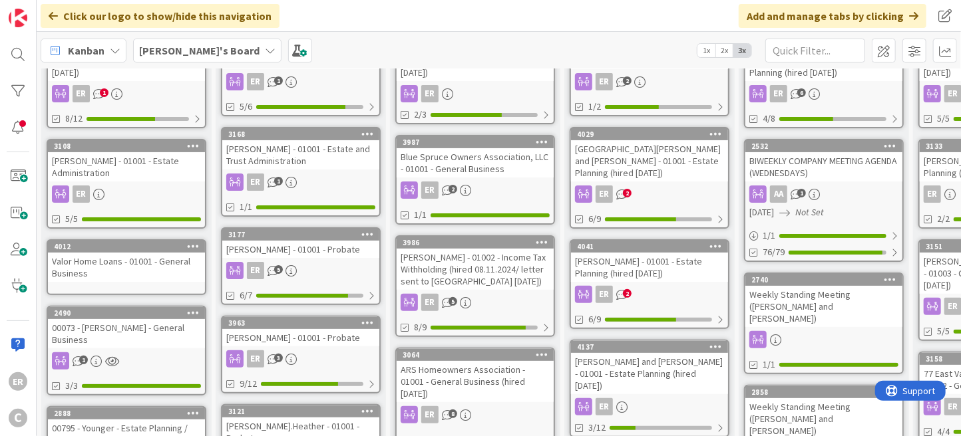
scroll to position [200, 0]
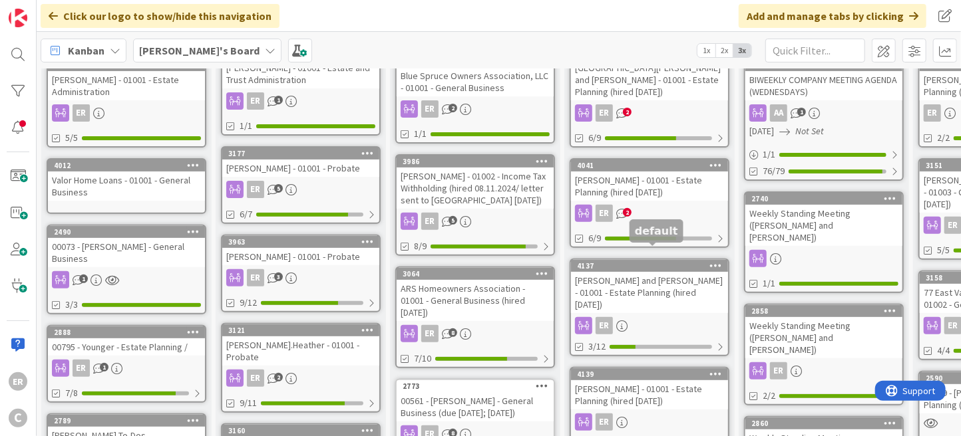
click at [645, 273] on div "[PERSON_NAME] and [PERSON_NAME] - 01001 - Estate Planning (hired [DATE])" at bounding box center [649, 292] width 157 height 41
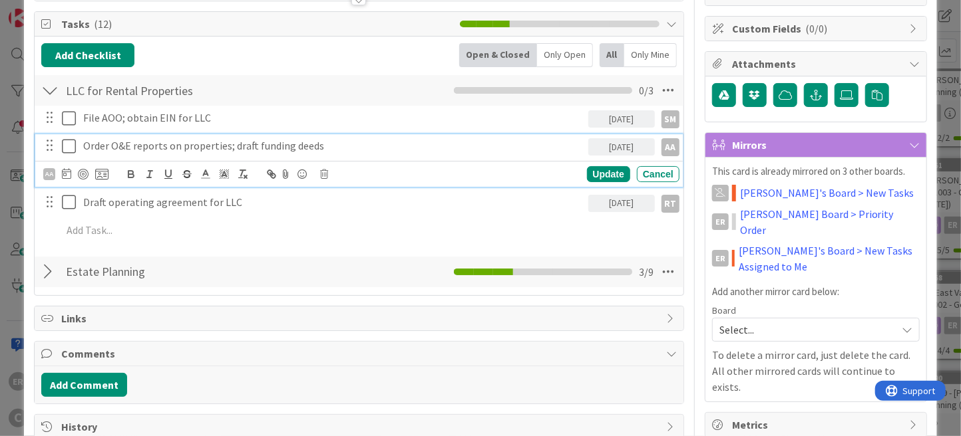
click at [326, 145] on p "Order O&E reports on properties; draft funding deeds" at bounding box center [332, 145] width 499 height 15
click at [92, 385] on button "Add Comment" at bounding box center [84, 385] width 86 height 24
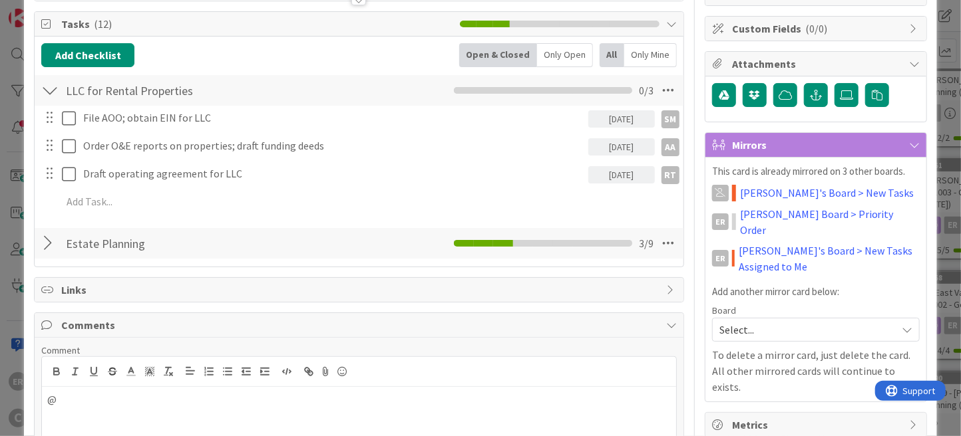
click at [102, 63] on div "Title 60 / 128 [PERSON_NAME] and [PERSON_NAME] - 01001 - Estate Planning (hired…" at bounding box center [359, 186] width 650 height 640
click at [73, 402] on p "@" at bounding box center [358, 399] width 623 height 15
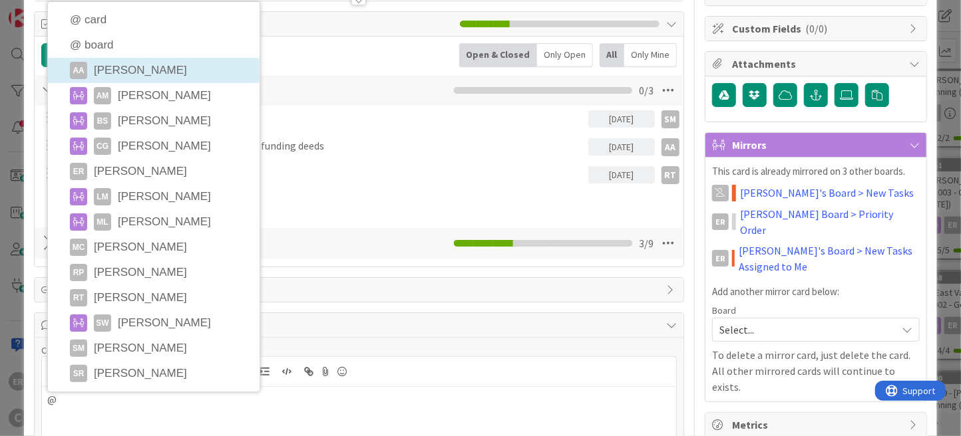
click at [124, 71] on li "AA [PERSON_NAME]" at bounding box center [154, 70] width 212 height 25
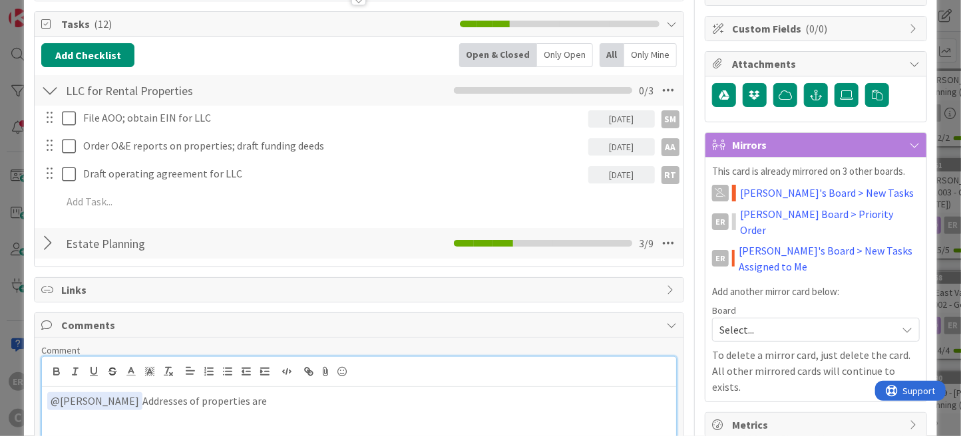
drag, startPoint x: 276, startPoint y: 399, endPoint x: 216, endPoint y: 399, distance: 60.5
click at [216, 399] on p "﻿ @ [PERSON_NAME] ﻿ Addresses of properties are" at bounding box center [358, 401] width 623 height 18
drag, startPoint x: 282, startPoint y: 403, endPoint x: 155, endPoint y: 404, distance: 127.1
click at [155, 404] on p "﻿ @ [PERSON_NAME] ﻿ Addresses of rentals for LLCs" at bounding box center [358, 401] width 623 height 18
click at [689, 337] on div "Title 60 / 128 [PERSON_NAME] and [PERSON_NAME] - 01001 - Estate Planning (hired…" at bounding box center [480, 186] width 893 height 640
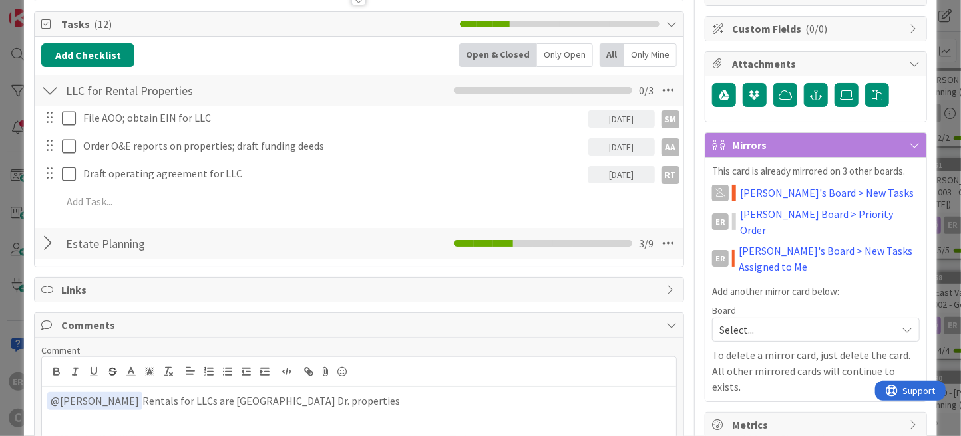
scroll to position [281, 0]
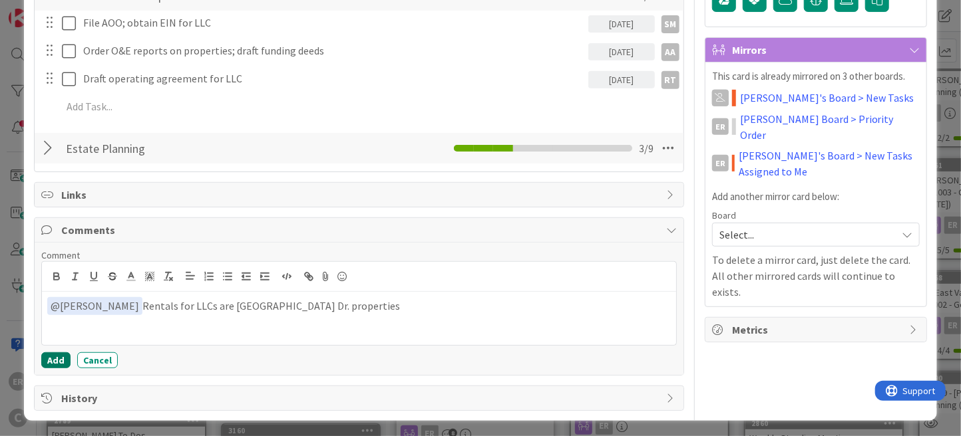
click at [45, 360] on button "Add" at bounding box center [55, 361] width 29 height 16
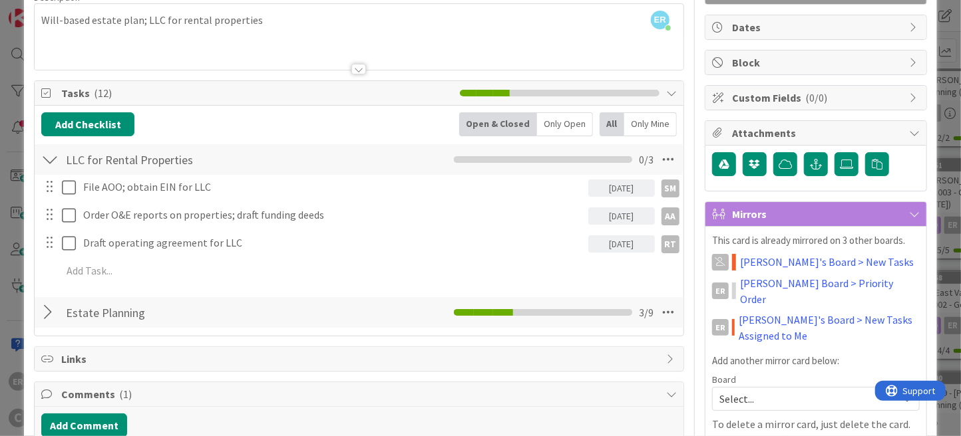
scroll to position [0, 0]
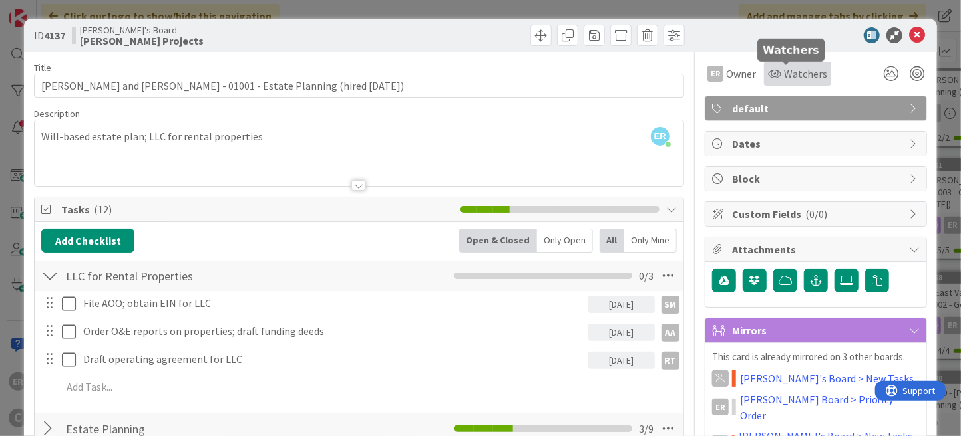
click at [798, 73] on span "Watchers" at bounding box center [805, 74] width 43 height 16
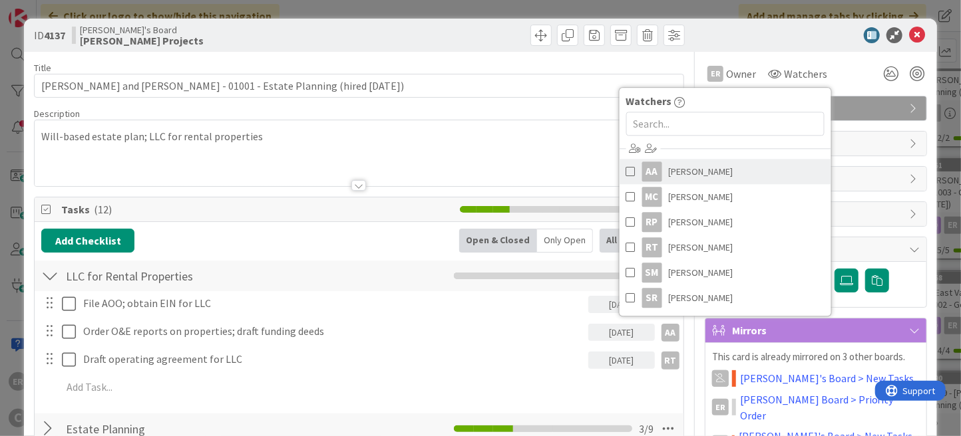
click at [675, 168] on span "[PERSON_NAME]" at bounding box center [701, 172] width 65 height 20
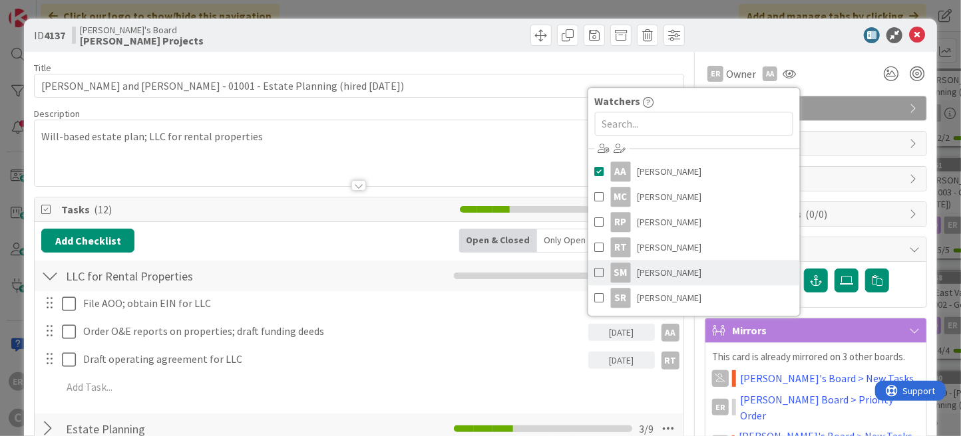
click at [661, 268] on span "[PERSON_NAME]" at bounding box center [669, 273] width 65 height 20
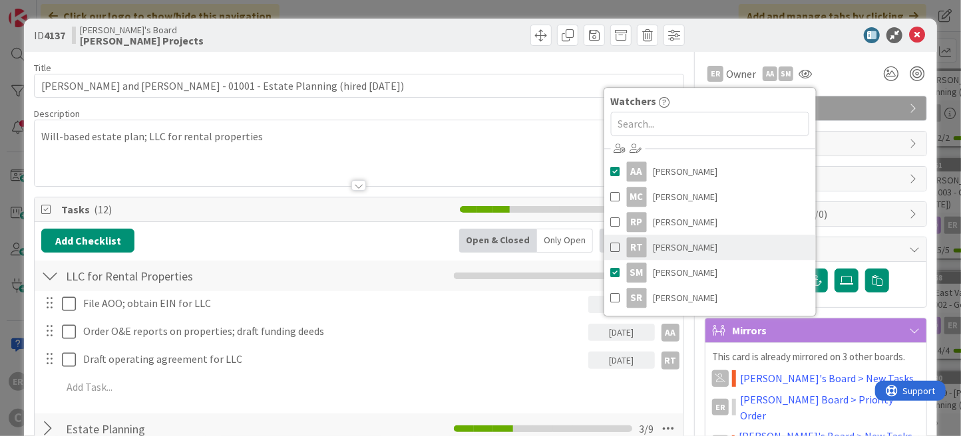
click at [662, 252] on span "[PERSON_NAME]" at bounding box center [685, 247] width 65 height 20
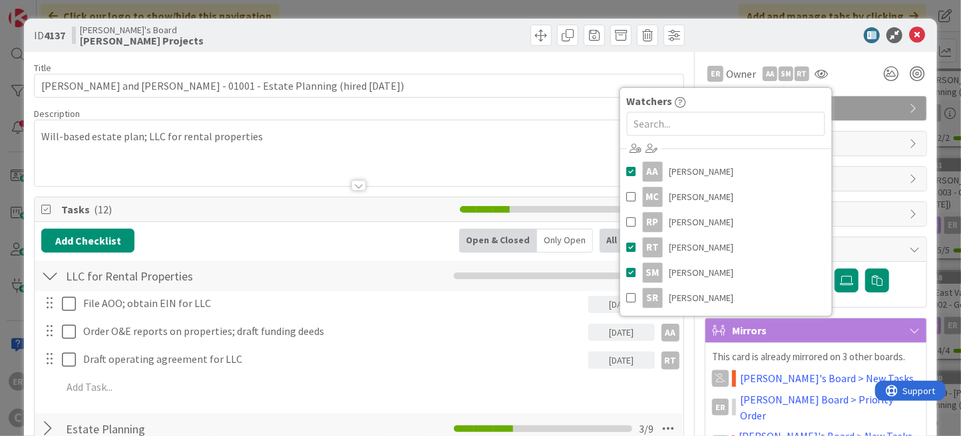
click at [781, 36] on div at bounding box center [808, 35] width 235 height 16
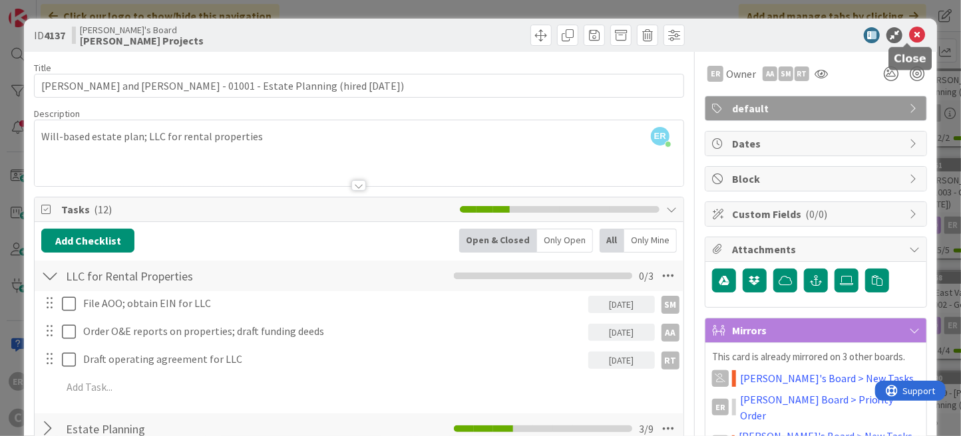
click at [909, 35] on icon at bounding box center [917, 35] width 16 height 16
